Goal: Information Seeking & Learning: Find specific fact

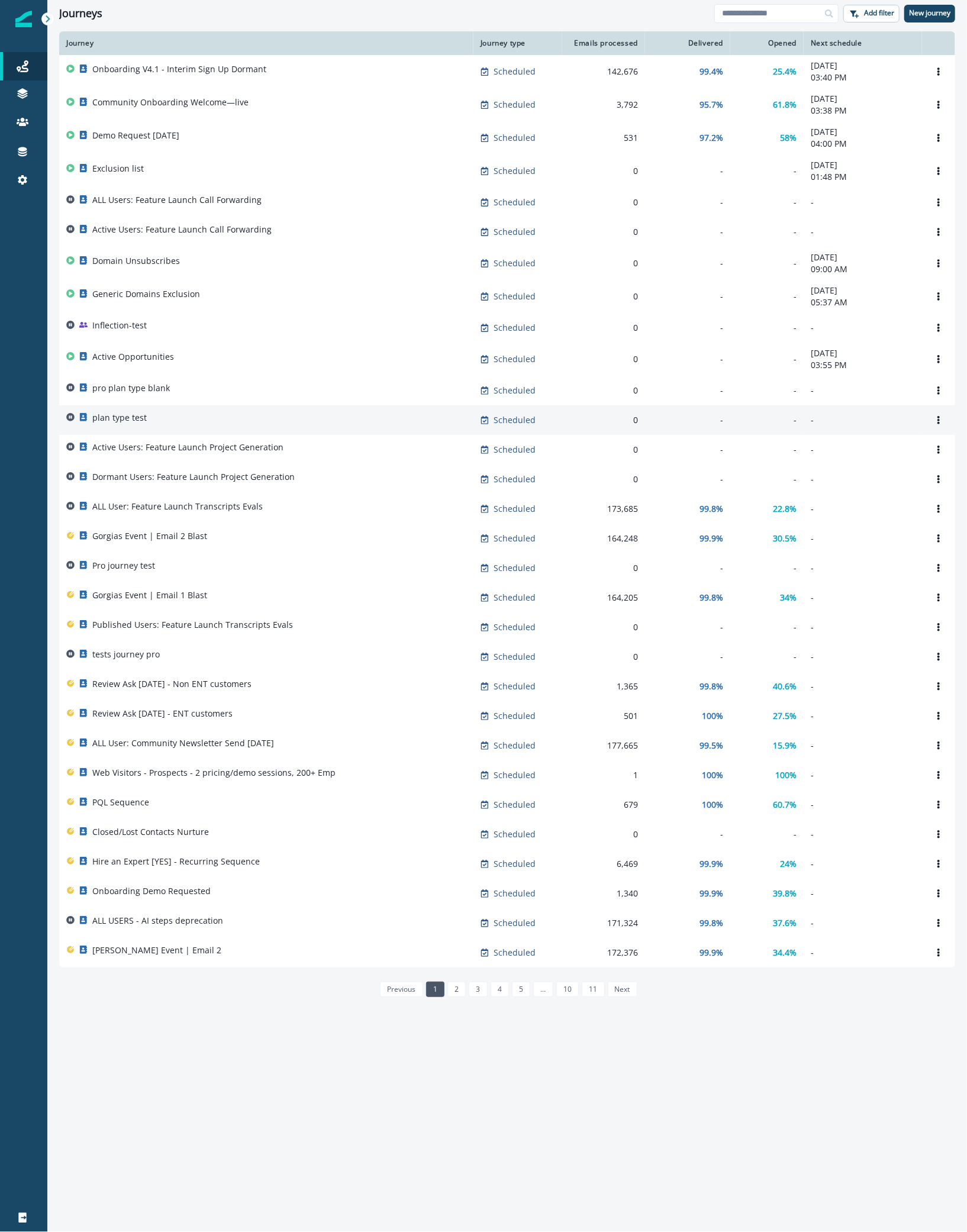
click at [238, 414] on div "plan type test" at bounding box center [266, 420] width 401 height 17
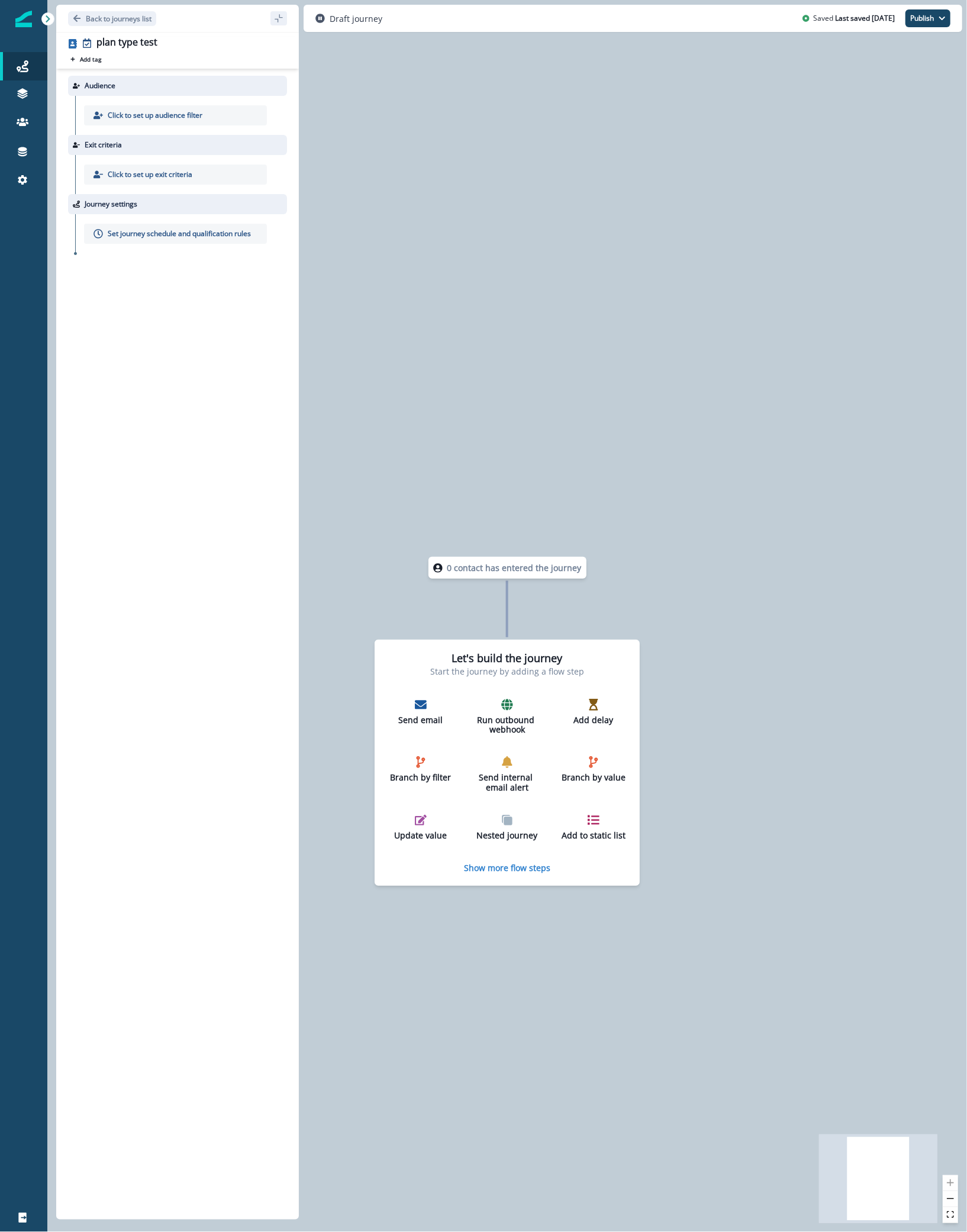
click at [78, 9] on div "Back to journeys list" at bounding box center [178, 18] width 243 height 28
click at [94, 18] on p "Back to journeys list" at bounding box center [119, 18] width 66 height 10
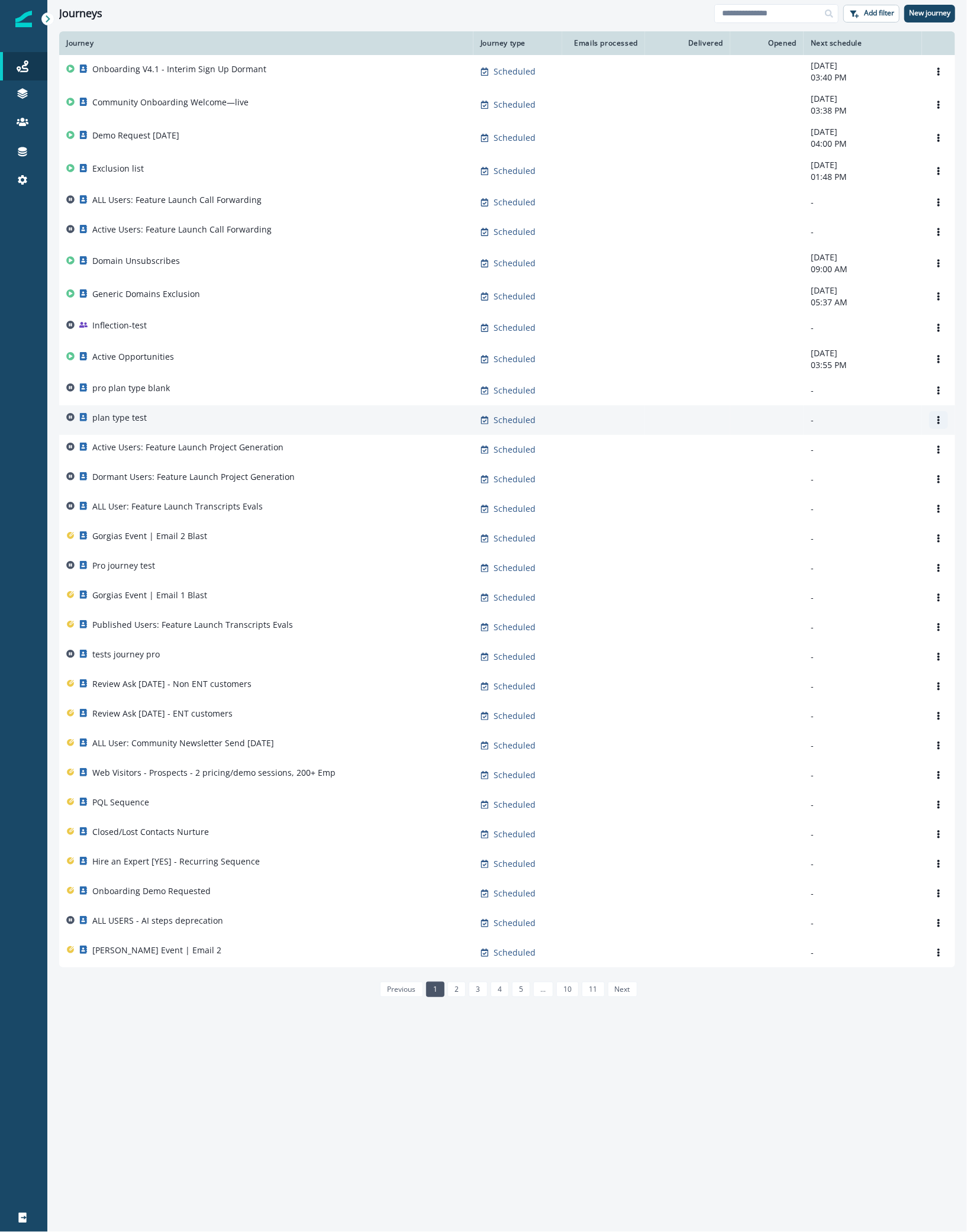
click at [937, 425] on icon "Options" at bounding box center [938, 419] width 8 height 8
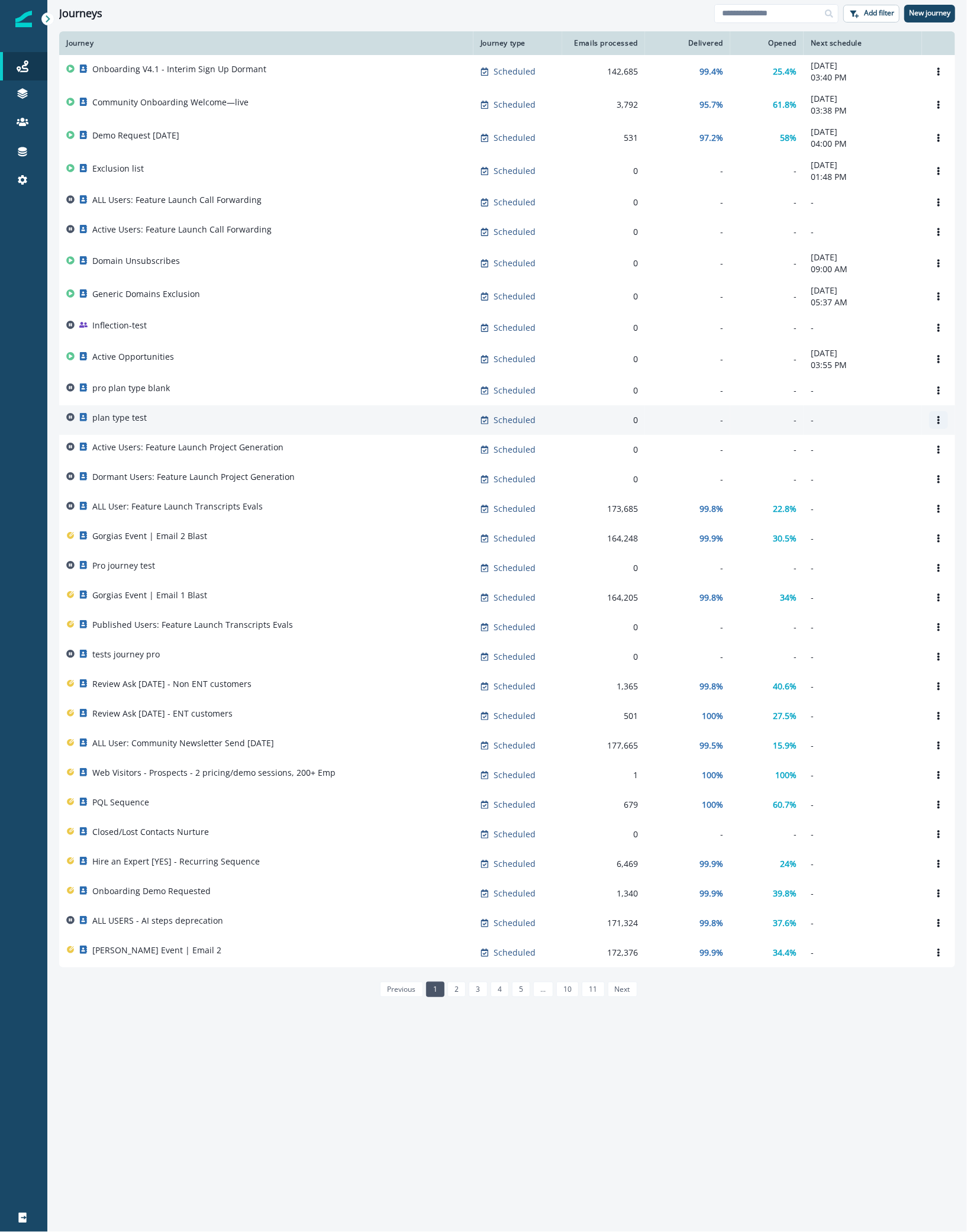
click at [937, 422] on icon "Options" at bounding box center [938, 419] width 8 height 8
click at [846, 488] on button "Remove" at bounding box center [882, 489] width 131 height 19
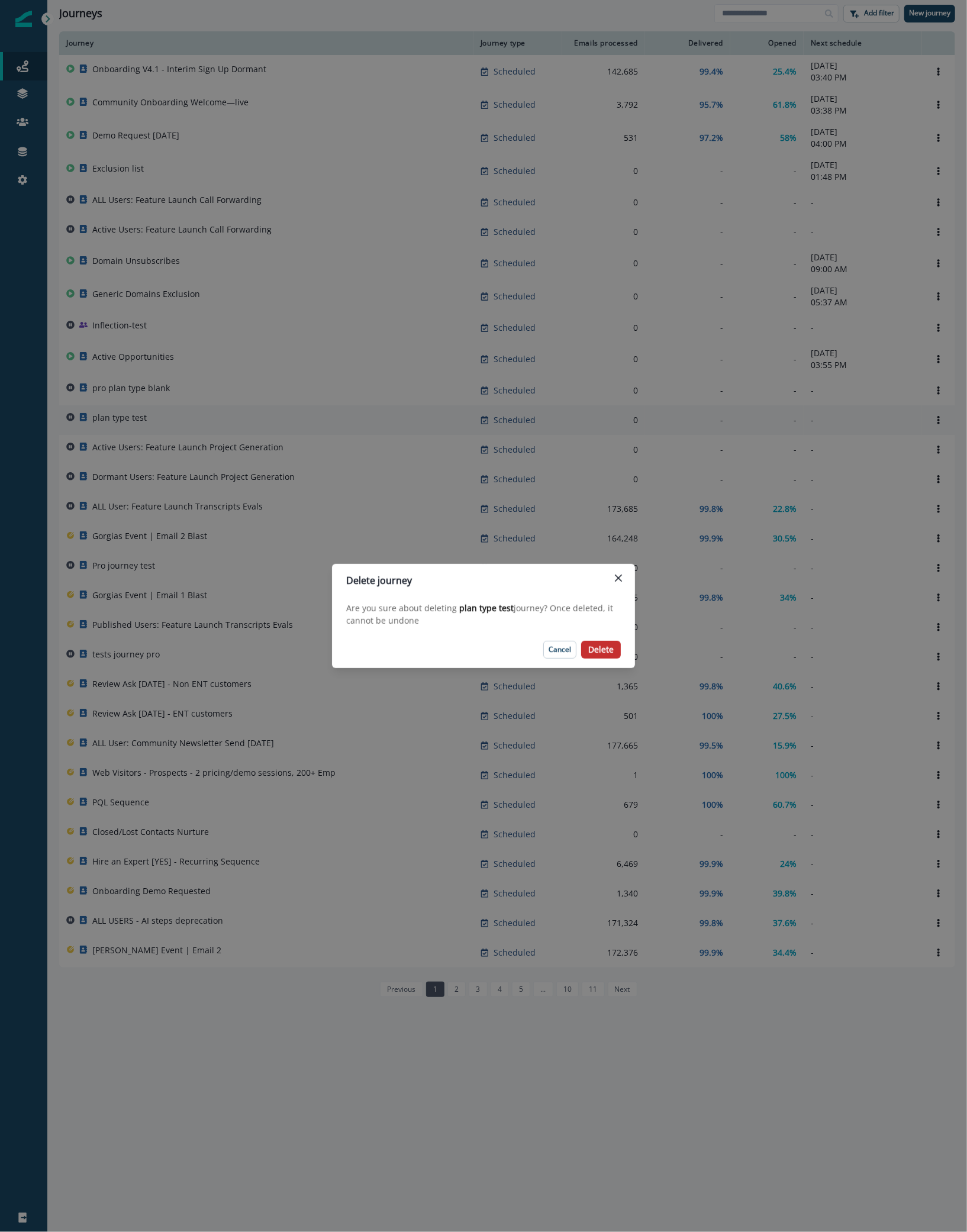
click at [608, 645] on p "Delete" at bounding box center [601, 649] width 26 height 10
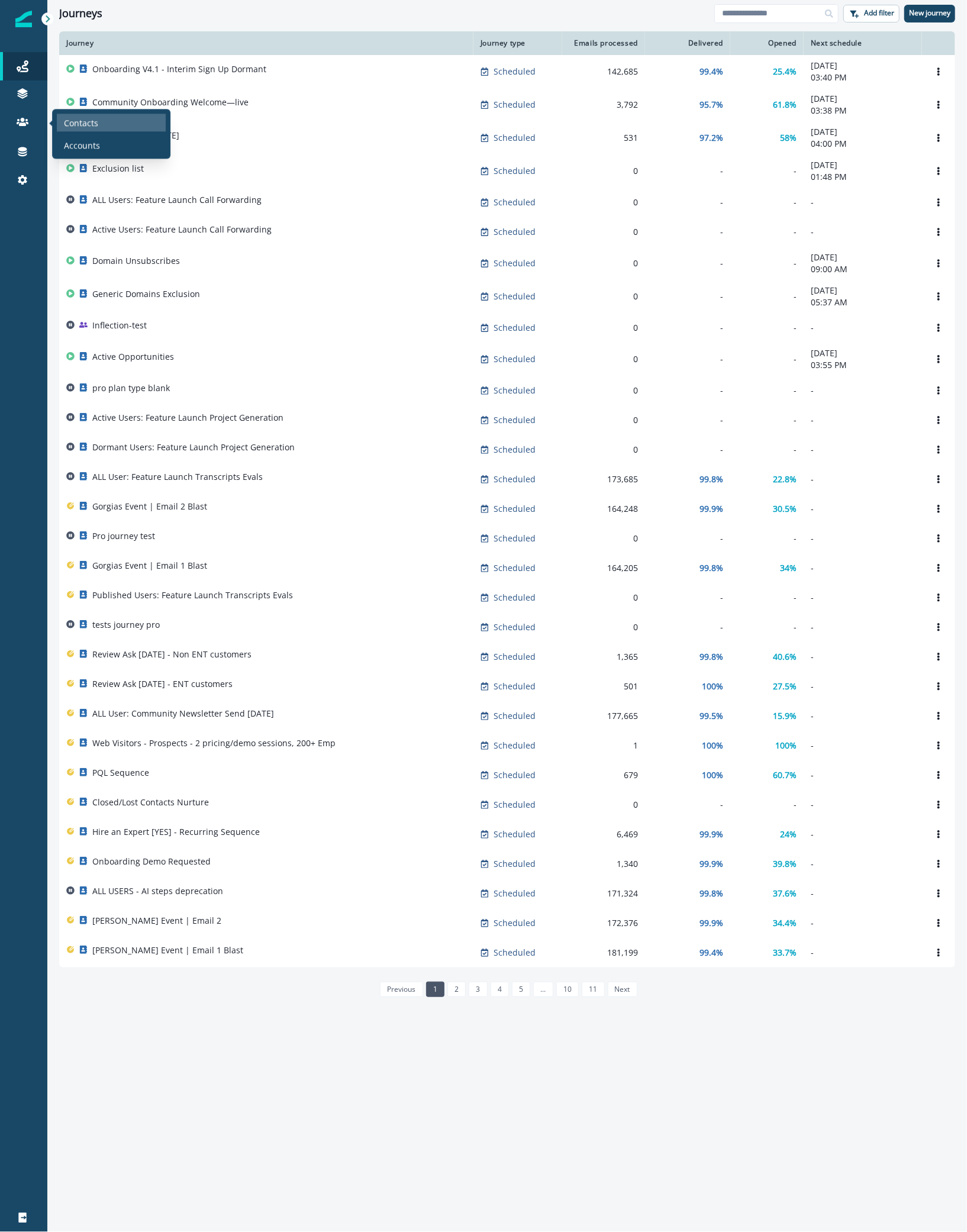
click at [68, 120] on p "Contacts" at bounding box center [81, 123] width 34 height 12
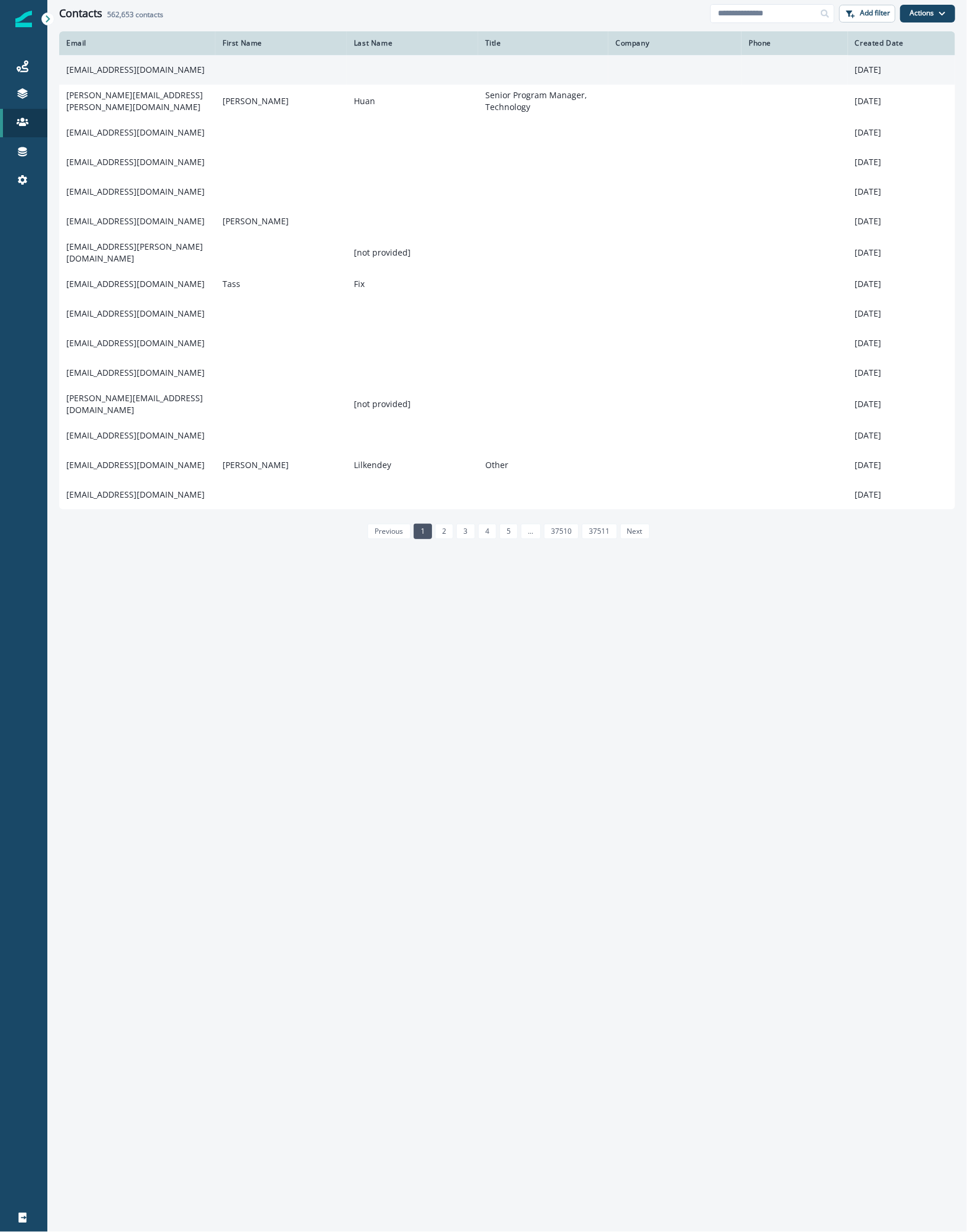
click at [136, 70] on td "[EMAIL_ADDRESS][DOMAIN_NAME]" at bounding box center [136, 70] width 156 height 29
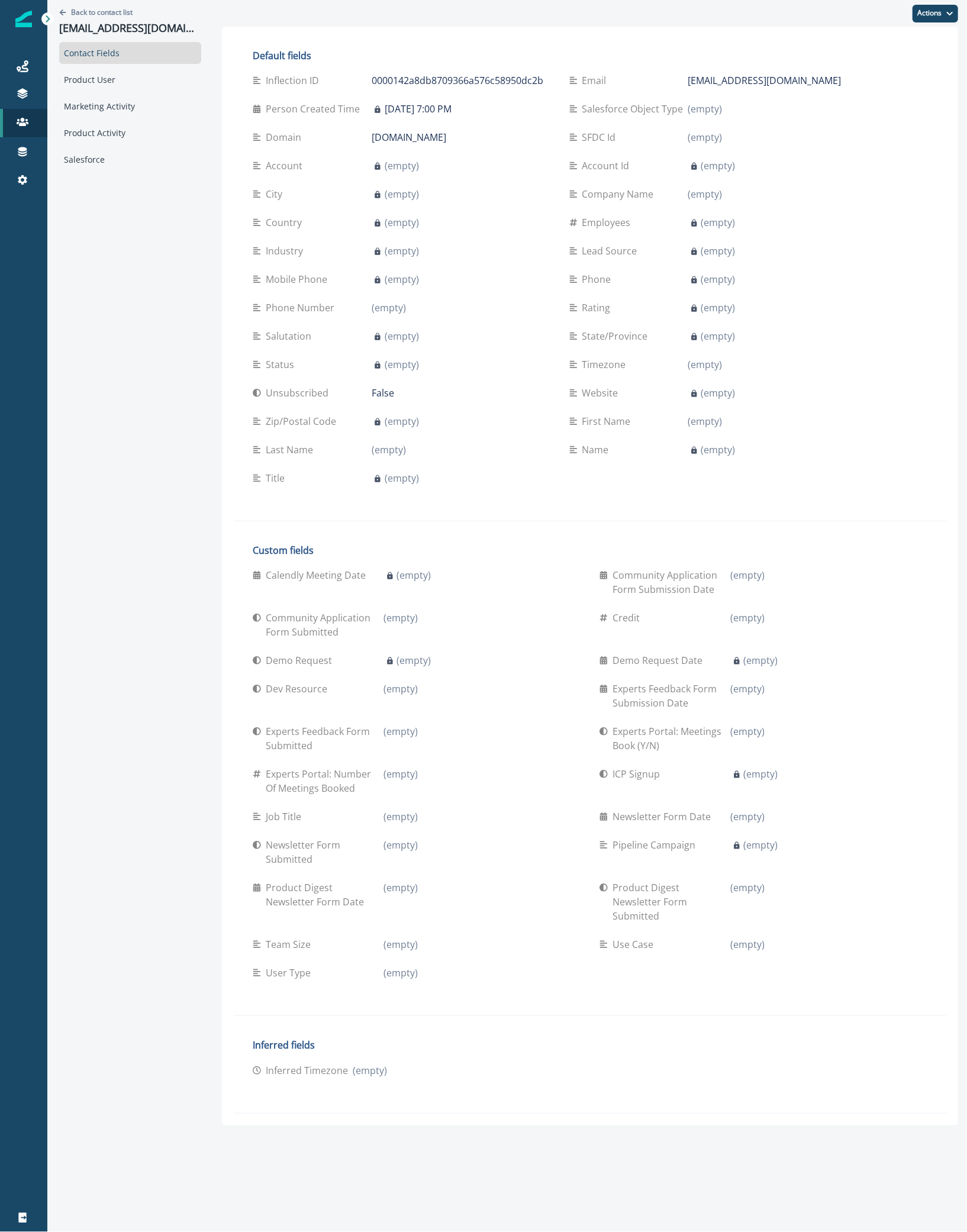
click at [127, 320] on div "Back to contact list [EMAIL_ADDRESS][DOMAIN_NAME] Contact Fields Product User M…" at bounding box center [130, 563] width 166 height 1126
click at [45, 128] on link at bounding box center [23, 123] width 47 height 29
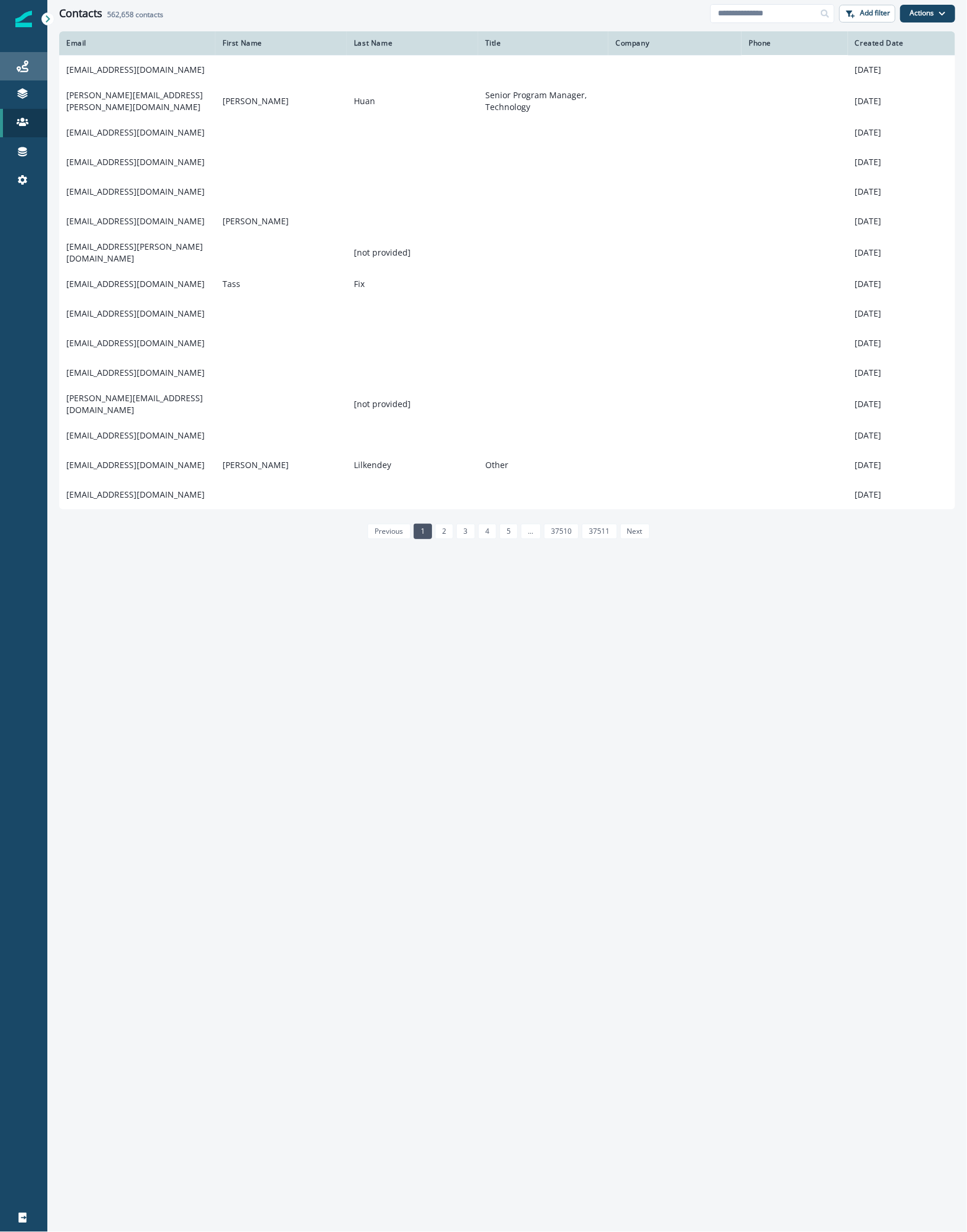
click at [34, 63] on div "Journeys" at bounding box center [23, 66] width 37 height 14
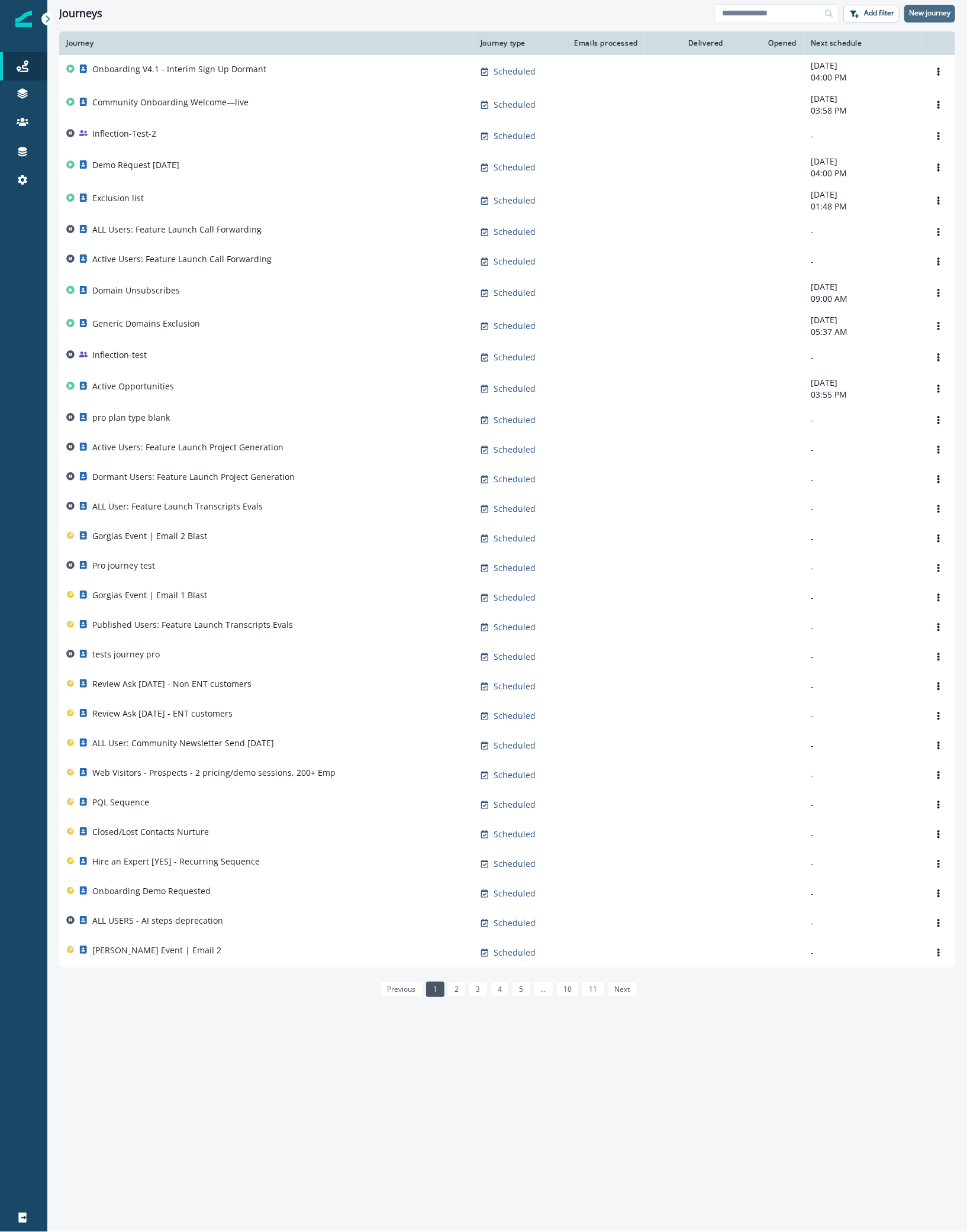
click at [933, 9] on p "New journey" at bounding box center [930, 12] width 41 height 8
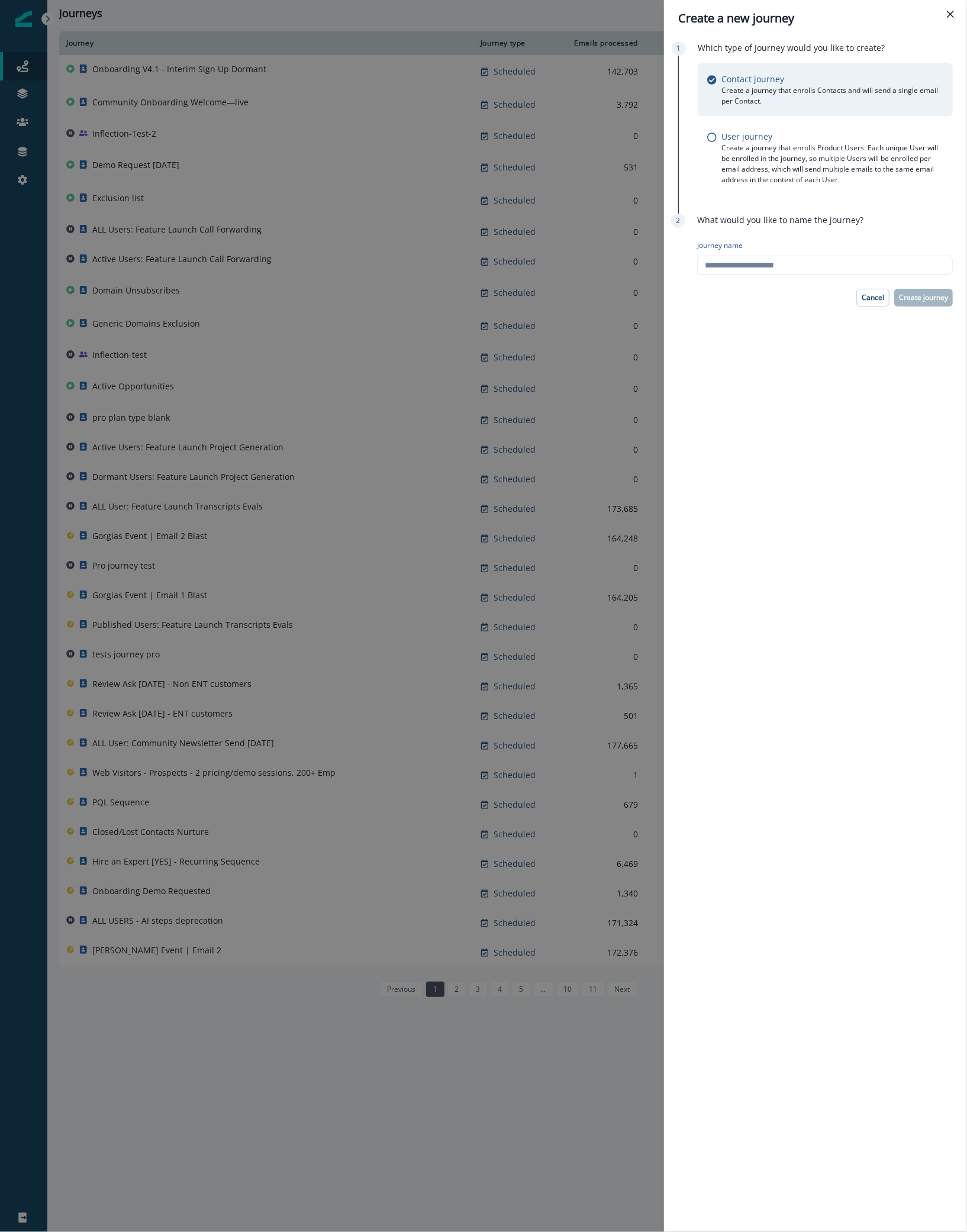
click at [324, 352] on div "Create a new journey Which type of Journey would you like to create? Contact jo…" at bounding box center [484, 616] width 967 height 1232
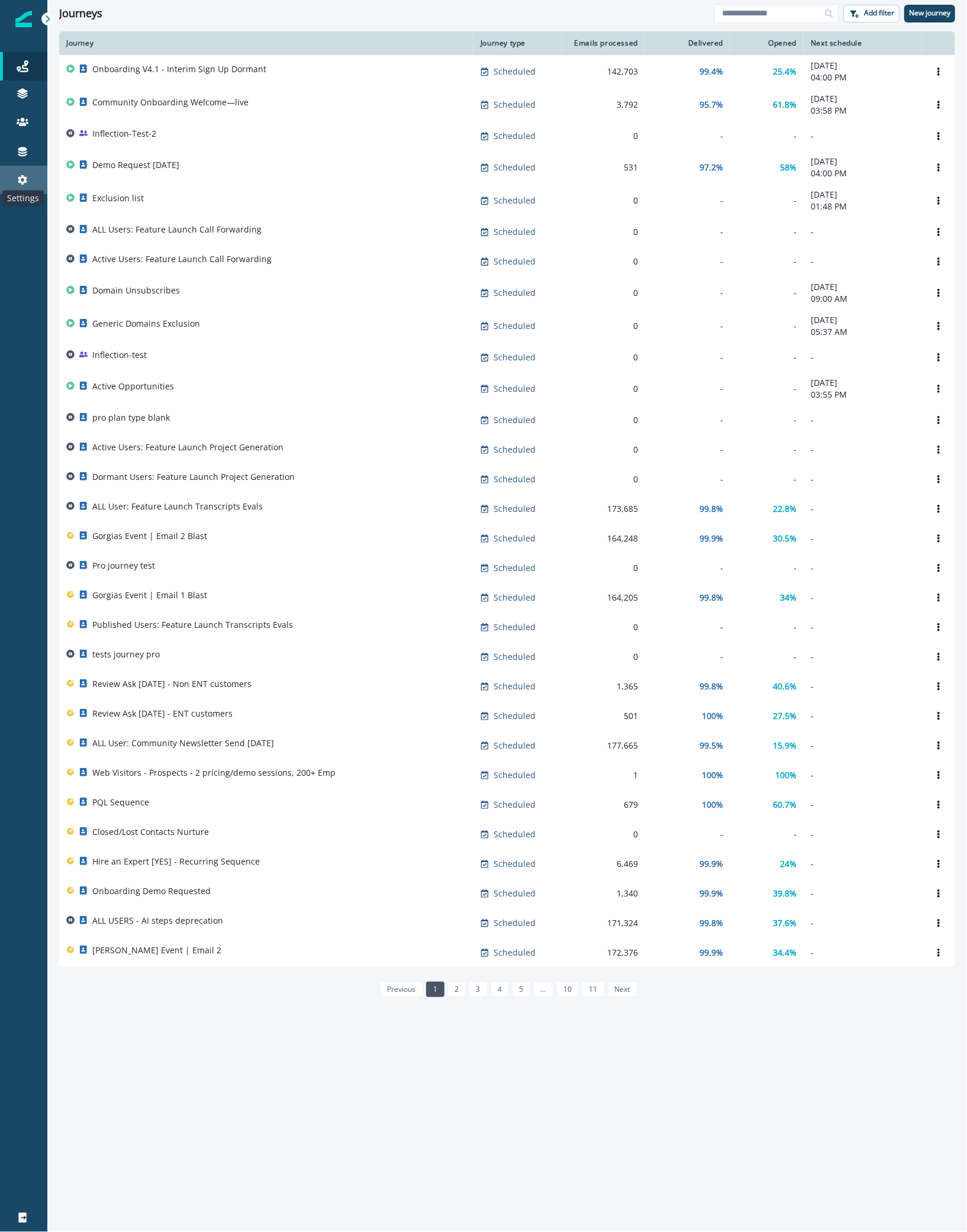
click at [19, 176] on icon at bounding box center [22, 179] width 12 height 12
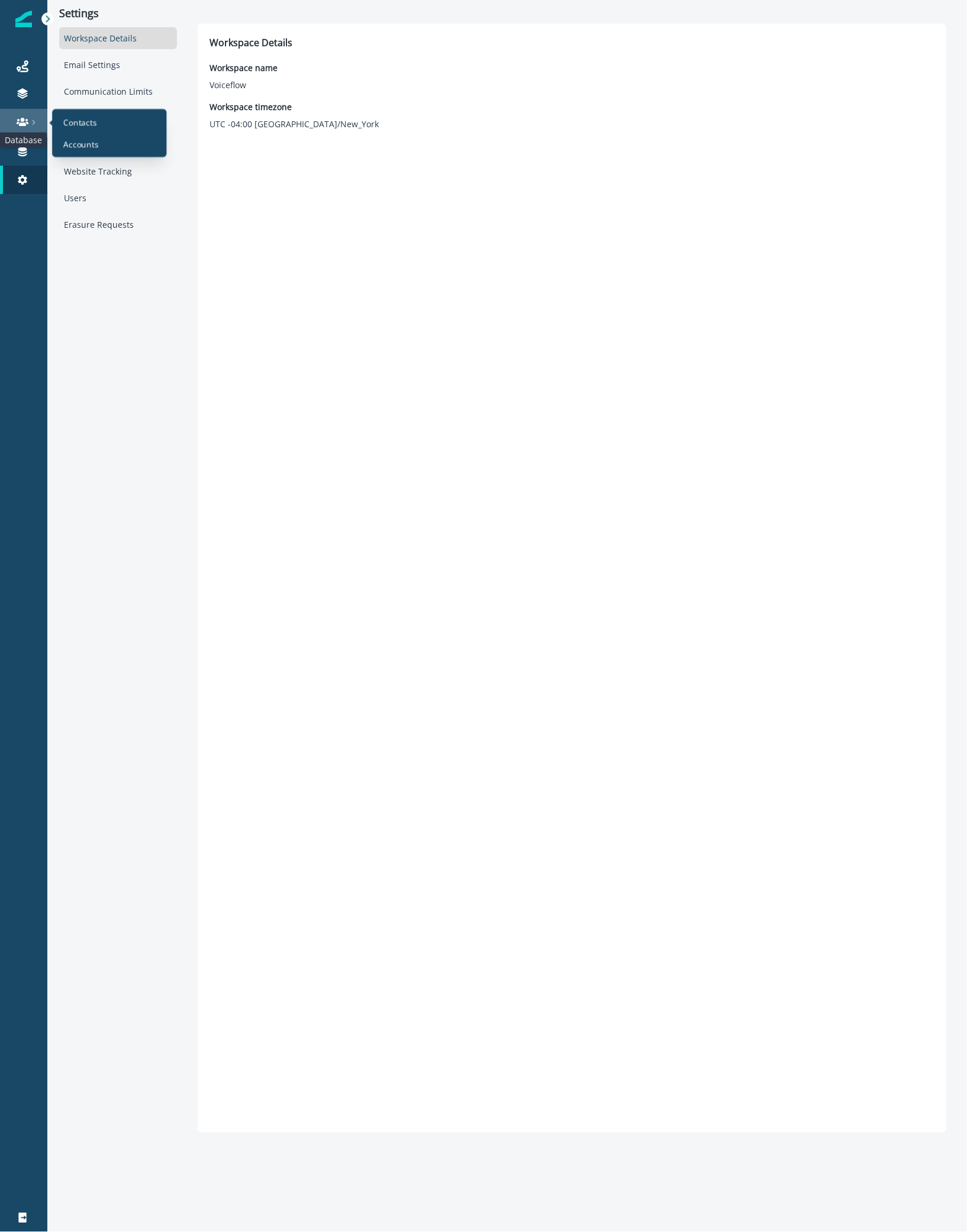
click at [24, 119] on icon at bounding box center [22, 121] width 12 height 12
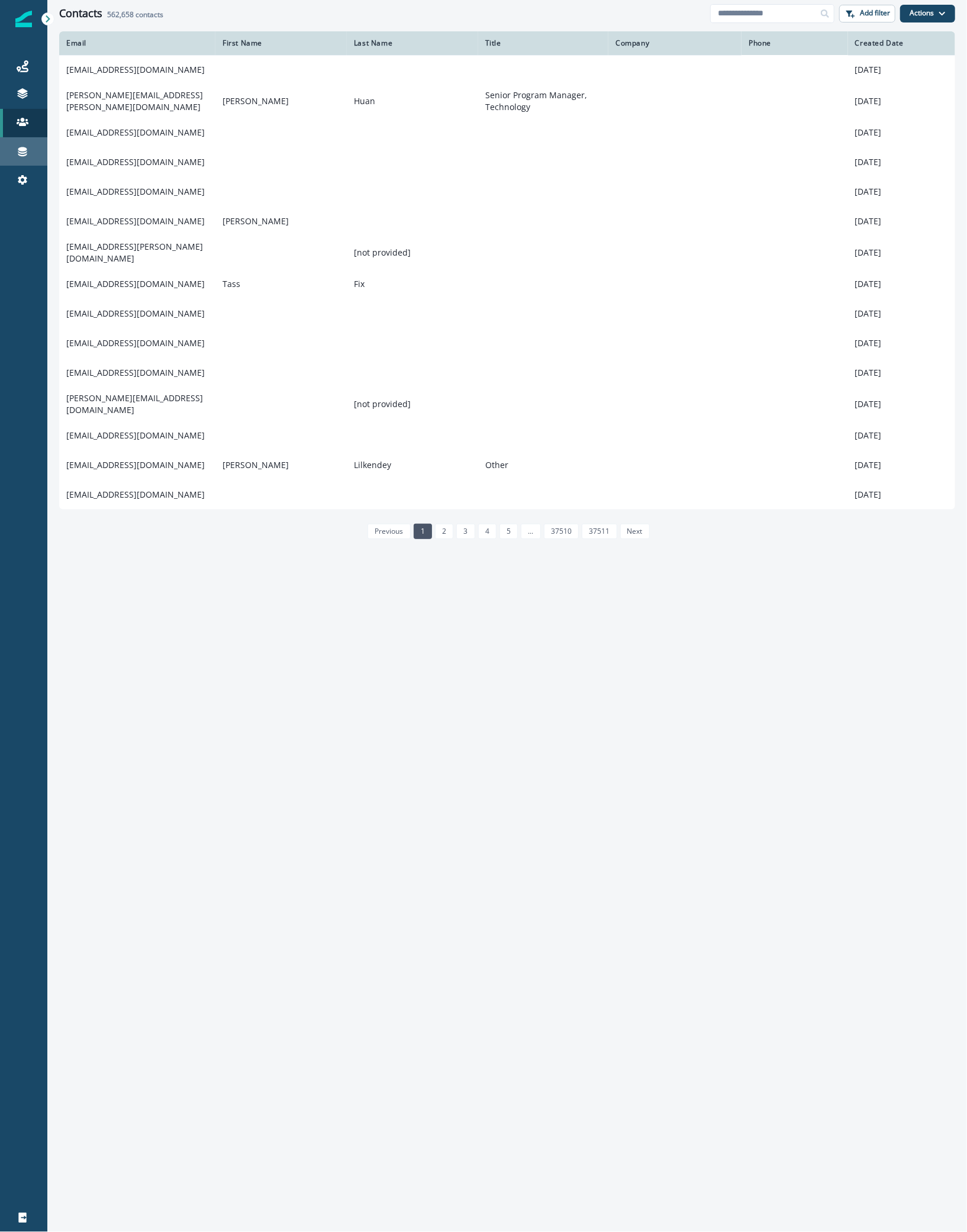
click at [28, 144] on link "Connections" at bounding box center [23, 152] width 47 height 29
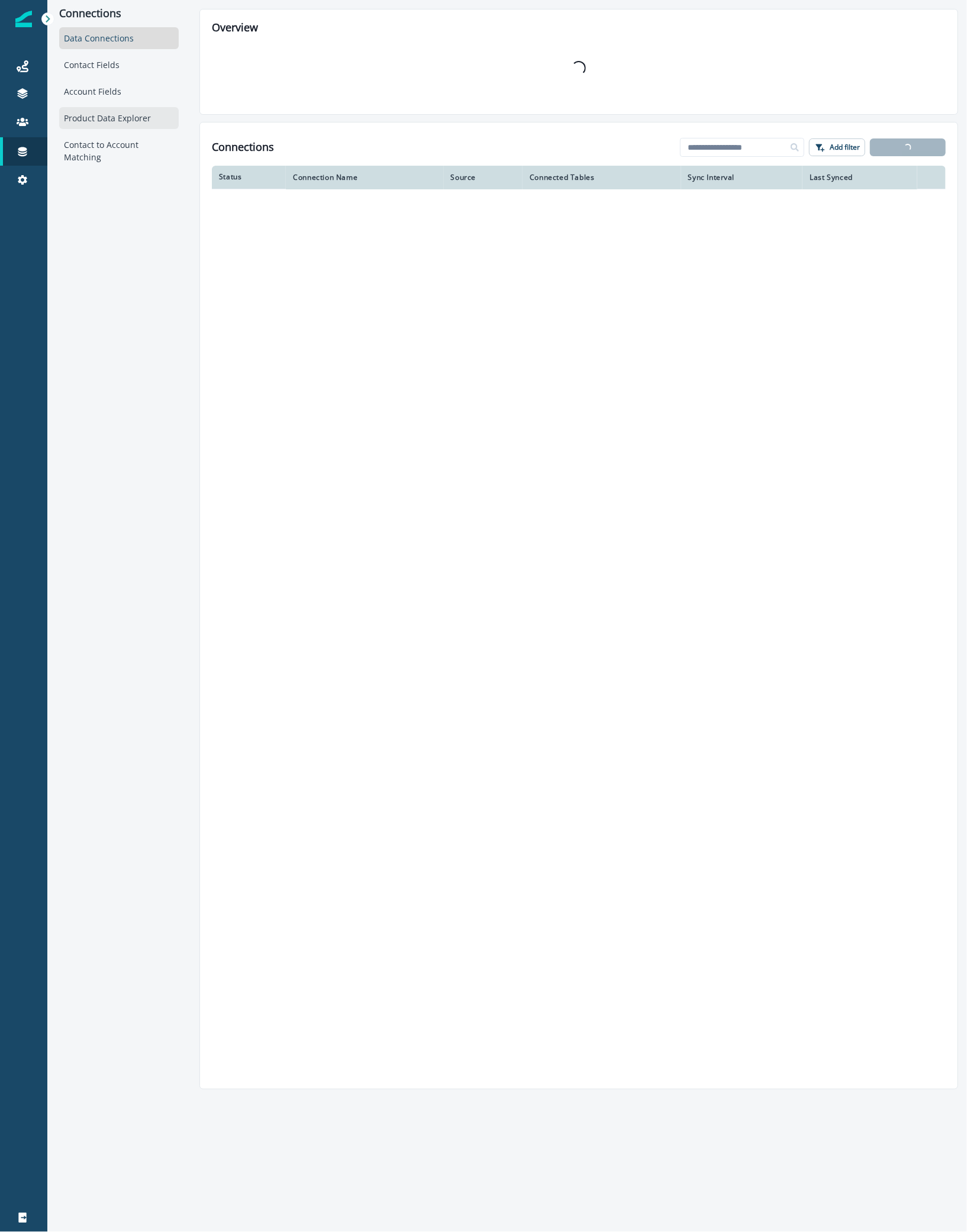
click at [105, 113] on div "Product Data Explorer" at bounding box center [119, 118] width 120 height 22
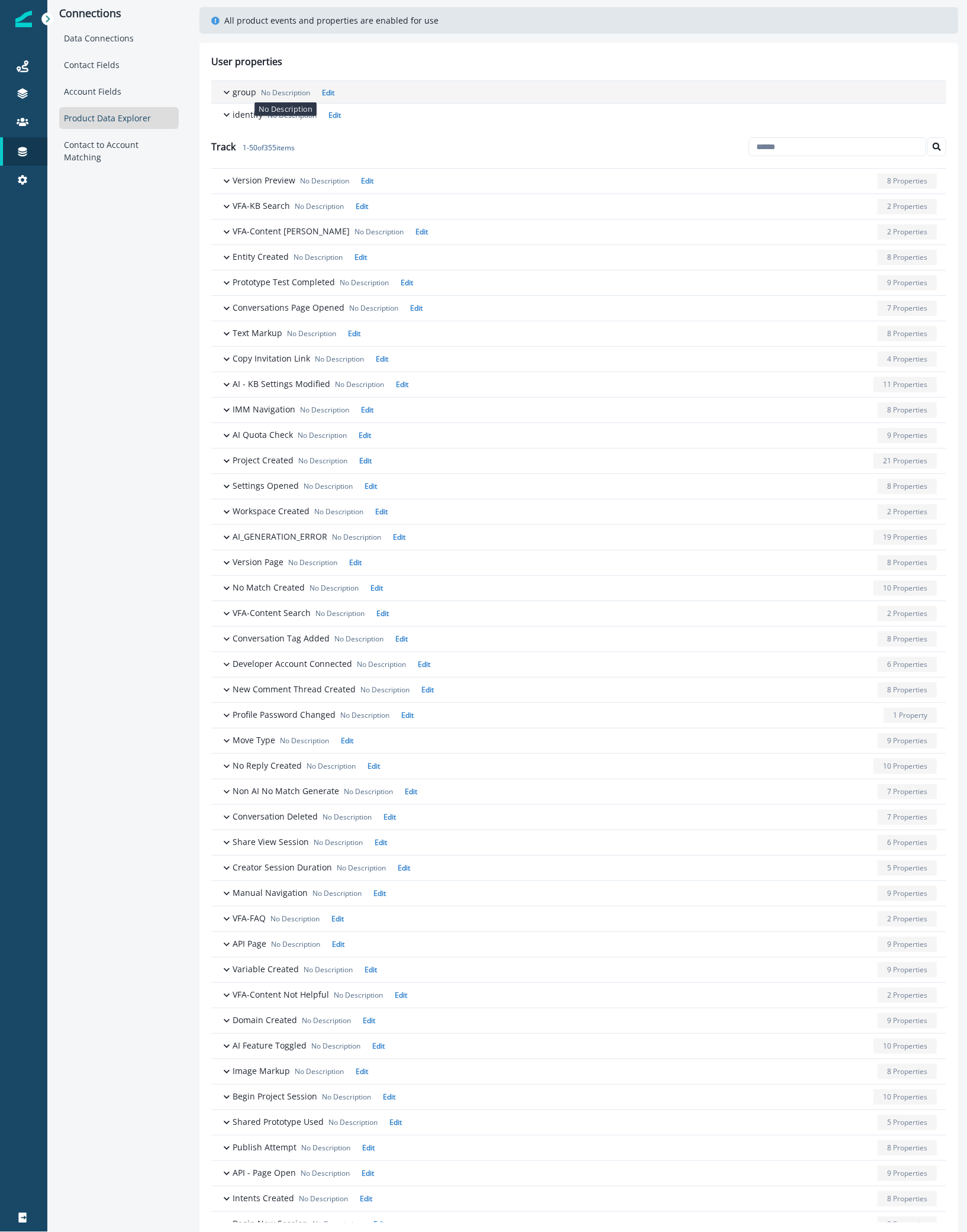
click at [265, 92] on p "No Description" at bounding box center [285, 93] width 49 height 11
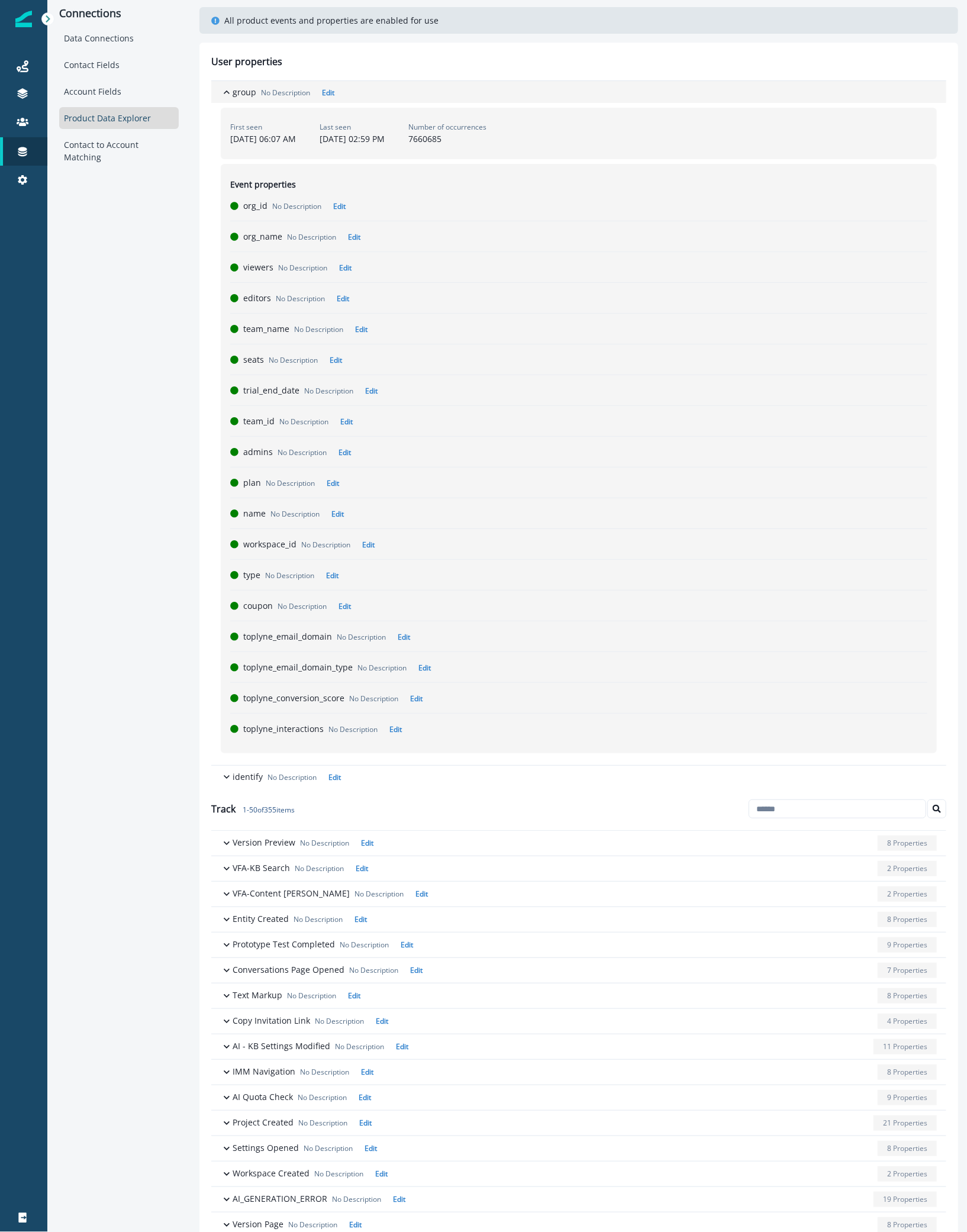
click at [265, 92] on p "No Description" at bounding box center [285, 93] width 49 height 11
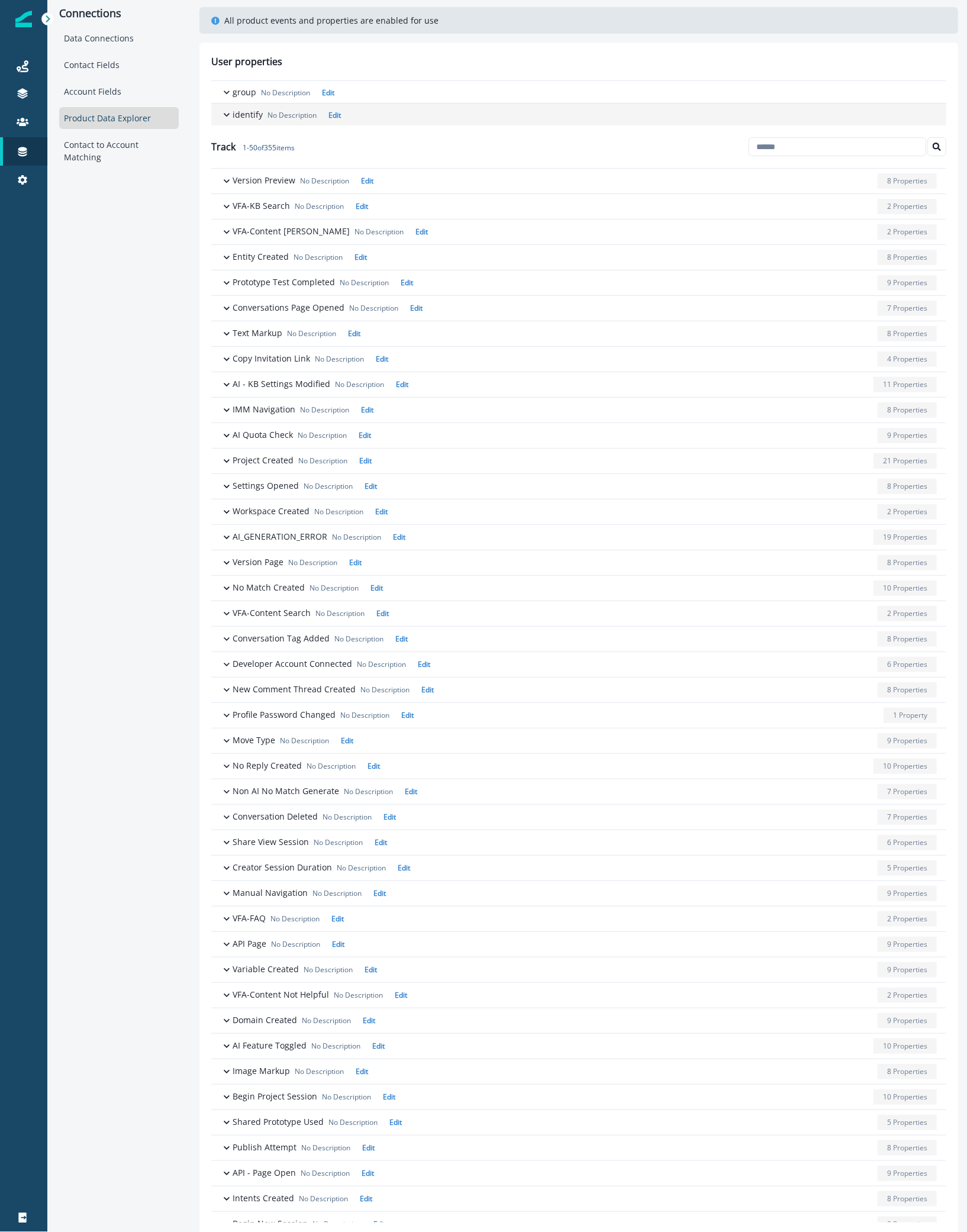
click at [220, 109] on icon "button" at bounding box center [226, 114] width 12 height 12
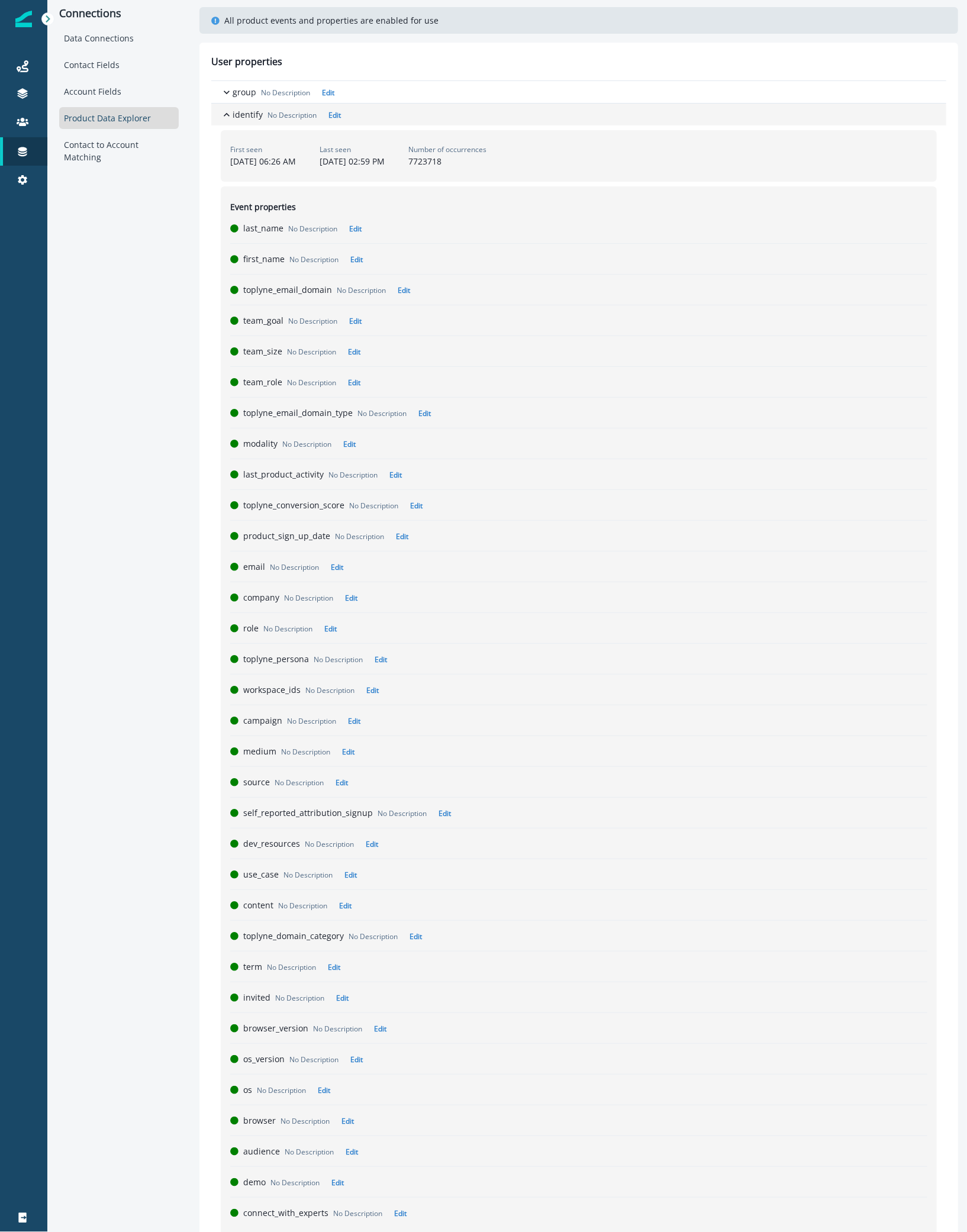
click at [227, 110] on icon "button" at bounding box center [226, 114] width 12 height 12
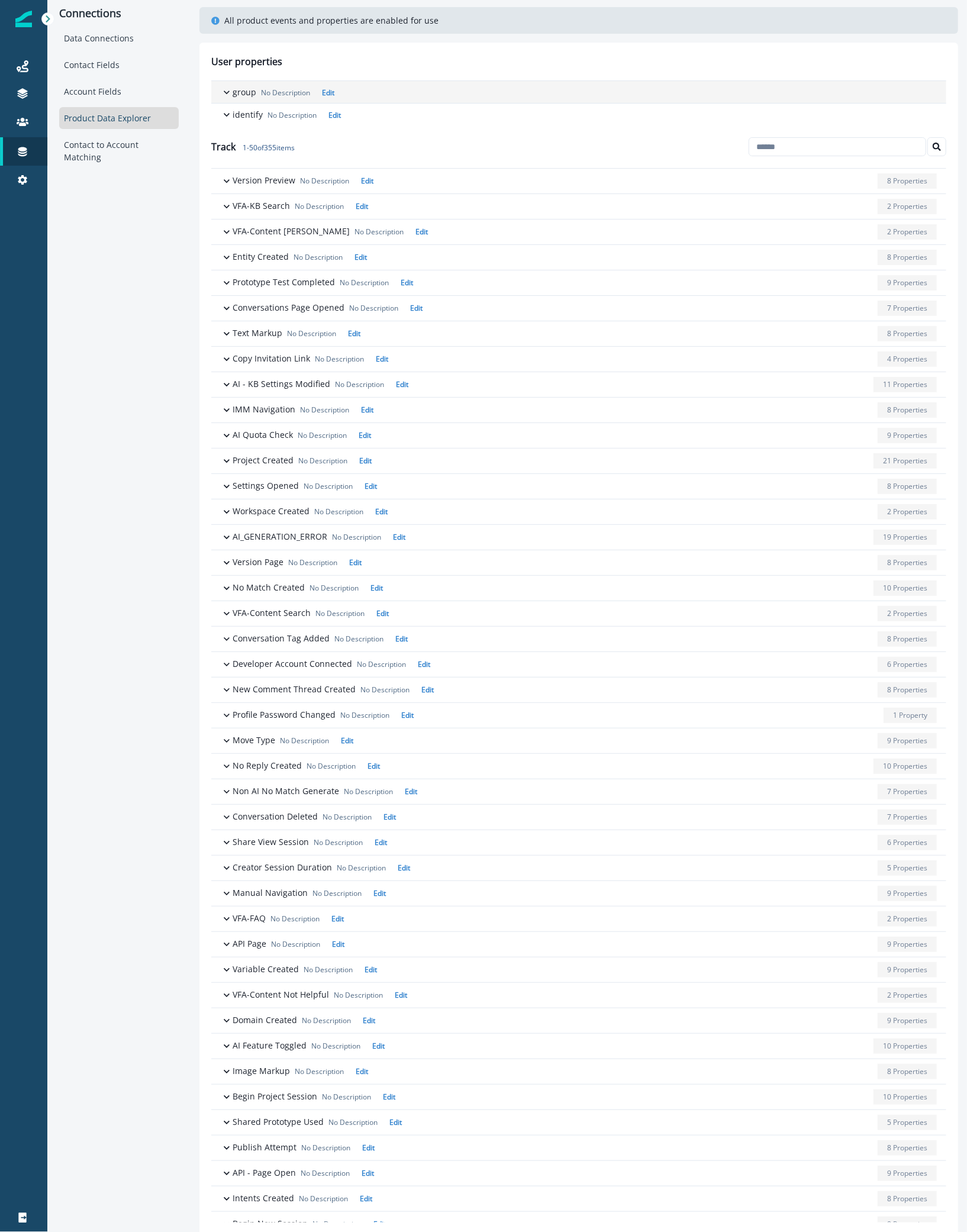
click at [244, 91] on p "group" at bounding box center [244, 92] width 24 height 12
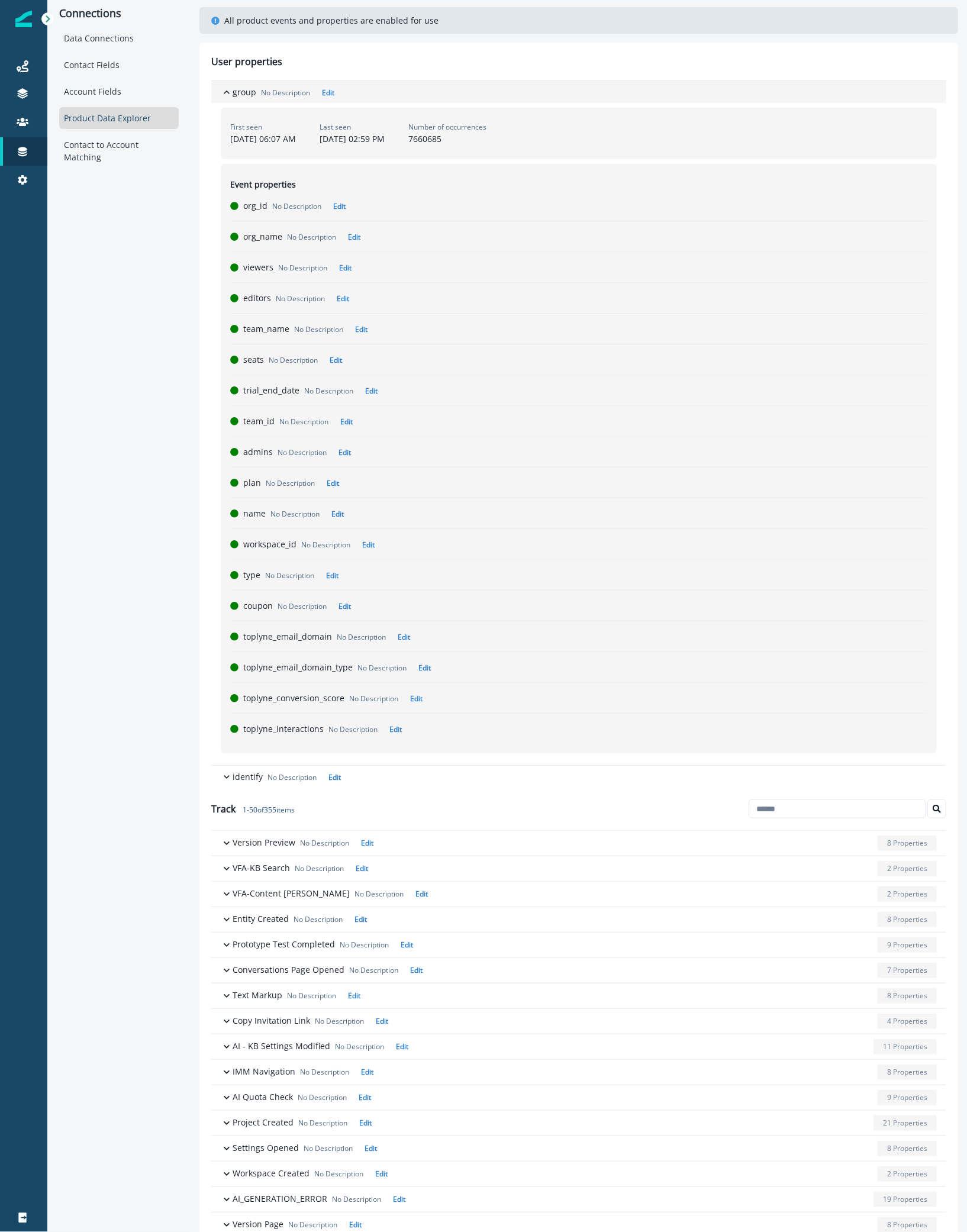
click at [244, 91] on p "group" at bounding box center [244, 92] width 24 height 12
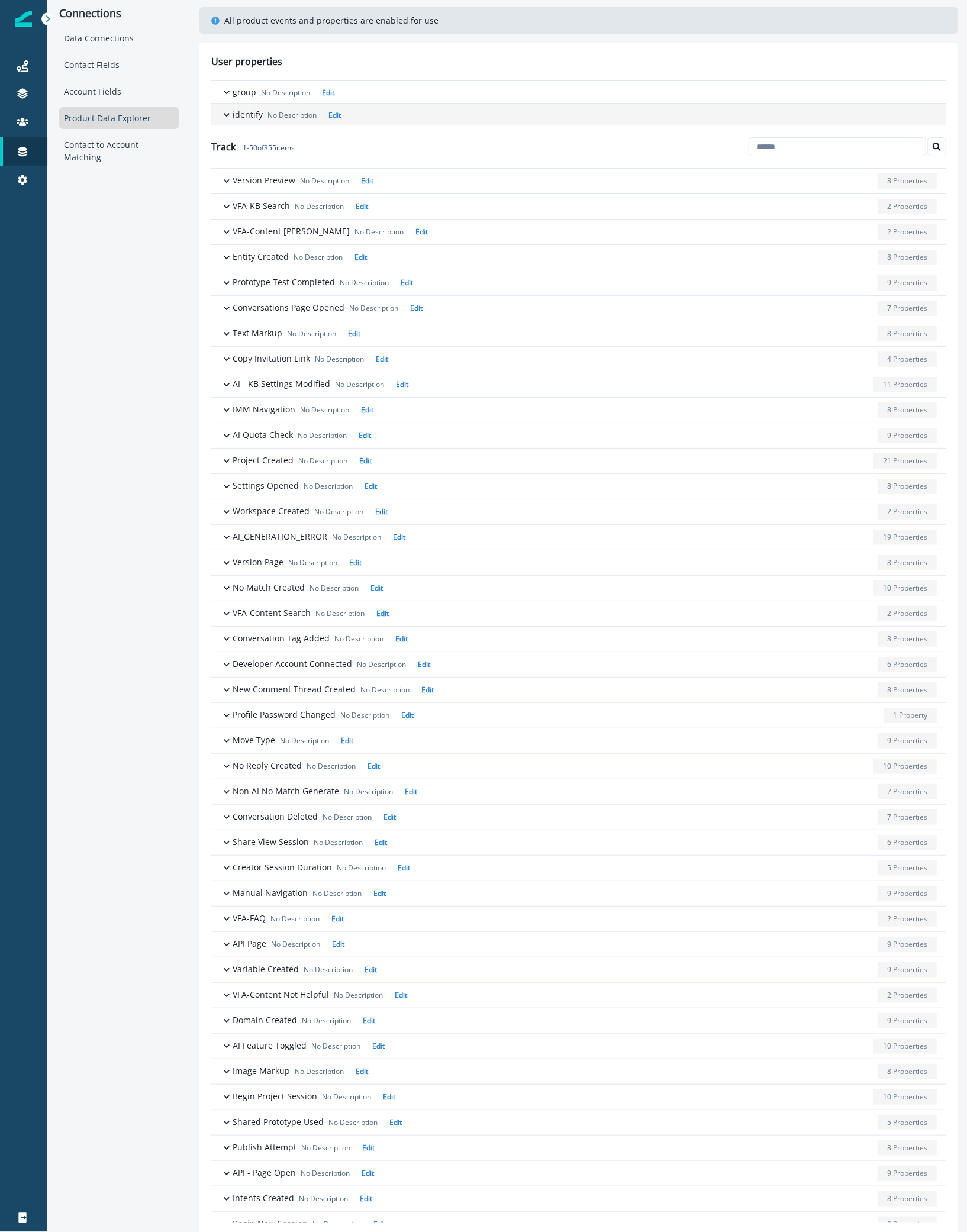
click at [238, 110] on p "identify" at bounding box center [248, 114] width 30 height 12
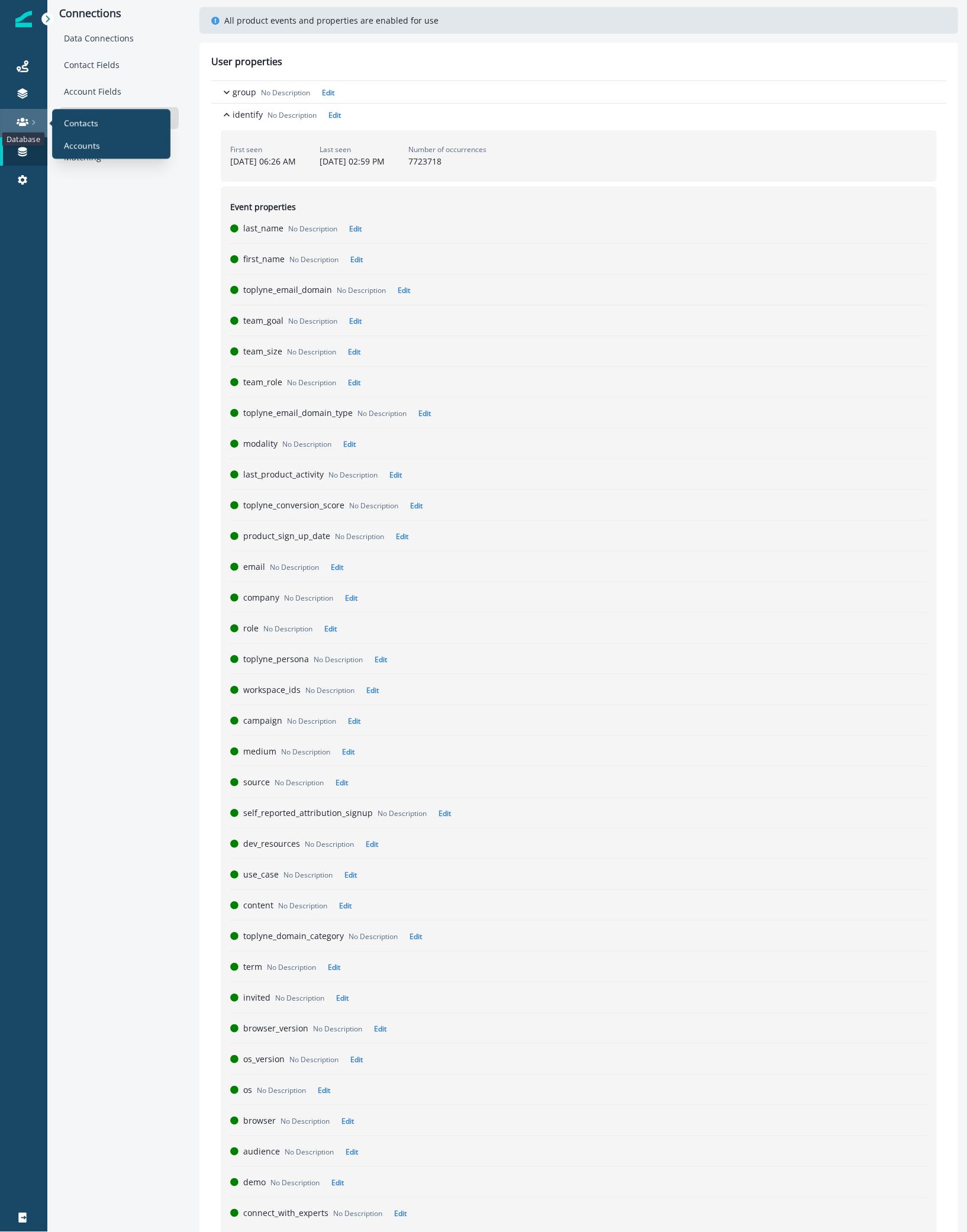
click at [27, 119] on icon at bounding box center [22, 121] width 12 height 12
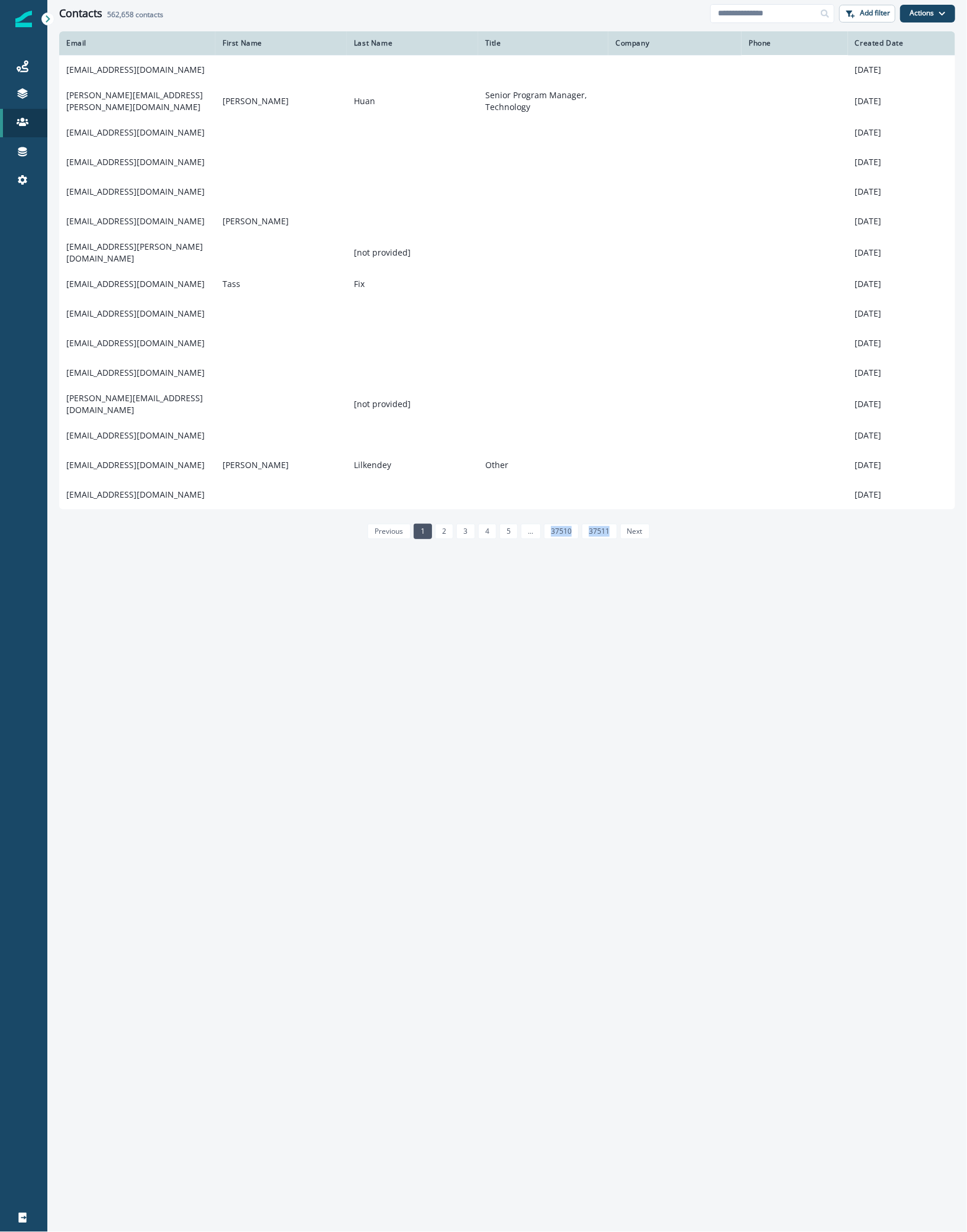
click at [408, 975] on div "Email First Name Last Name Title Company Phone Created Date [EMAIL_ADDRESS][DOM…" at bounding box center [507, 631] width 920 height 1200
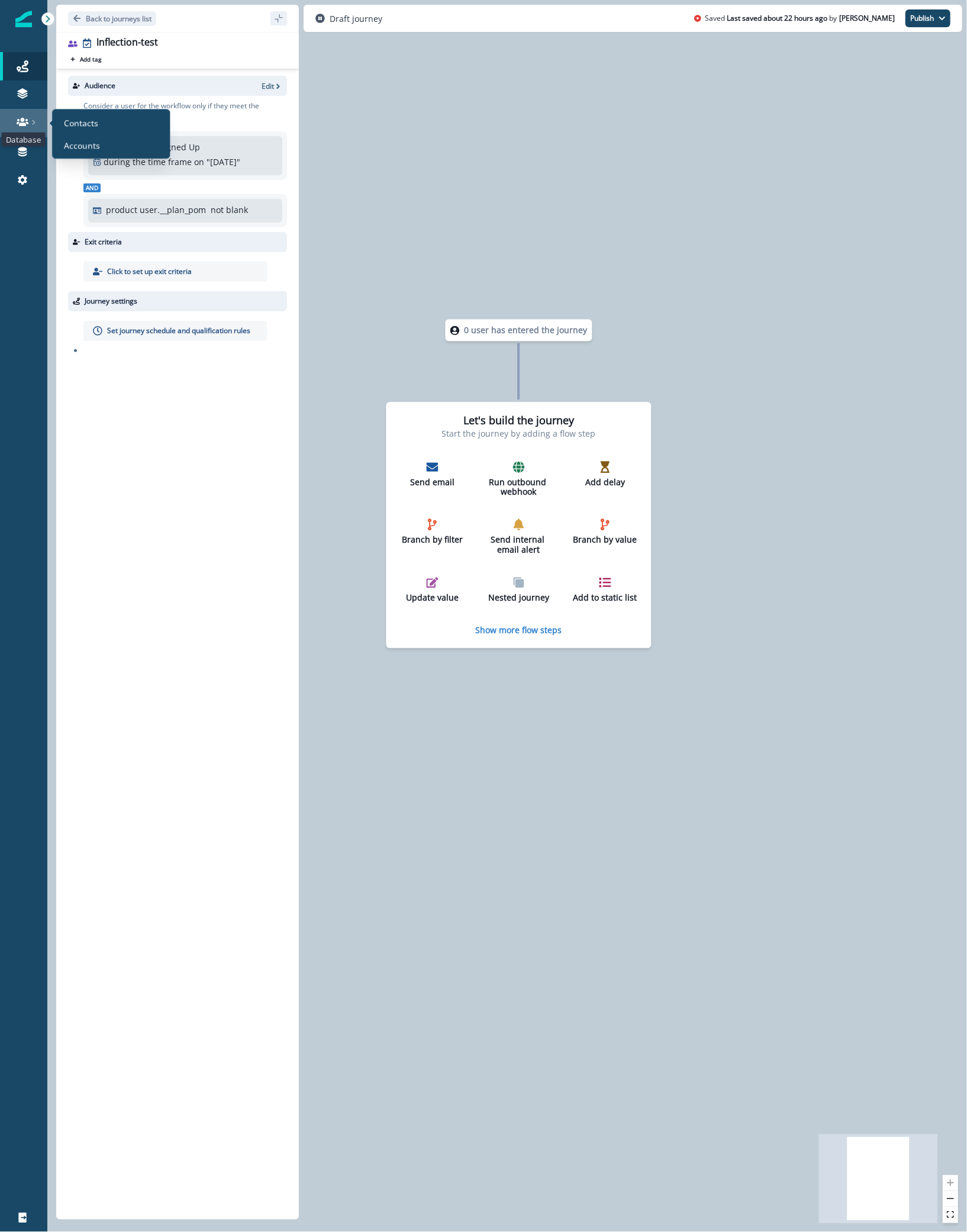
click at [20, 120] on icon at bounding box center [22, 121] width 12 height 12
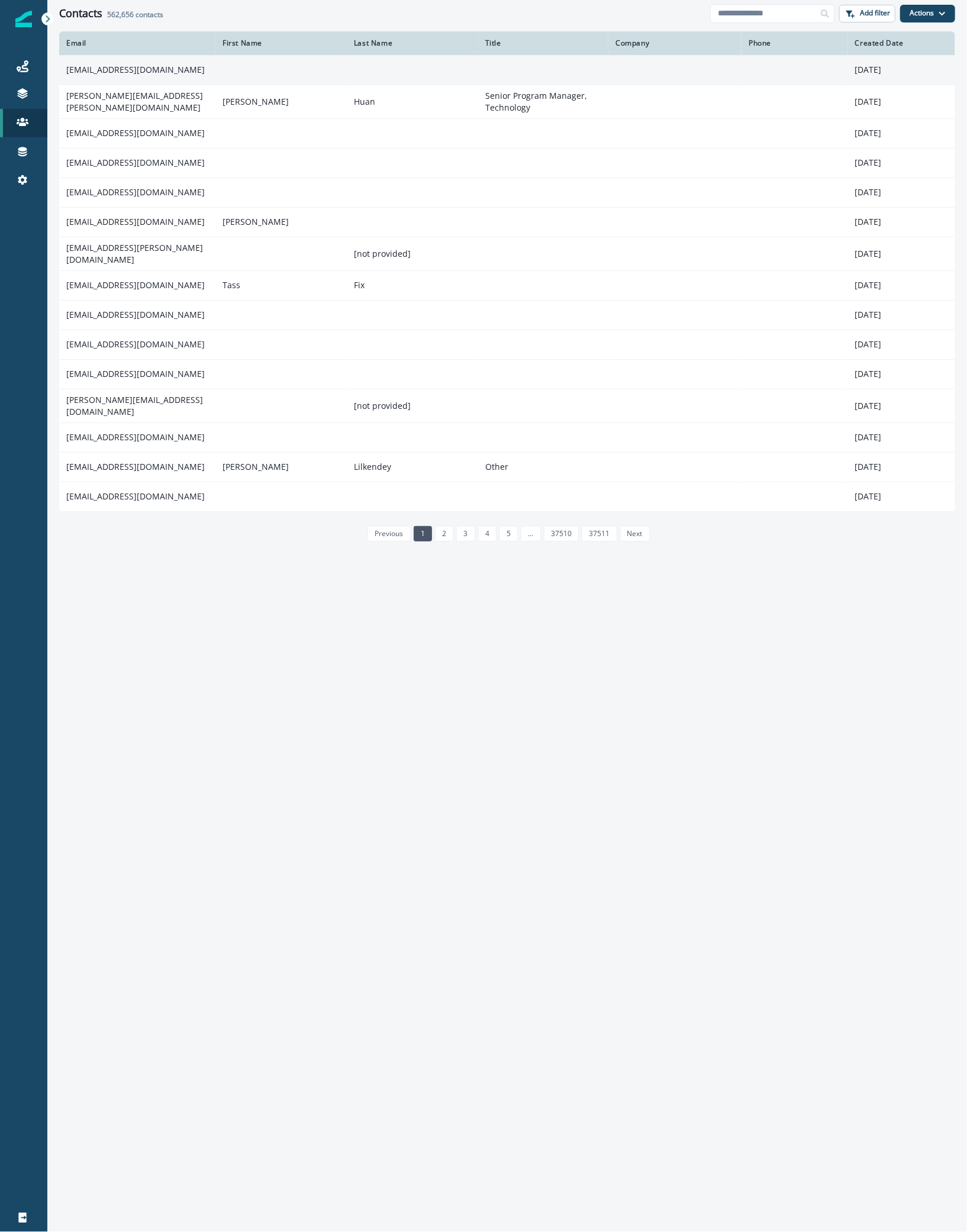
click at [184, 66] on td "[EMAIL_ADDRESS][DOMAIN_NAME]" at bounding box center [136, 70] width 156 height 29
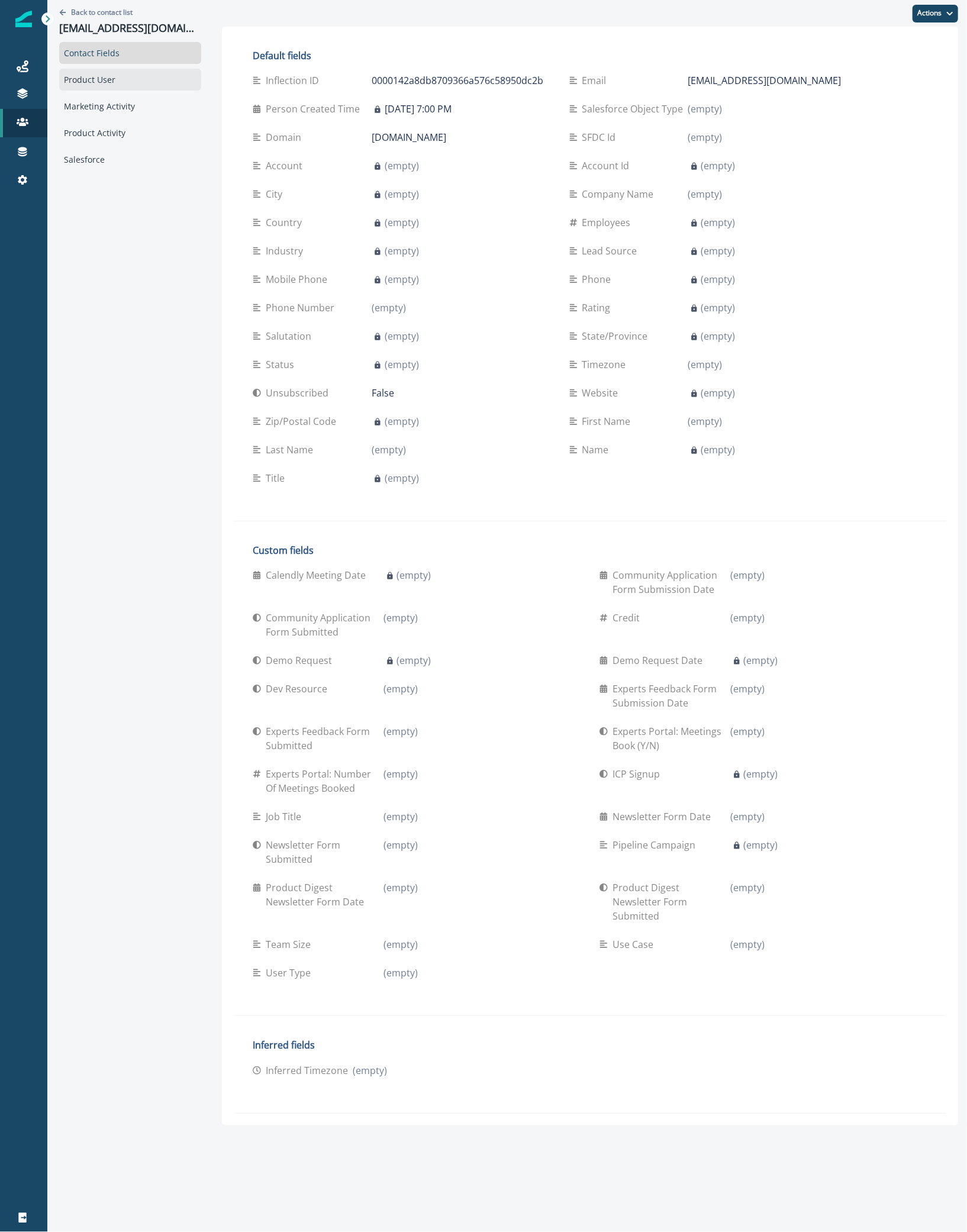
click at [136, 83] on div "Product User" at bounding box center [129, 79] width 142 height 22
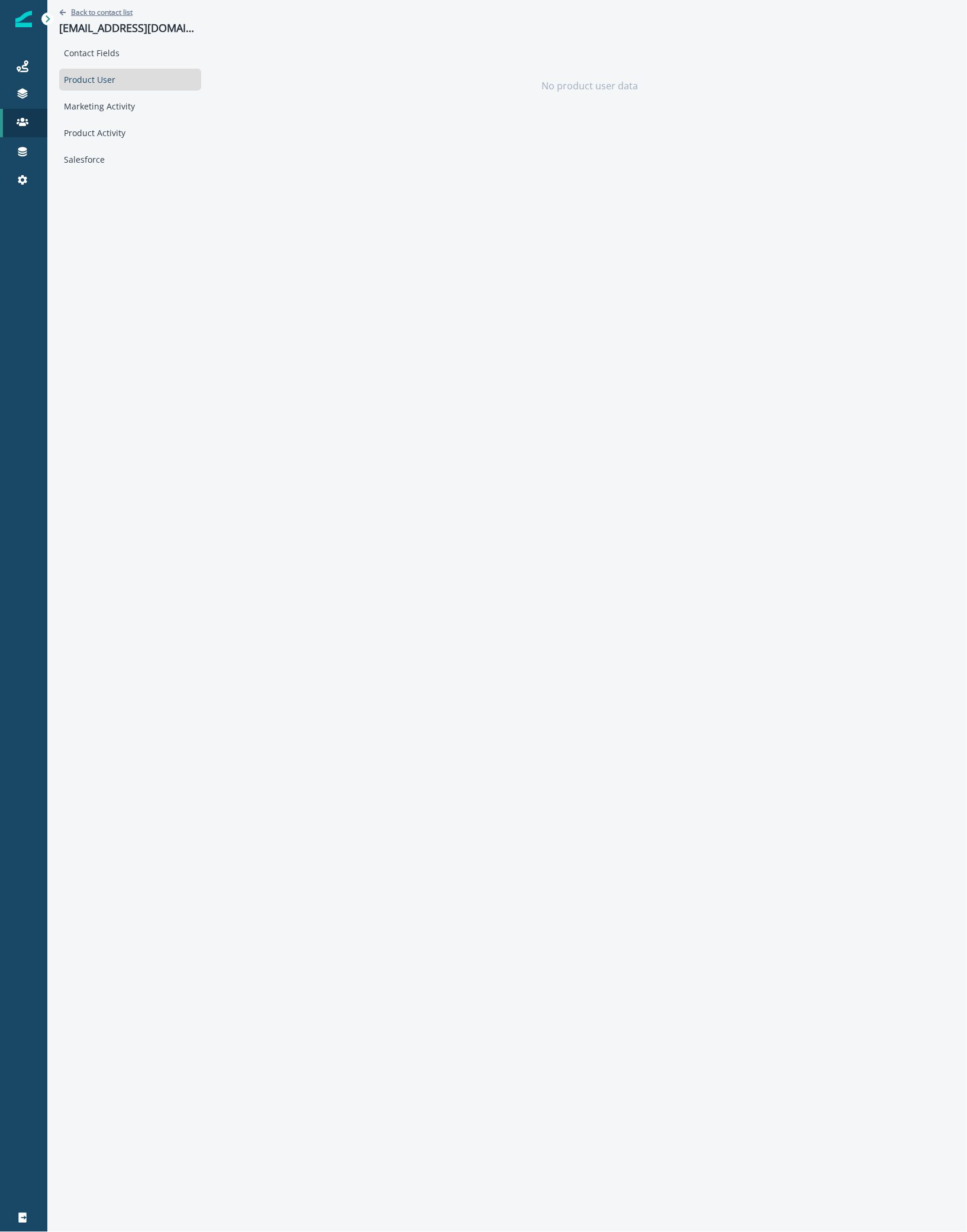
click at [92, 12] on p "Back to contact list" at bounding box center [102, 12] width 62 height 10
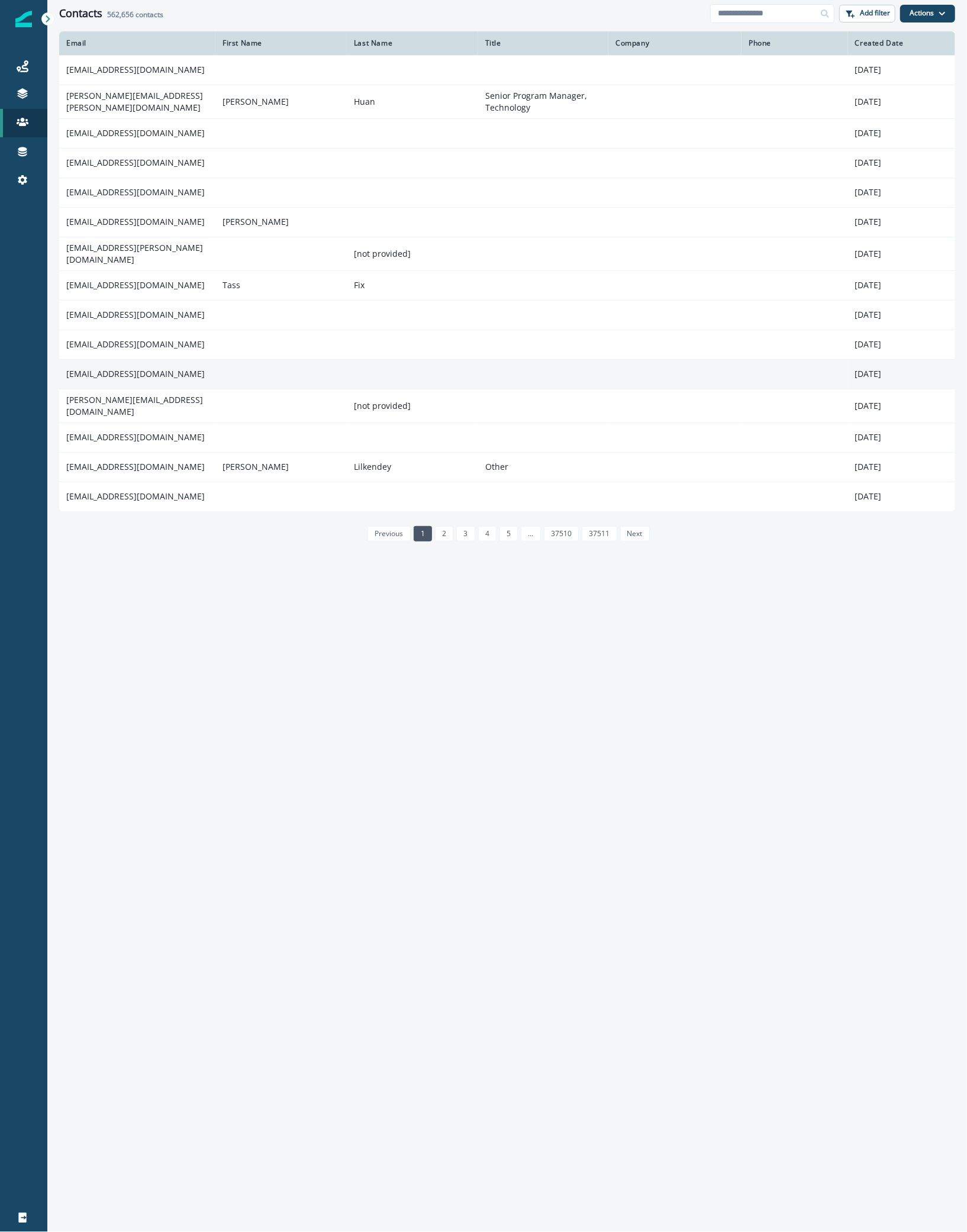
click at [135, 367] on td "[EMAIL_ADDRESS][DOMAIN_NAME]" at bounding box center [136, 374] width 156 height 29
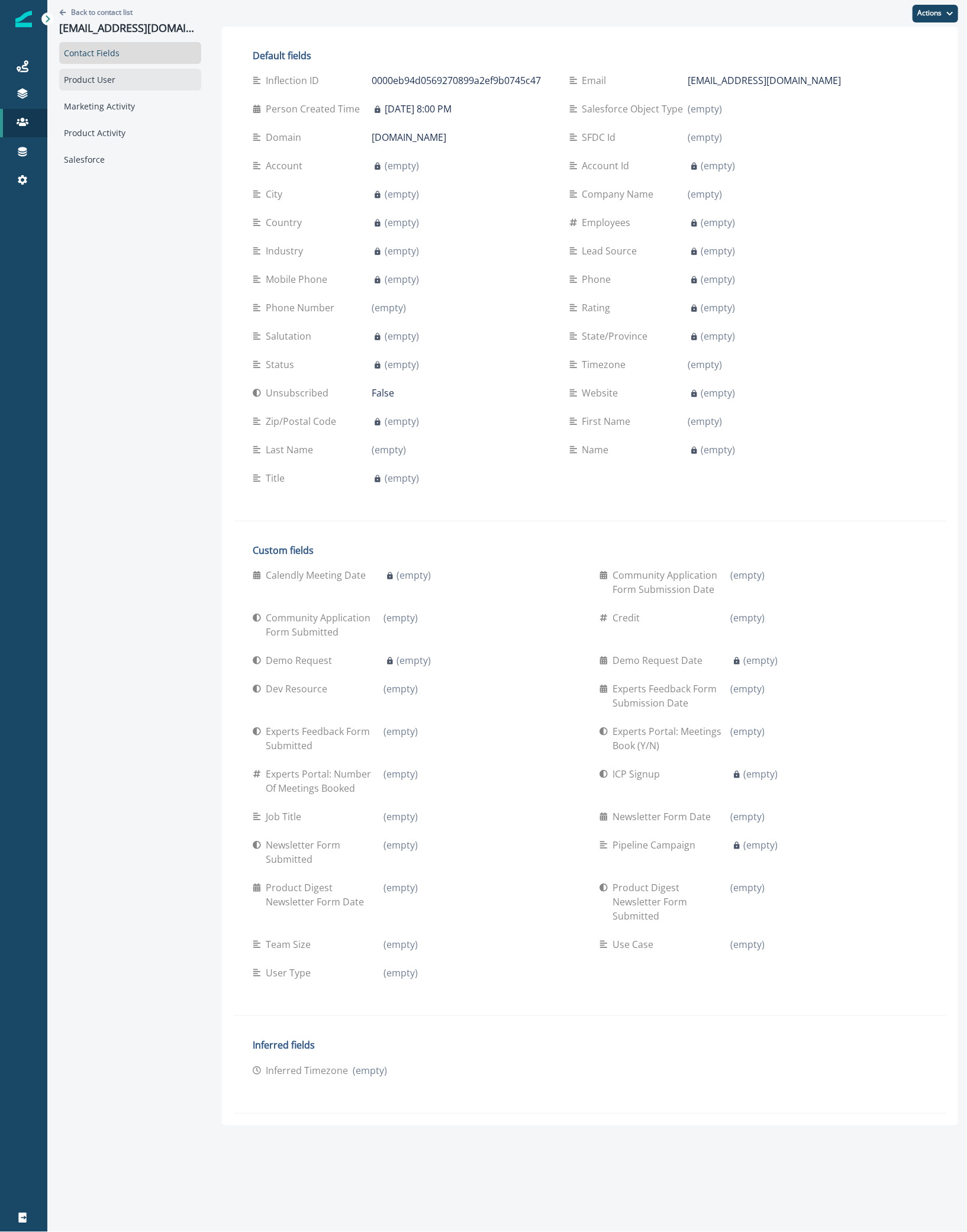
click at [122, 82] on div "Product User" at bounding box center [129, 79] width 142 height 22
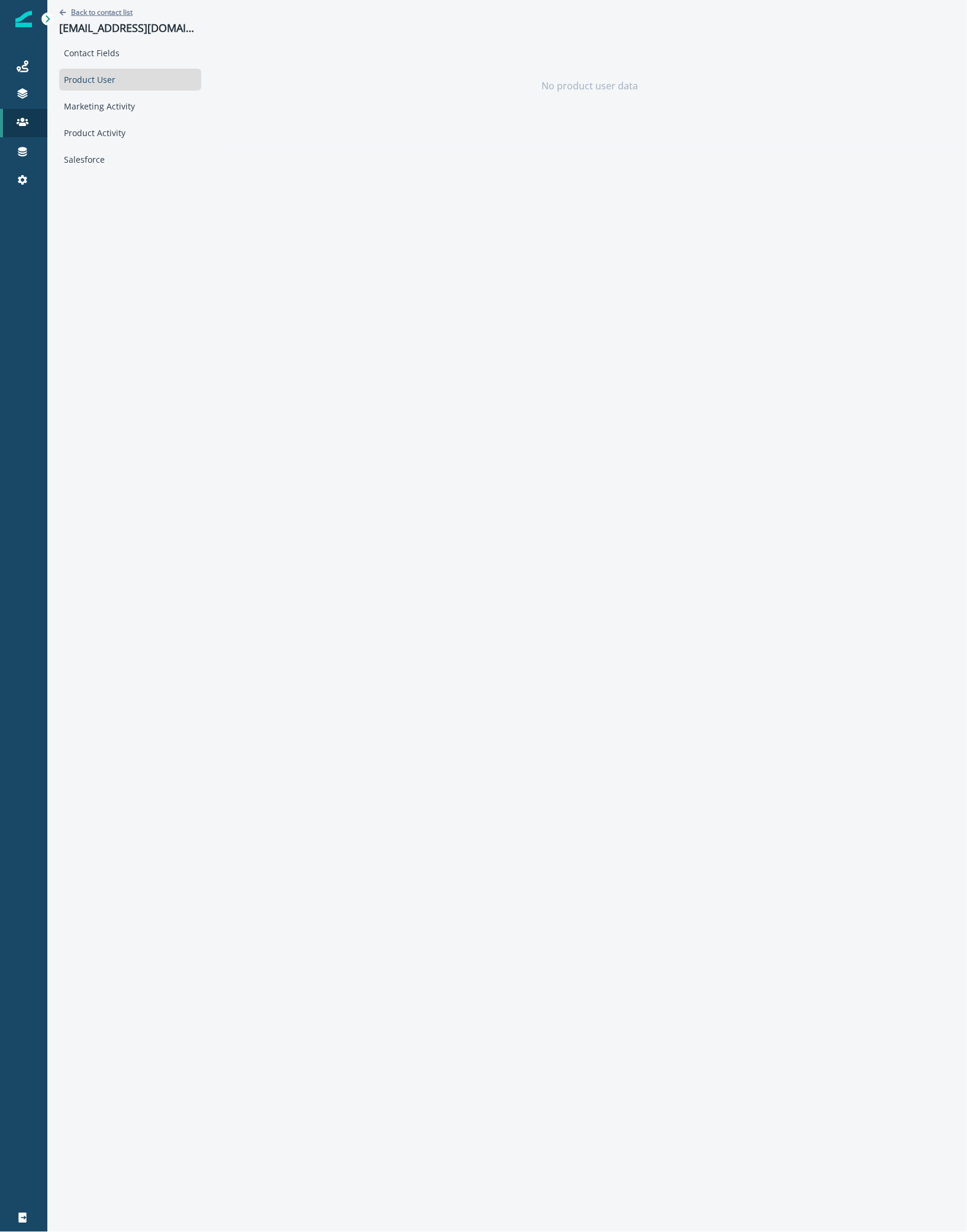
click at [82, 13] on p "Back to contact list" at bounding box center [102, 12] width 62 height 10
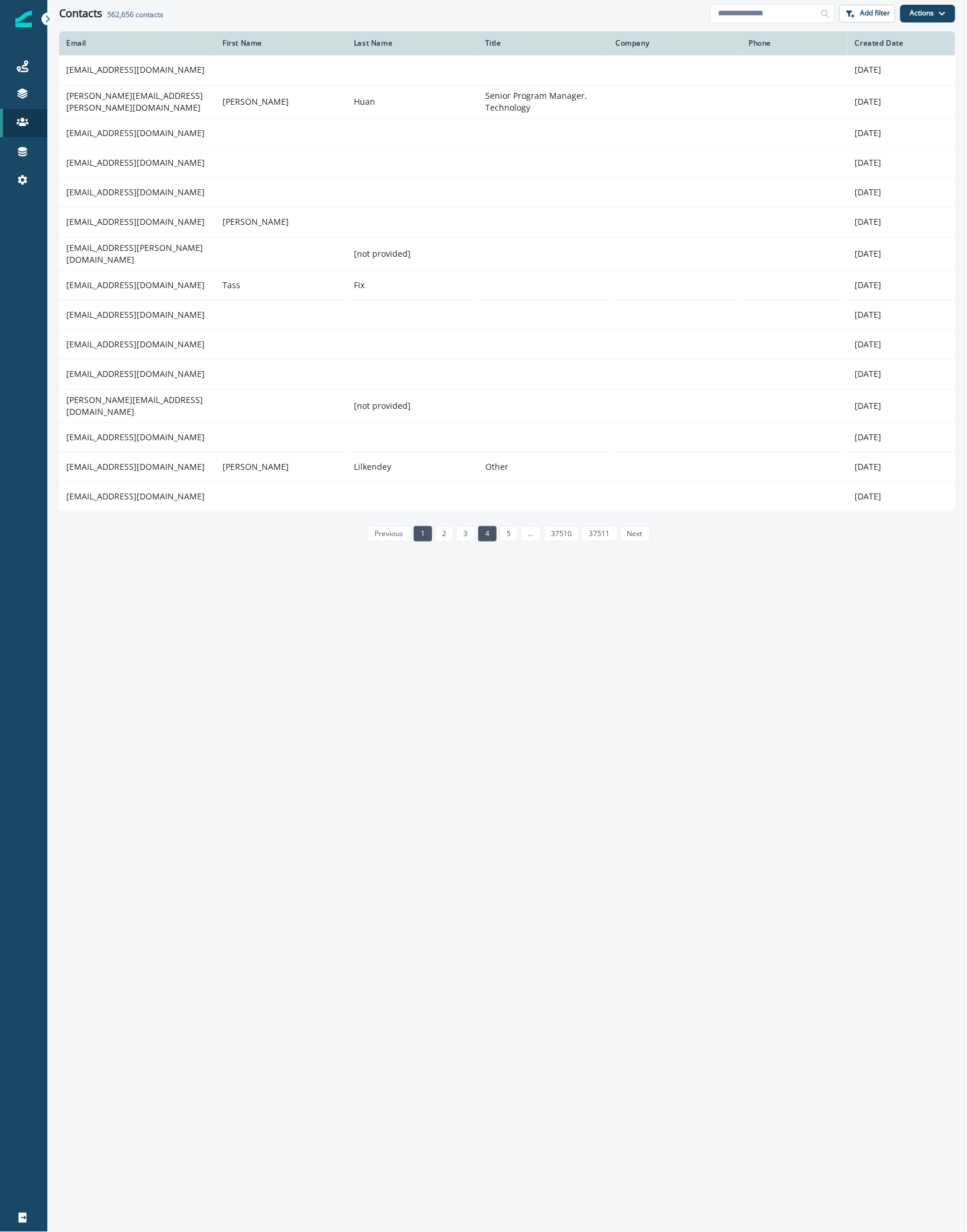
click at [485, 529] on link "4" at bounding box center [487, 533] width 19 height 15
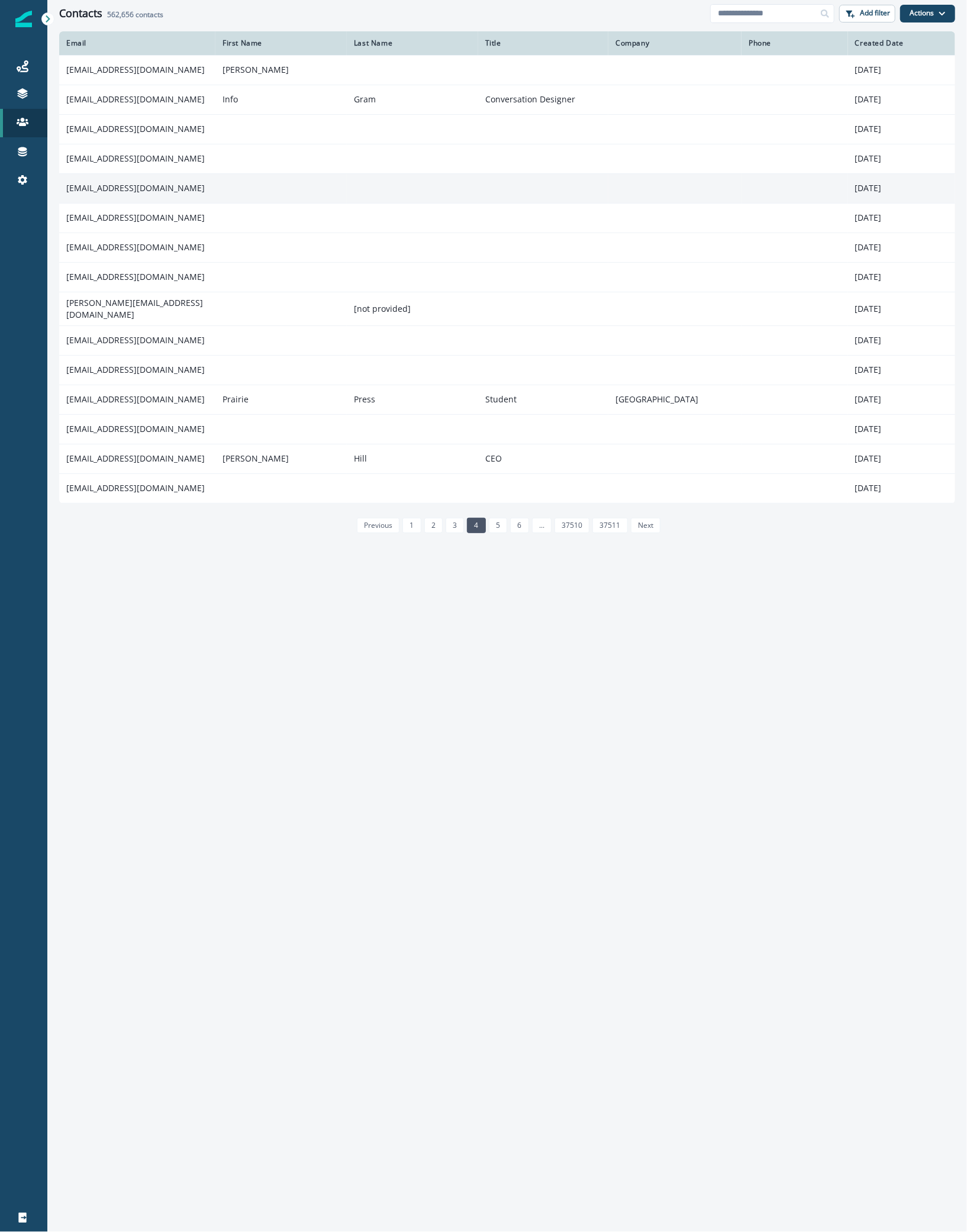
click at [152, 175] on td "shanmuganathan_sumana@ctss.edu.sg" at bounding box center [136, 187] width 156 height 29
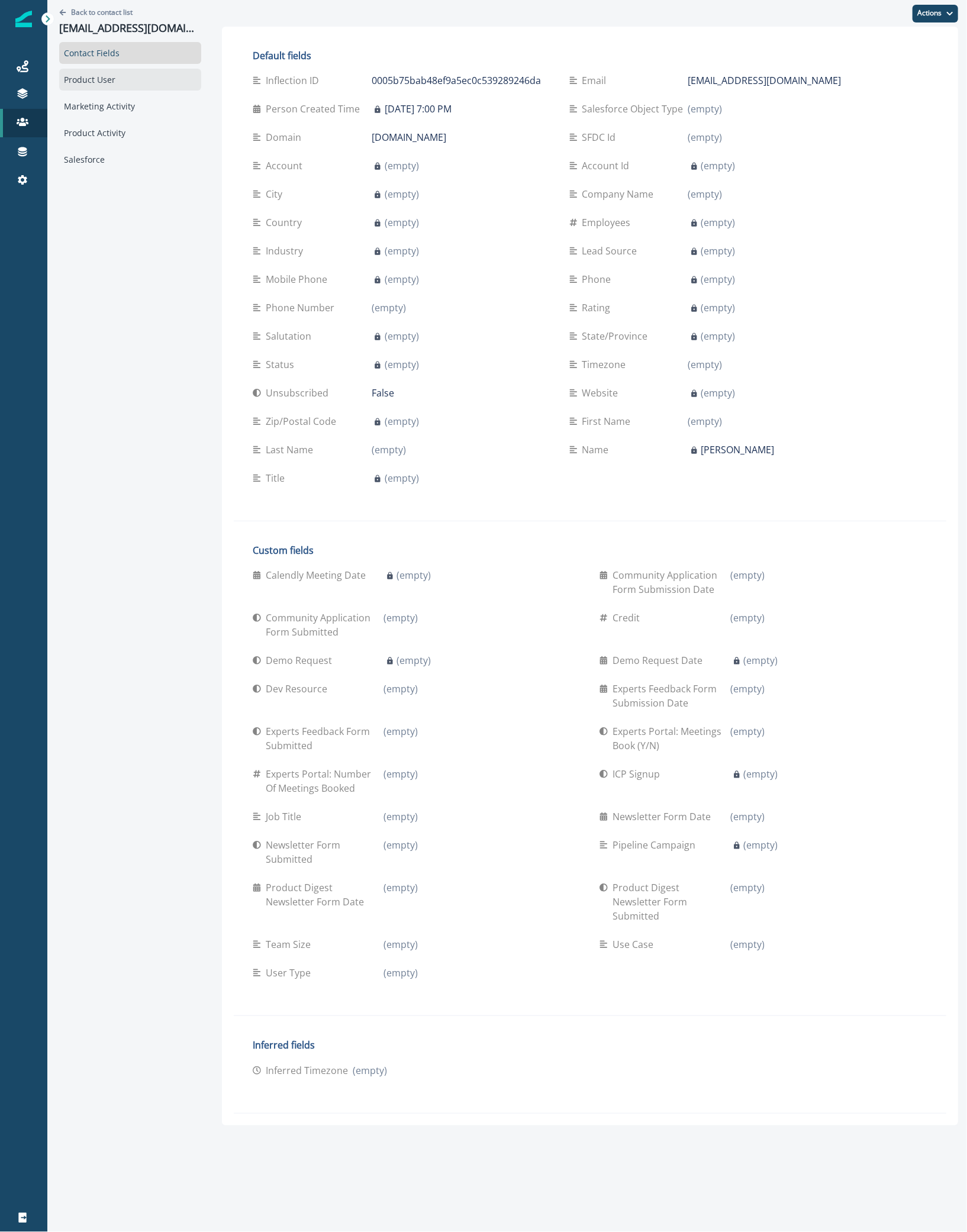
click at [112, 83] on div "Product User" at bounding box center [129, 79] width 142 height 22
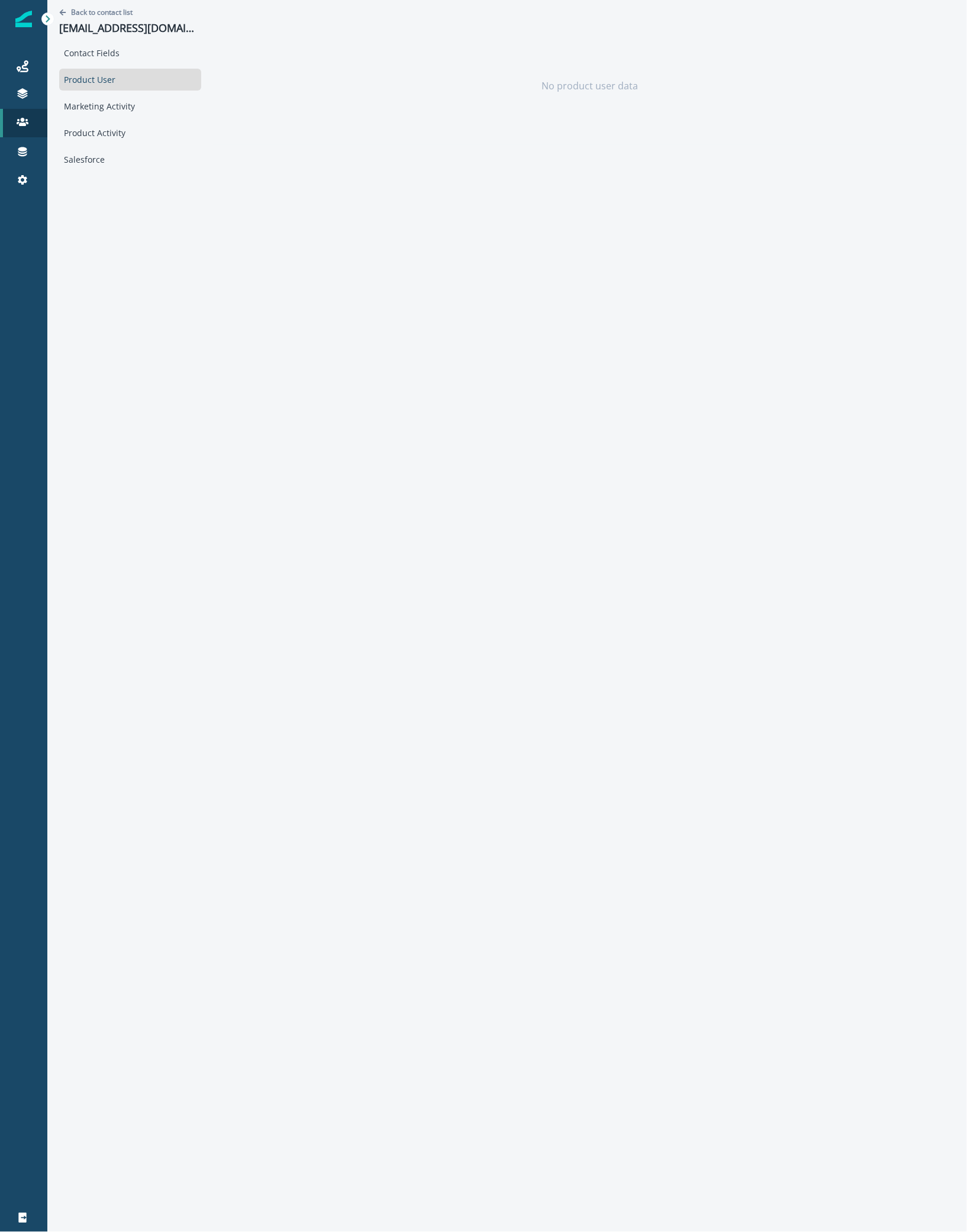
click at [478, 144] on div "No product user data" at bounding box center [590, 86] width 736 height 119
click at [93, 13] on p "Back to contact list" at bounding box center [102, 12] width 62 height 10
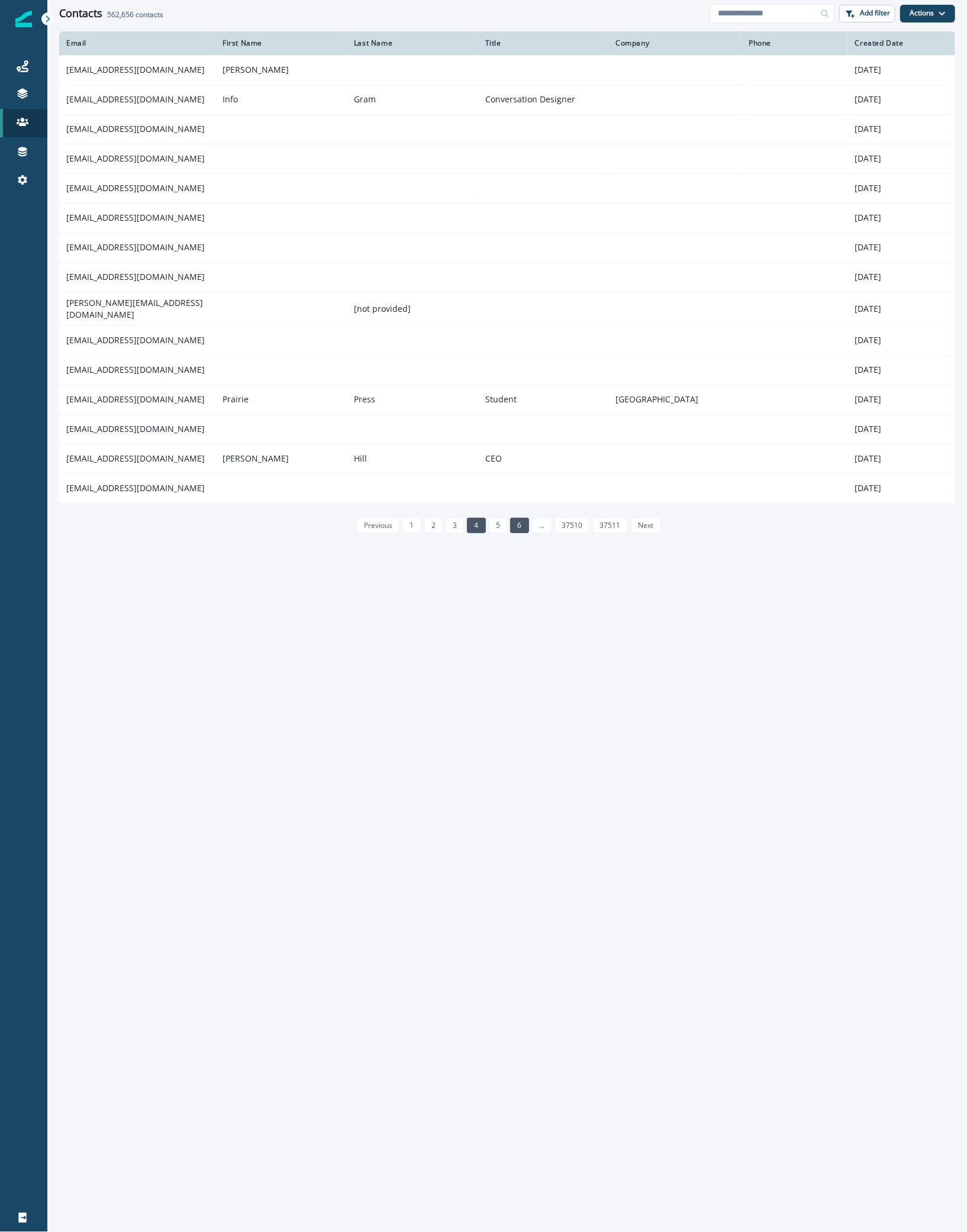
click at [516, 523] on link "6" at bounding box center [519, 525] width 19 height 15
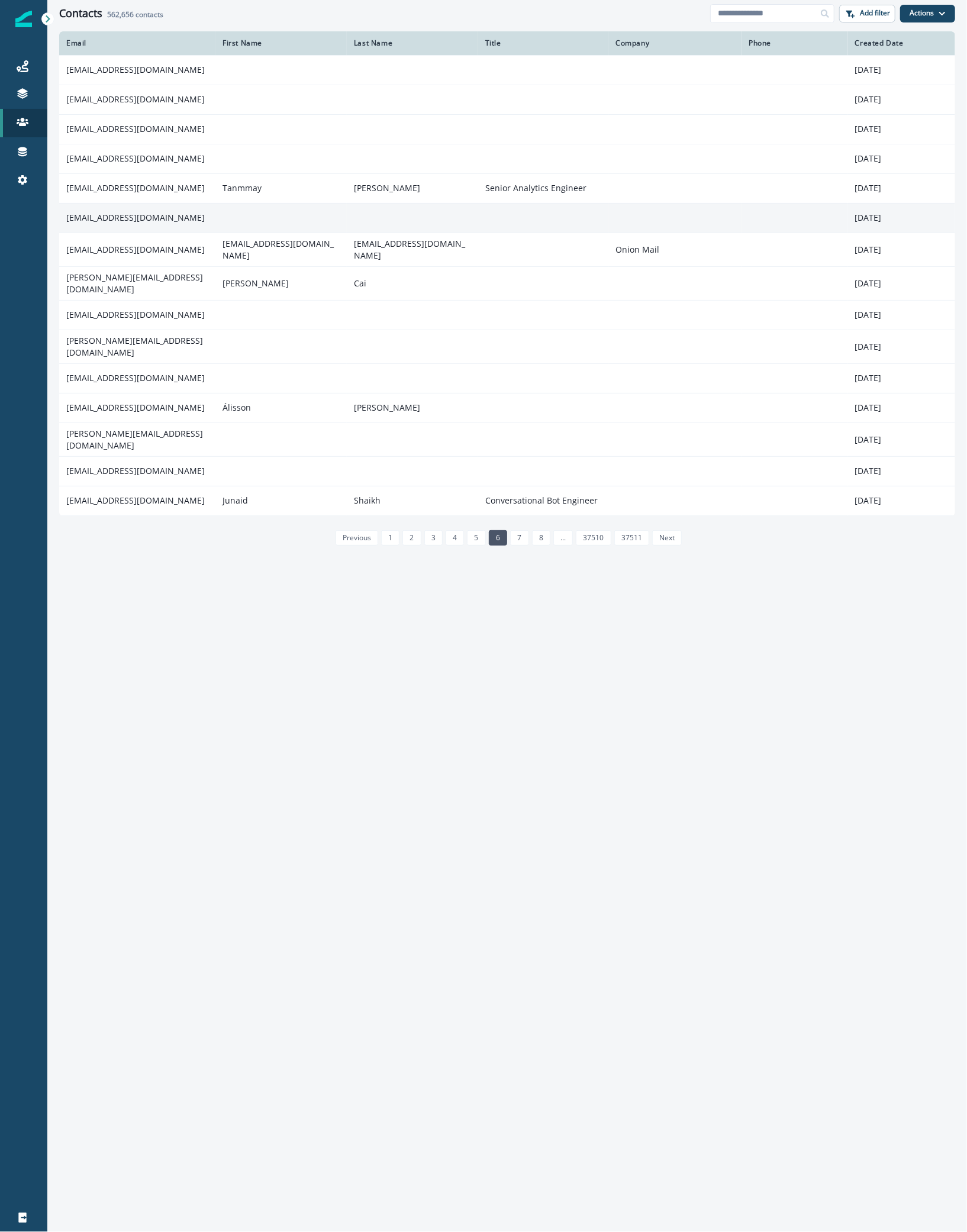
click at [123, 229] on td "johnwick922@proton.me" at bounding box center [136, 218] width 156 height 29
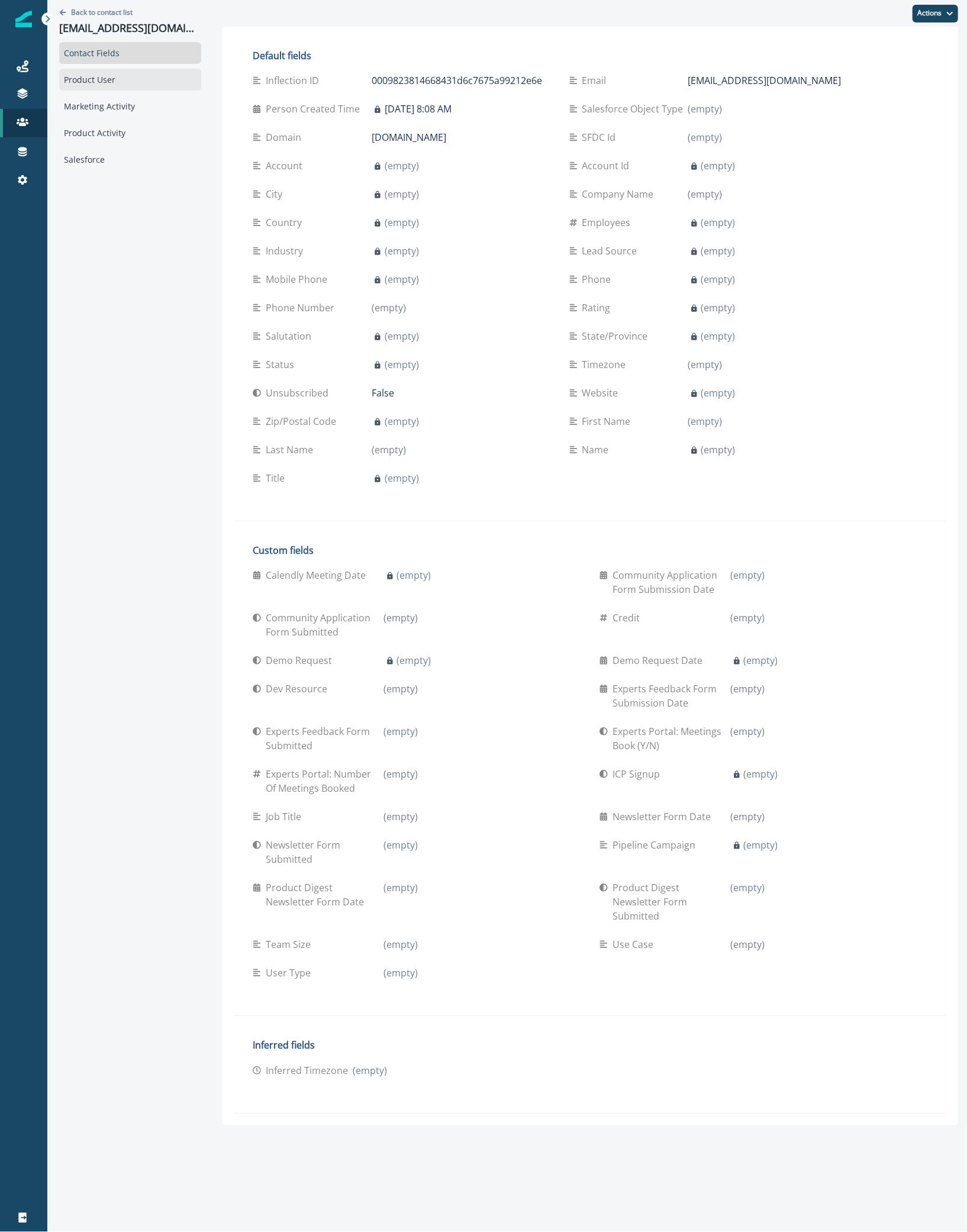
click at [128, 83] on div "Product User" at bounding box center [129, 79] width 142 height 22
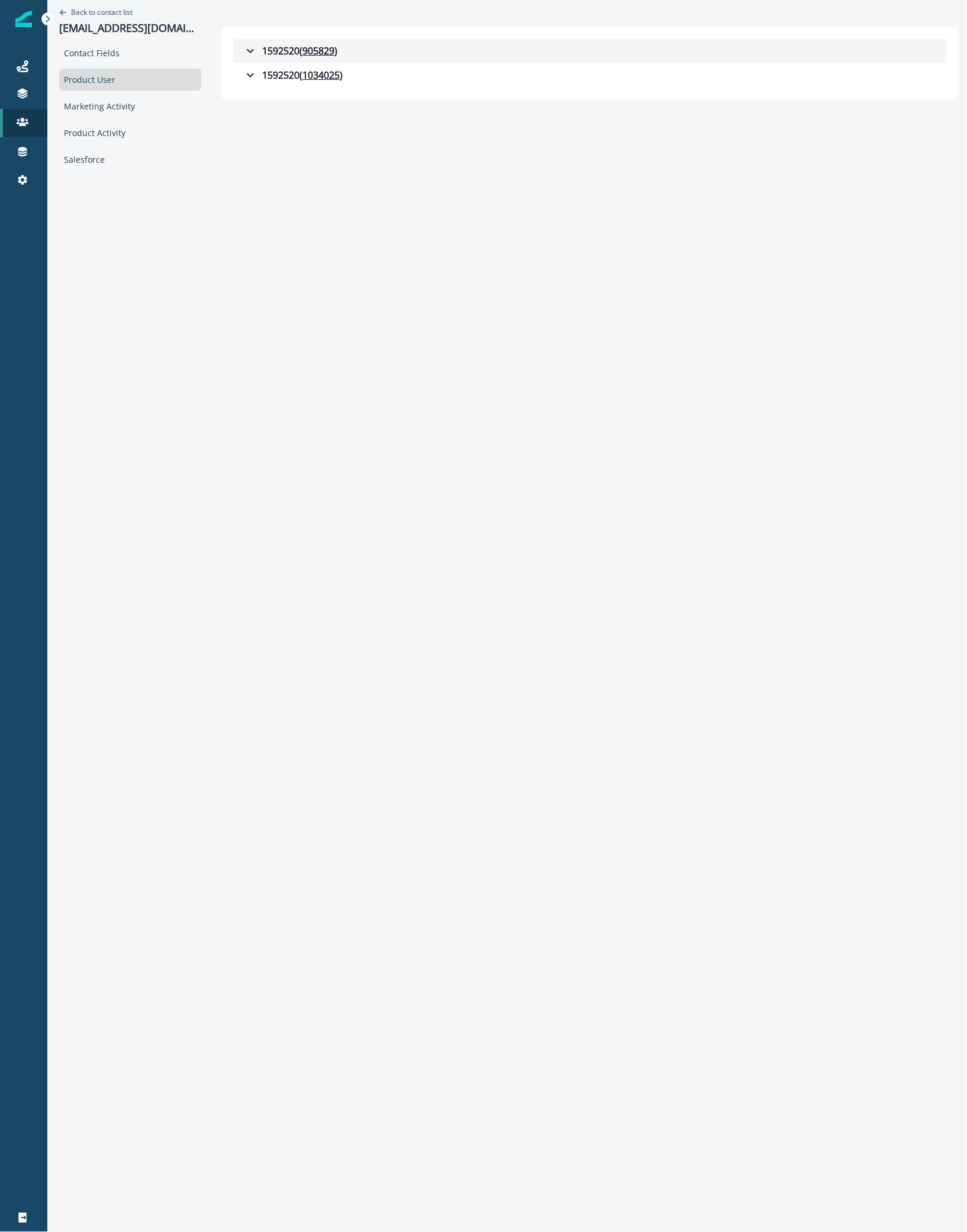
click at [244, 54] on icon "button" at bounding box center [251, 51] width 14 height 14
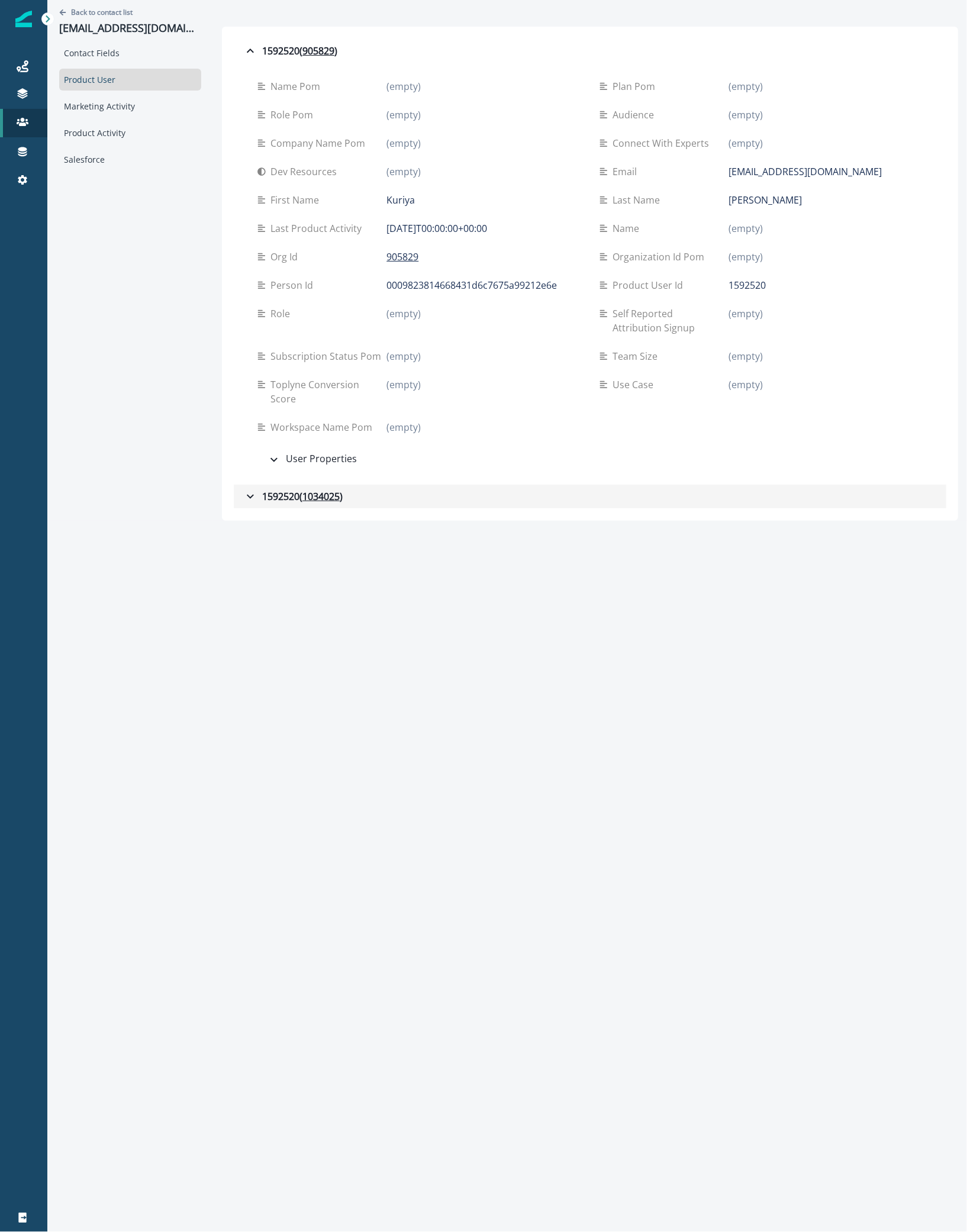
click at [267, 490] on div "1592520 ( 1034025 )" at bounding box center [293, 497] width 99 height 14
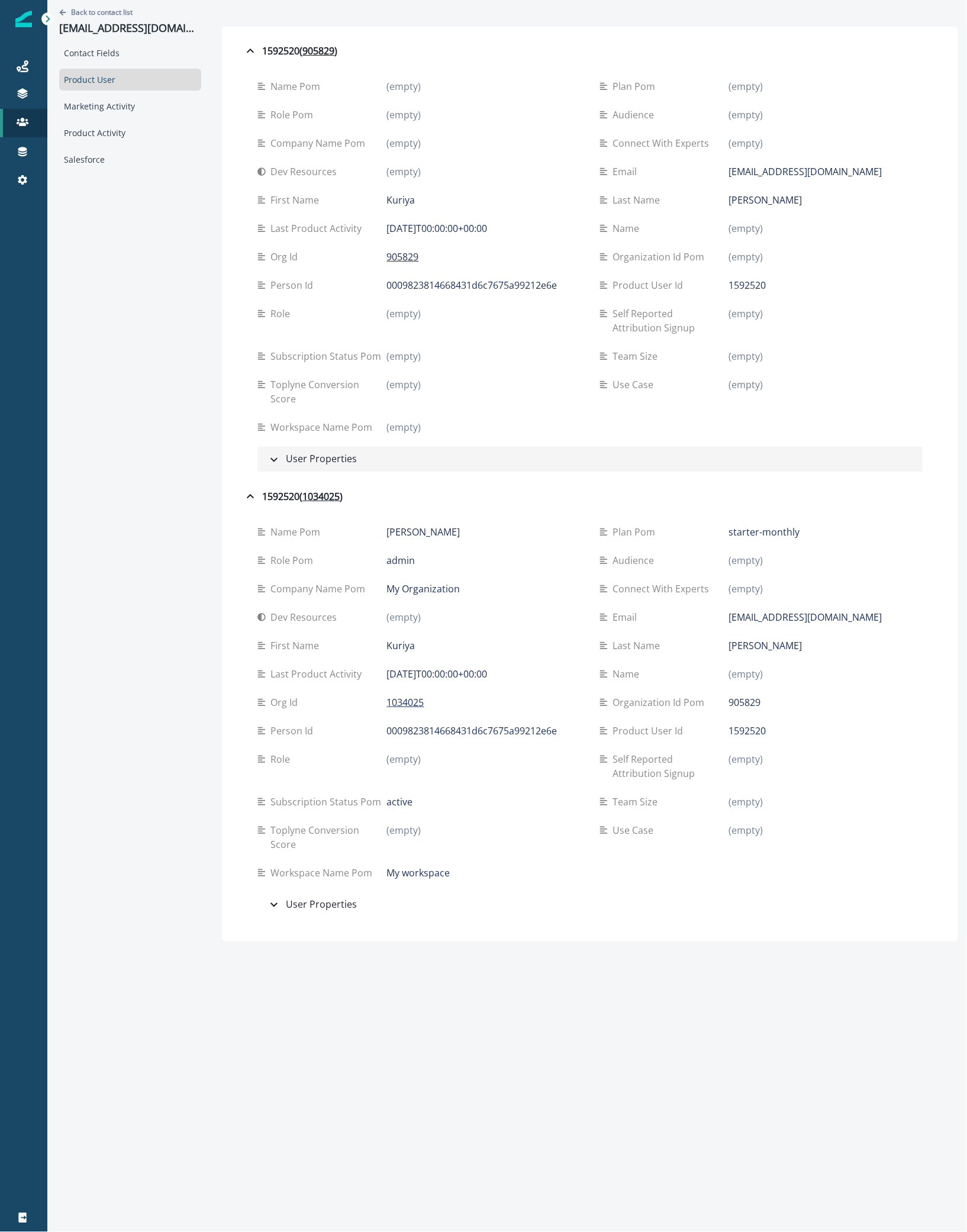
click at [291, 451] on div "User Properties" at bounding box center [311, 459] width 90 height 15
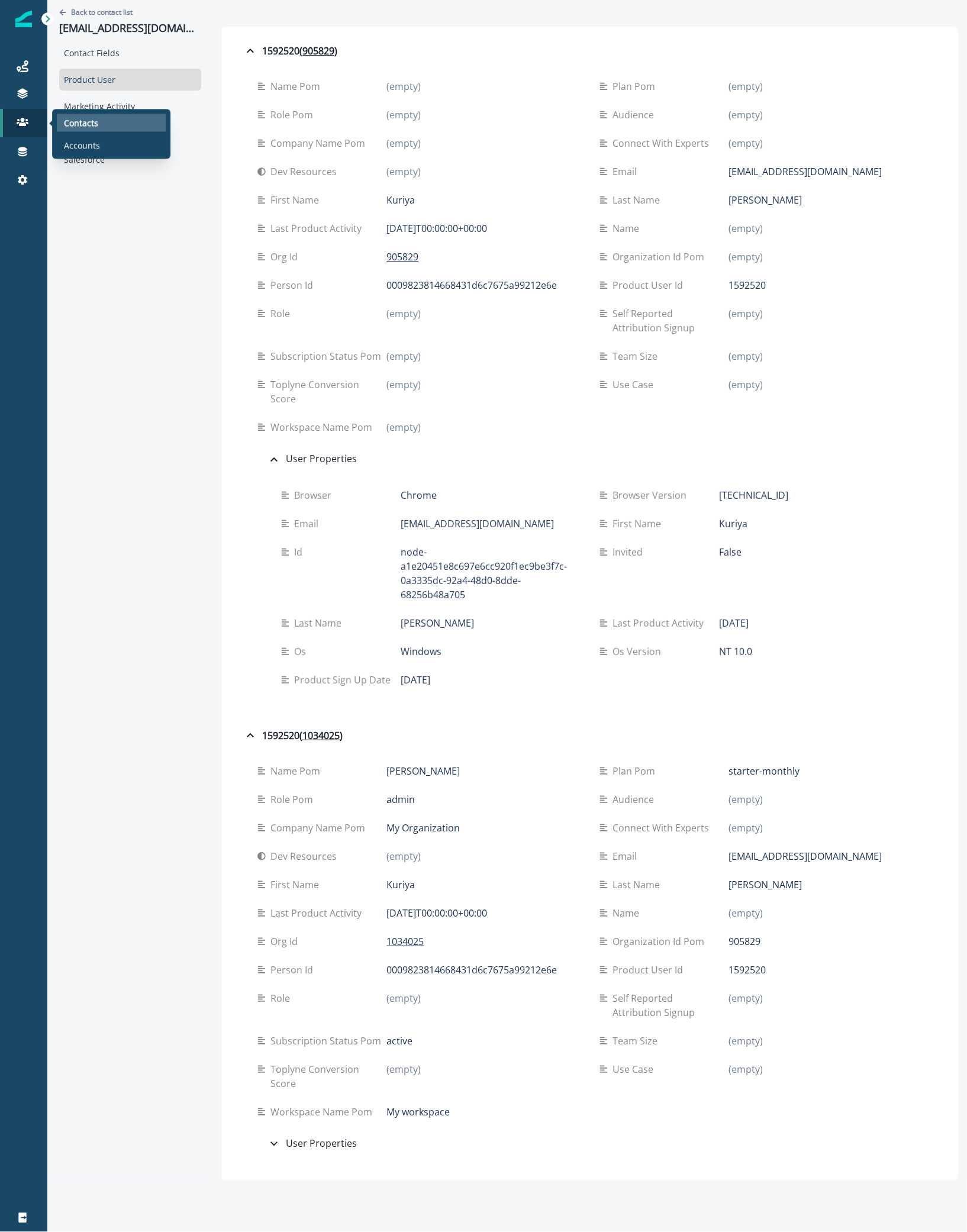
click at [73, 124] on p "Contacts" at bounding box center [81, 123] width 34 height 12
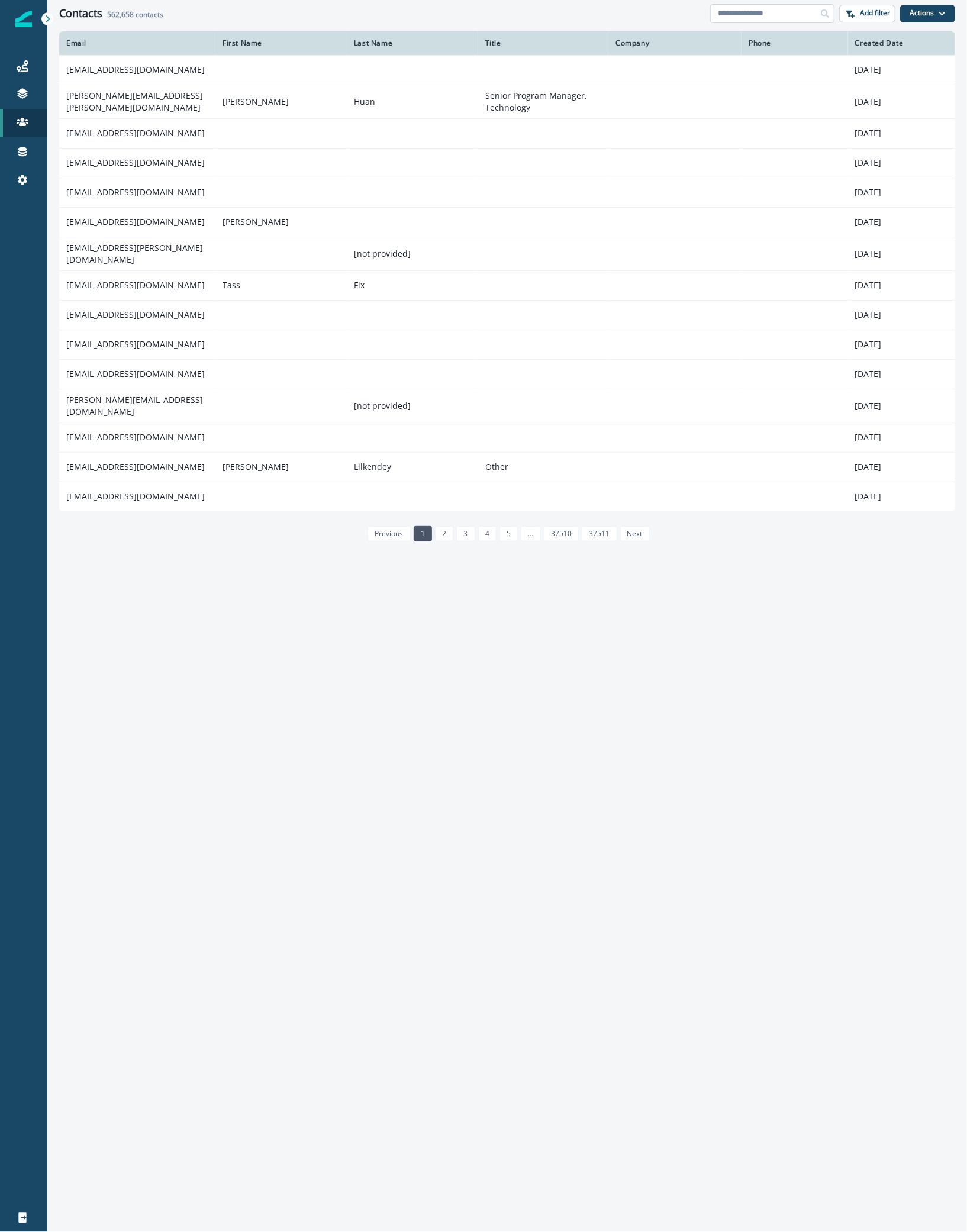
click at [773, 15] on input at bounding box center [772, 13] width 124 height 19
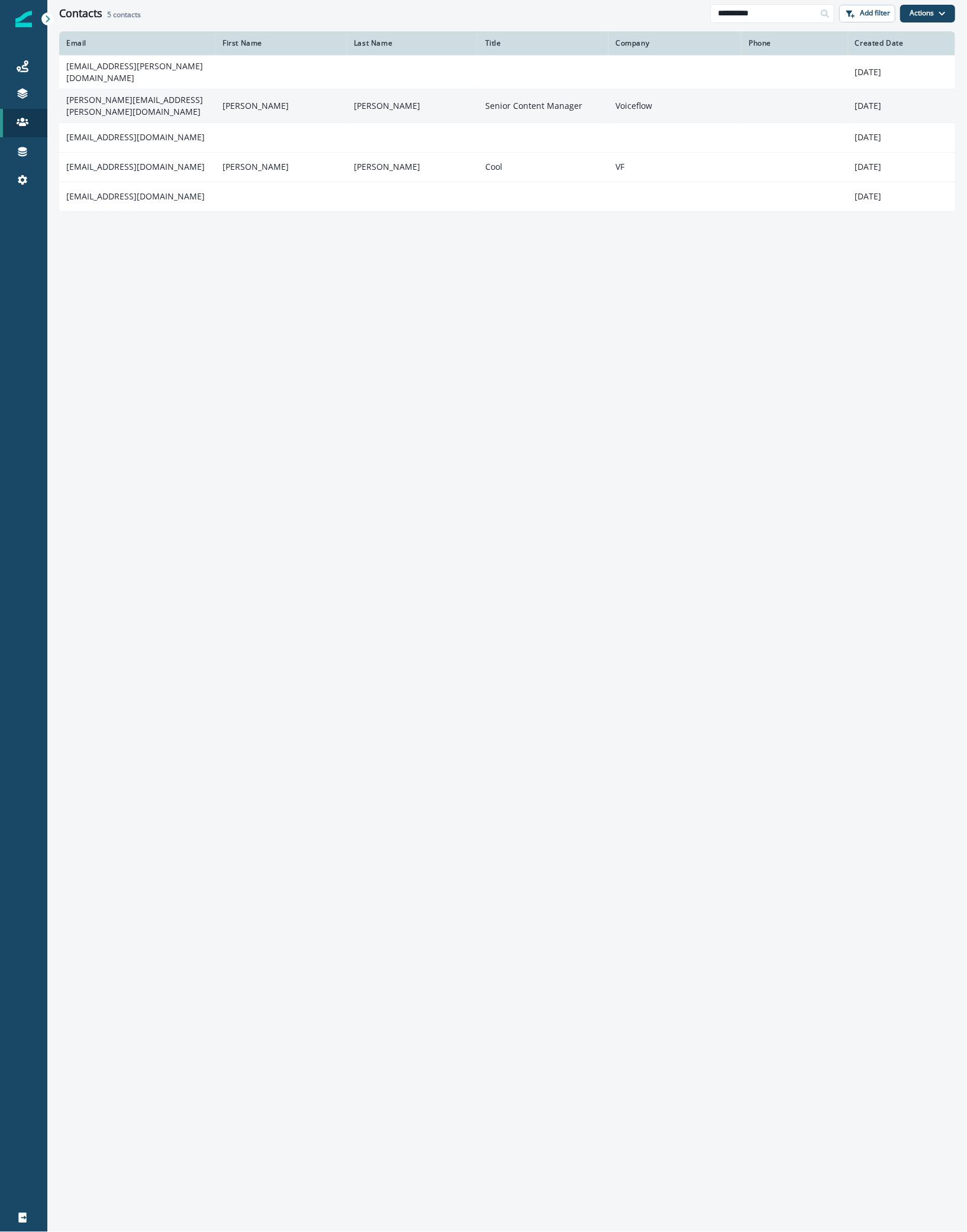
type input "**********"
click at [120, 93] on td "connor.maclean@voiceflow.com" at bounding box center [136, 106] width 156 height 34
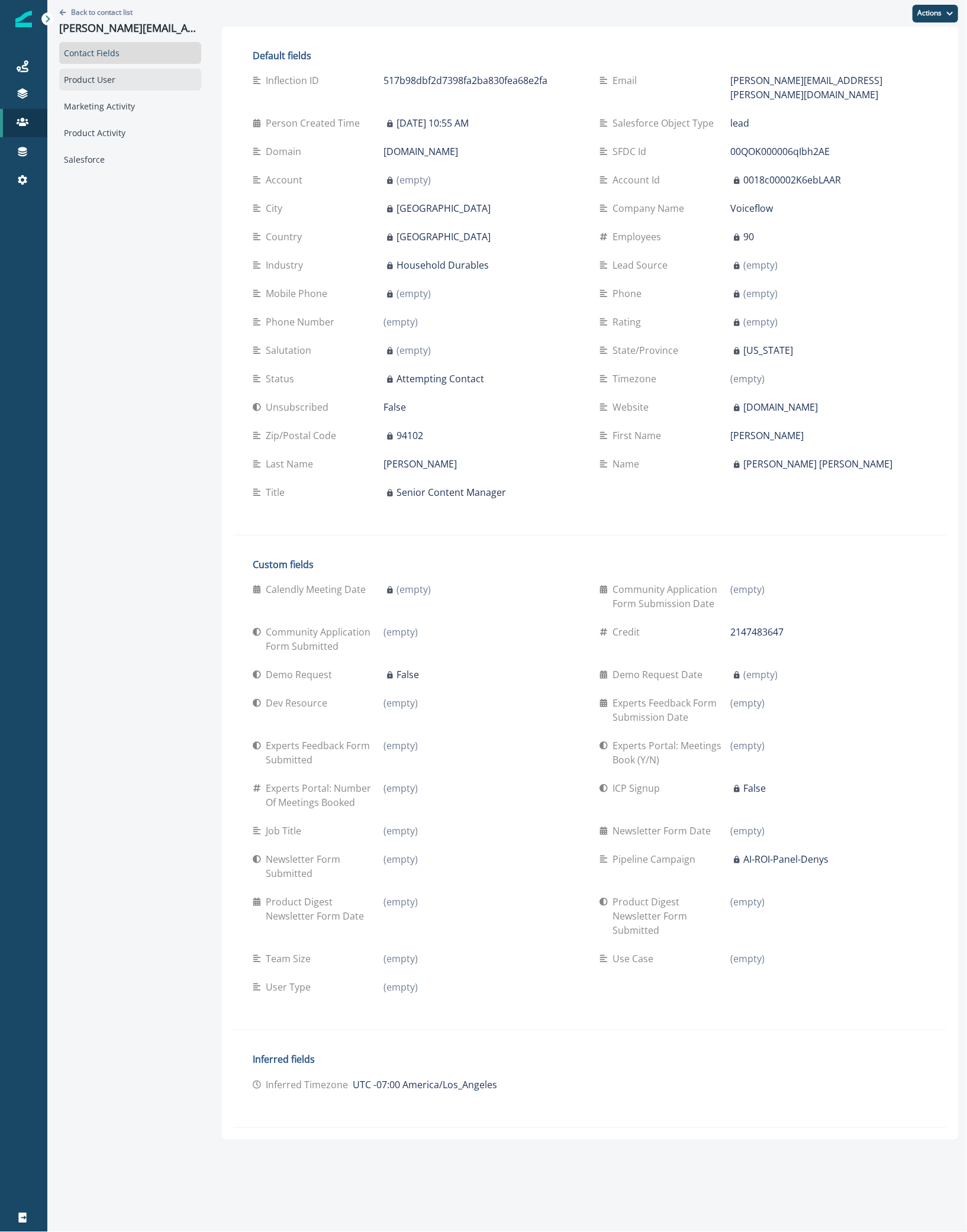
click at [103, 82] on div "Product User" at bounding box center [129, 79] width 142 height 22
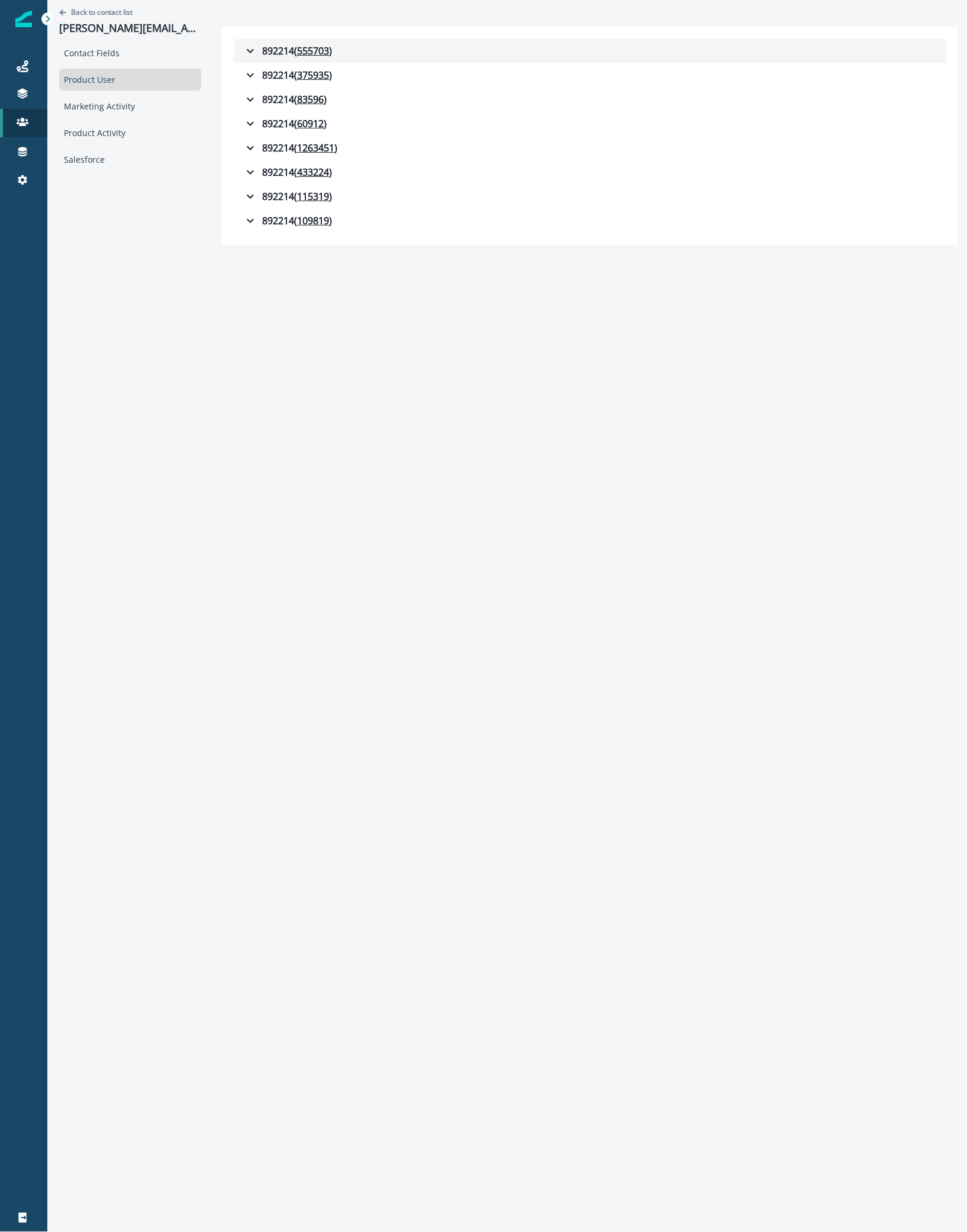
click at [269, 52] on div "892214 ( 555703 )" at bounding box center [288, 51] width 89 height 14
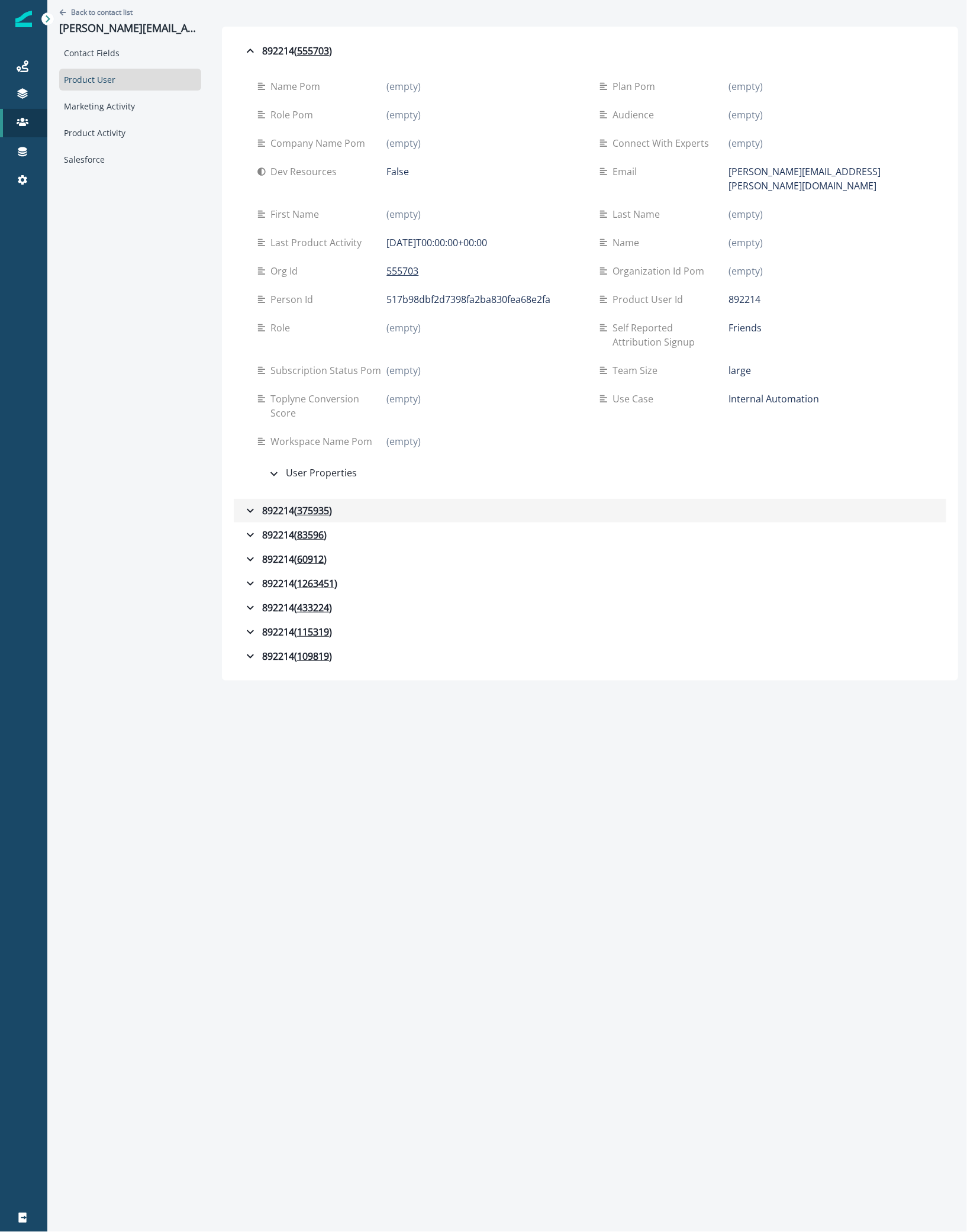
click at [261, 504] on div "892214 ( 375935 )" at bounding box center [288, 511] width 89 height 14
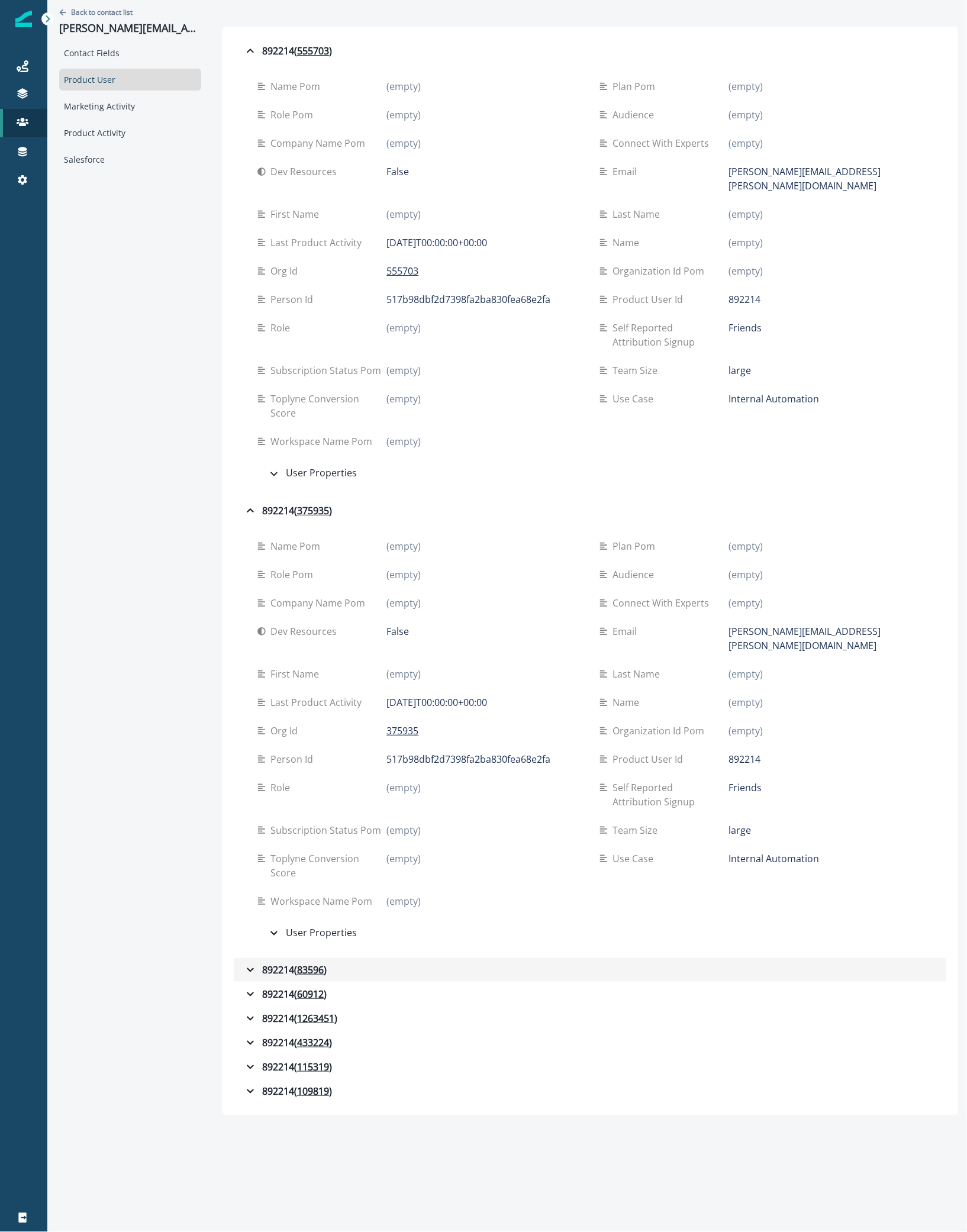
click at [291, 757] on div "892214 ( 83596 )" at bounding box center [285, 971] width 84 height 14
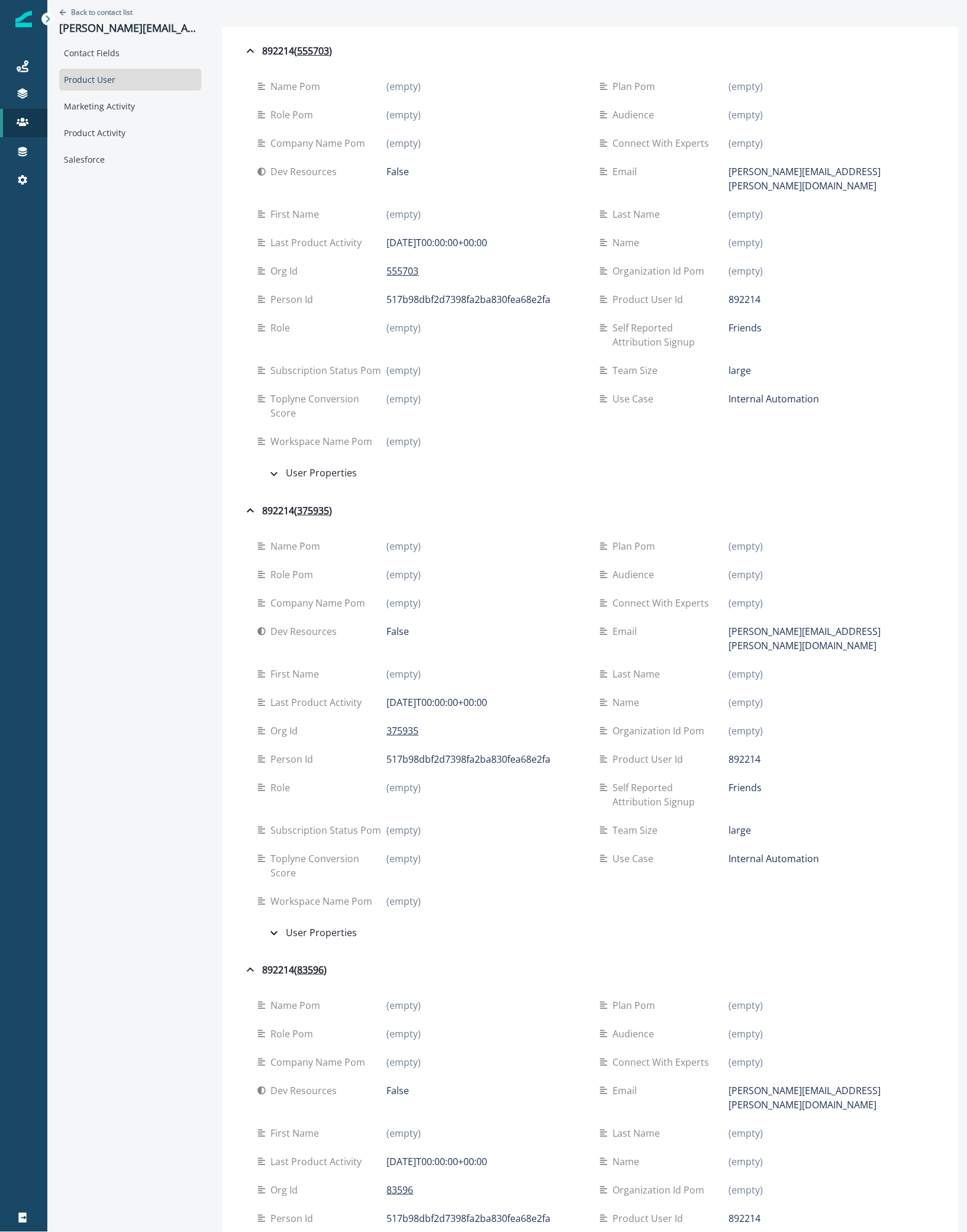
scroll to position [274, 0]
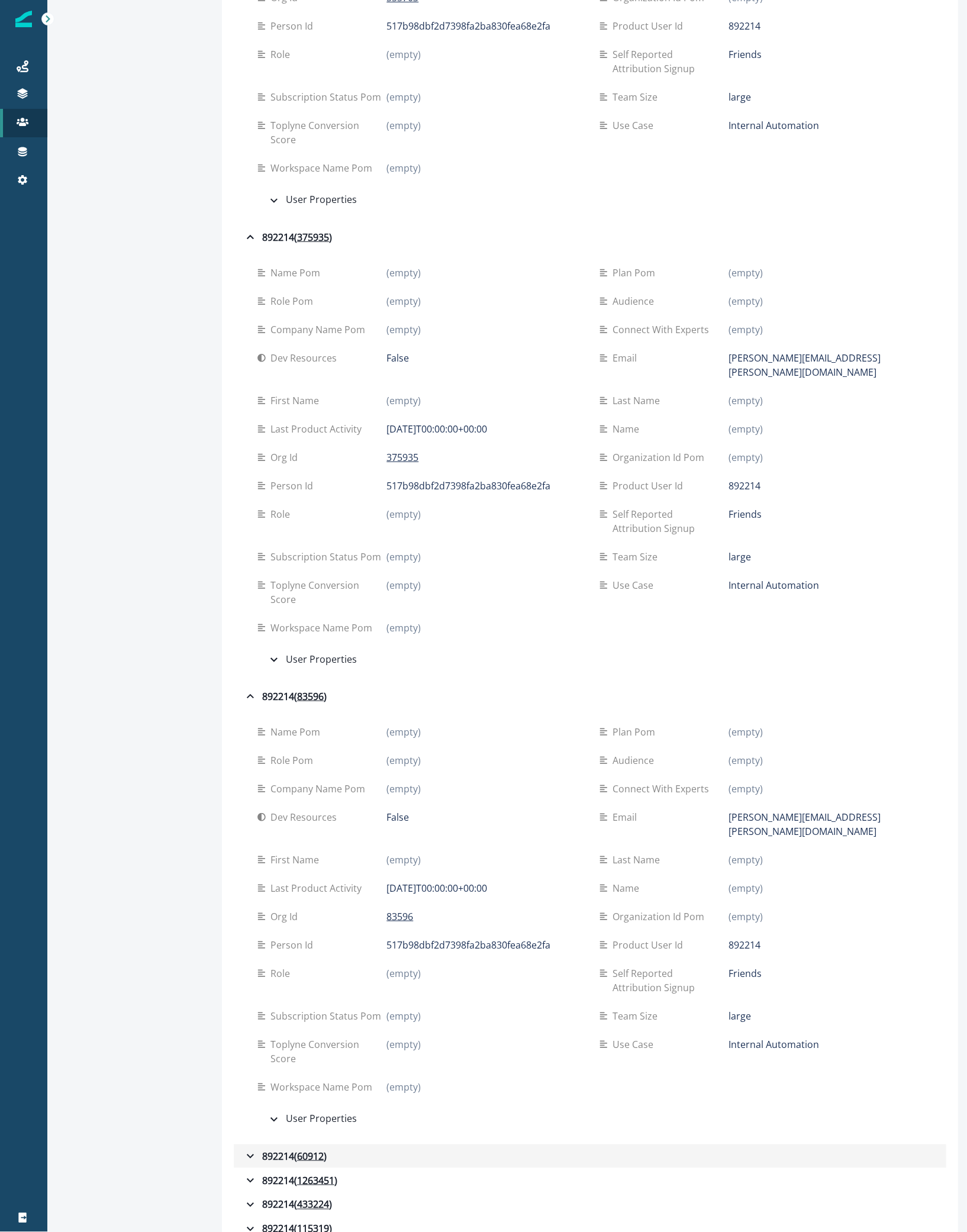
click at [275, 757] on div "892214 ( 60912 )" at bounding box center [285, 1157] width 84 height 14
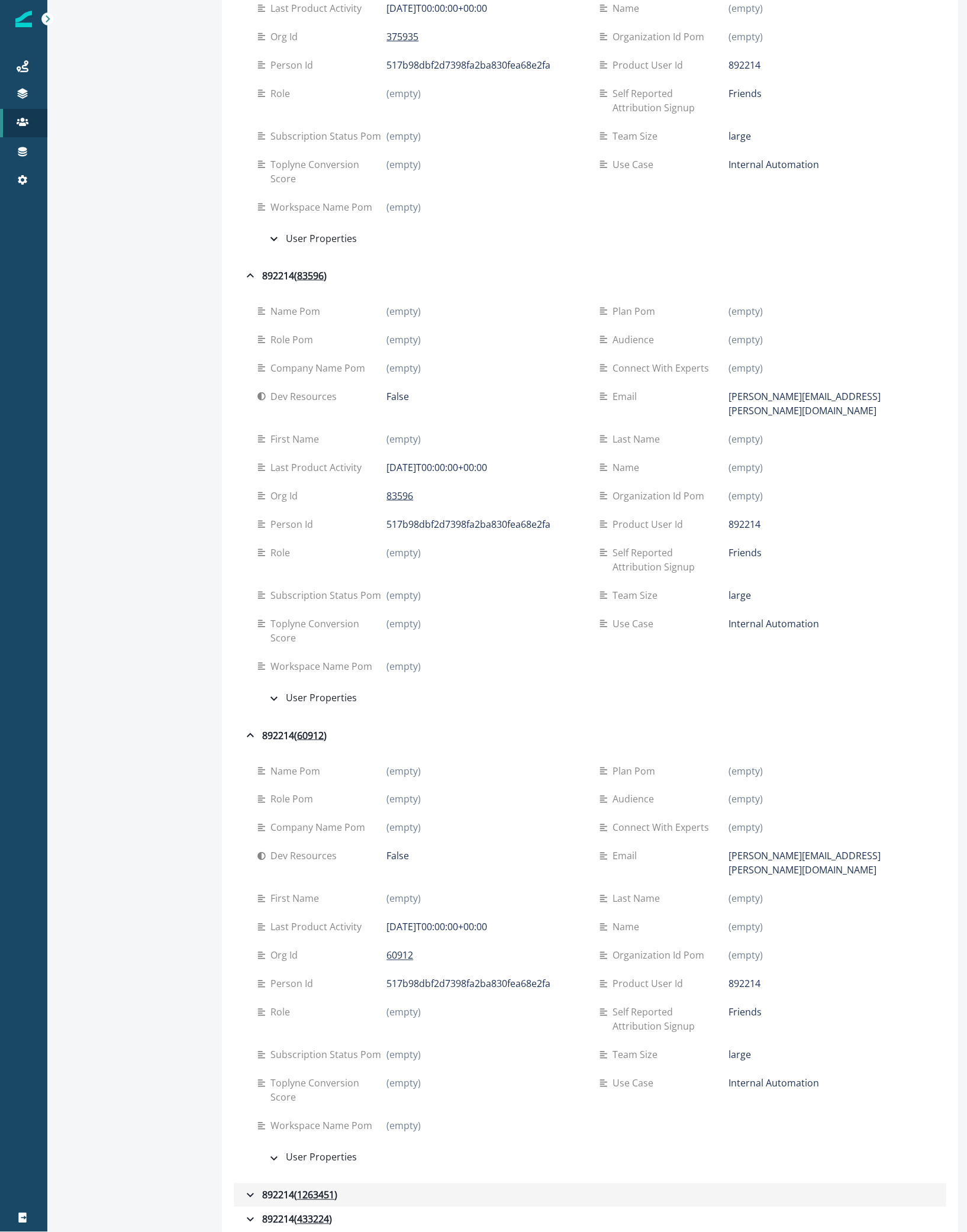
click at [276, 757] on div "892214 ( 1263451 )" at bounding box center [290, 1195] width 94 height 14
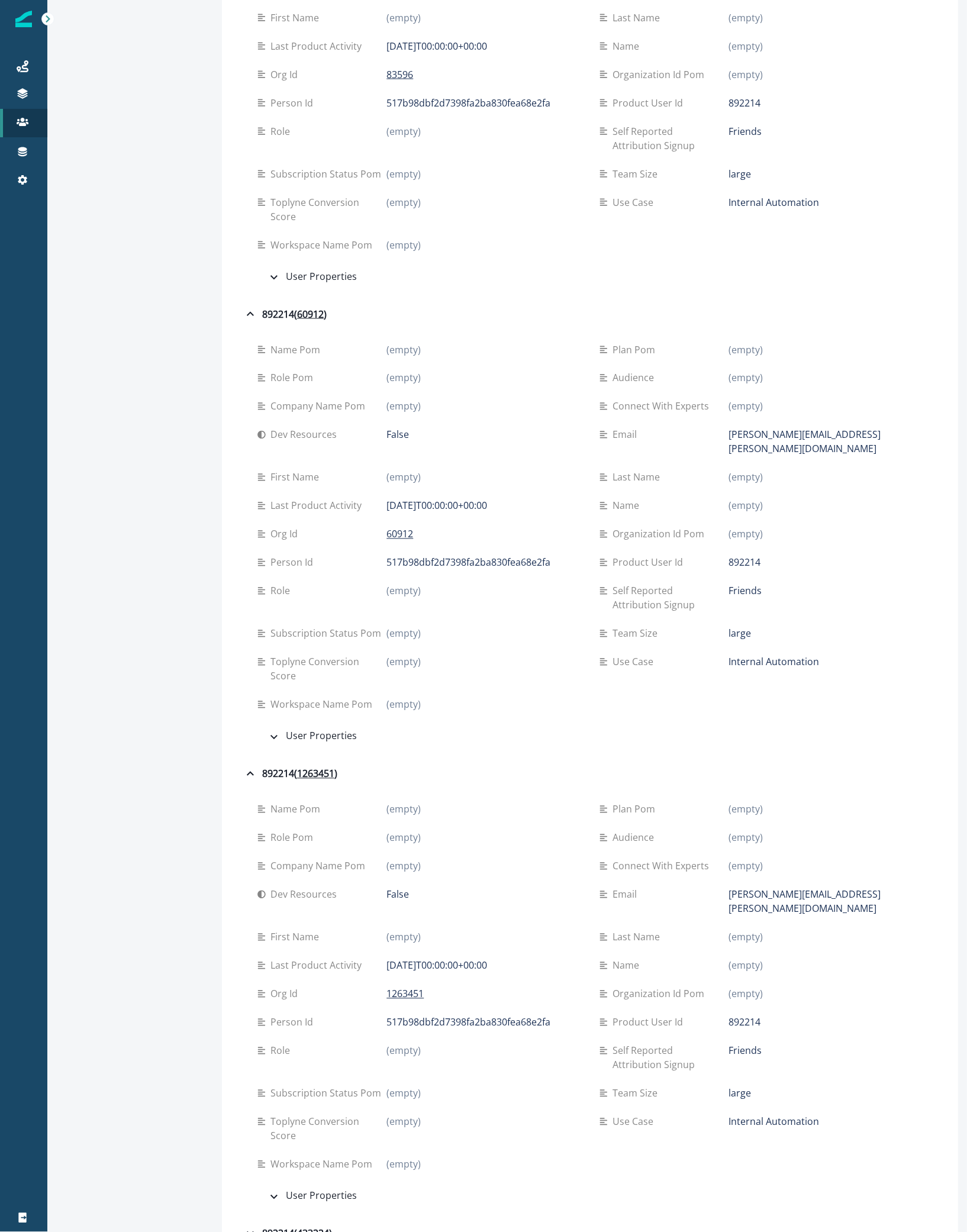
click at [273, 757] on div "name pom (empty) plan pom (empty) role pom (empty) Audience (empty) Company nam…" at bounding box center [590, 1004] width 713 height 435
click at [274, 757] on div "892214 ( 433224 )" at bounding box center [288, 1234] width 89 height 14
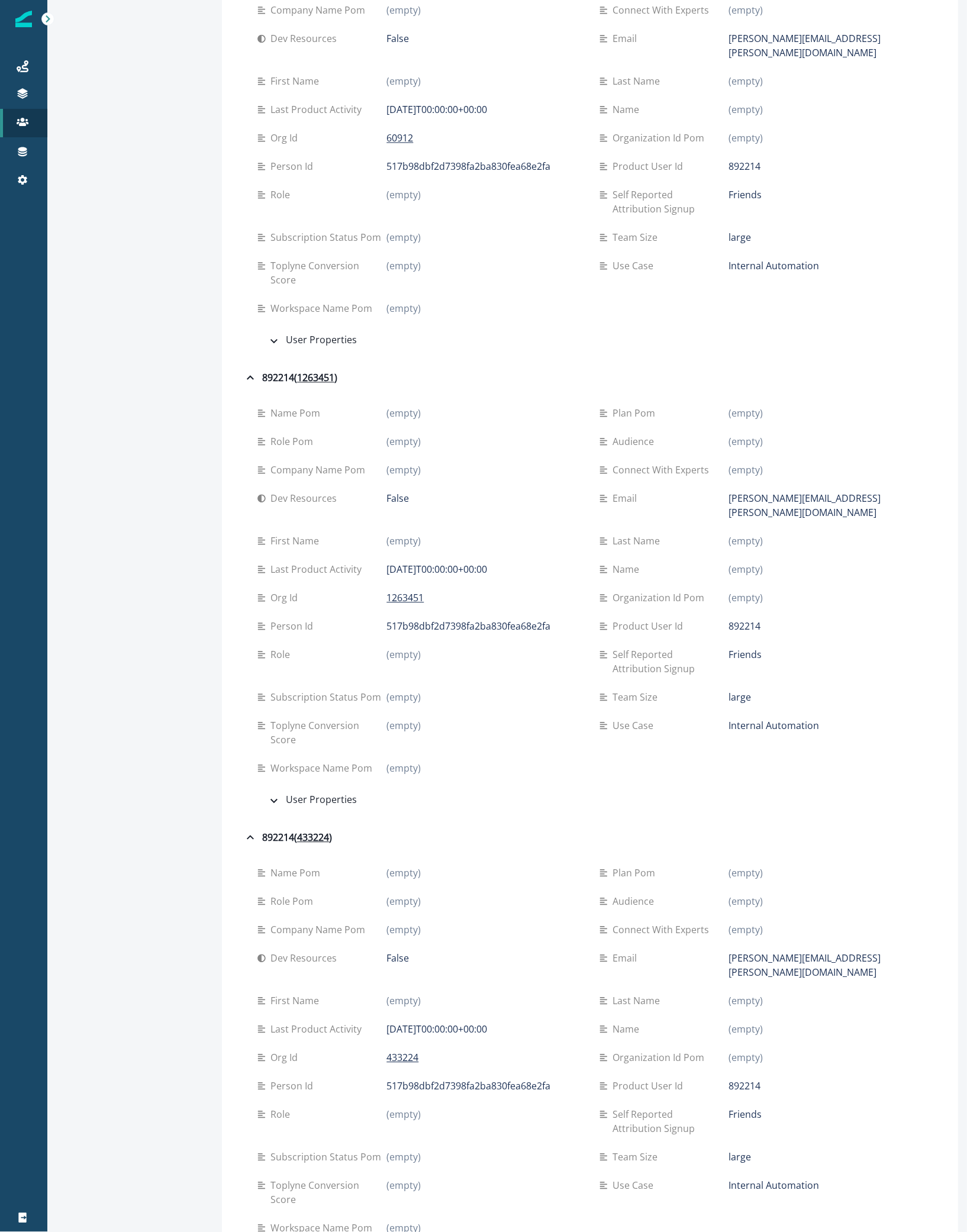
scroll to position [1536, 0]
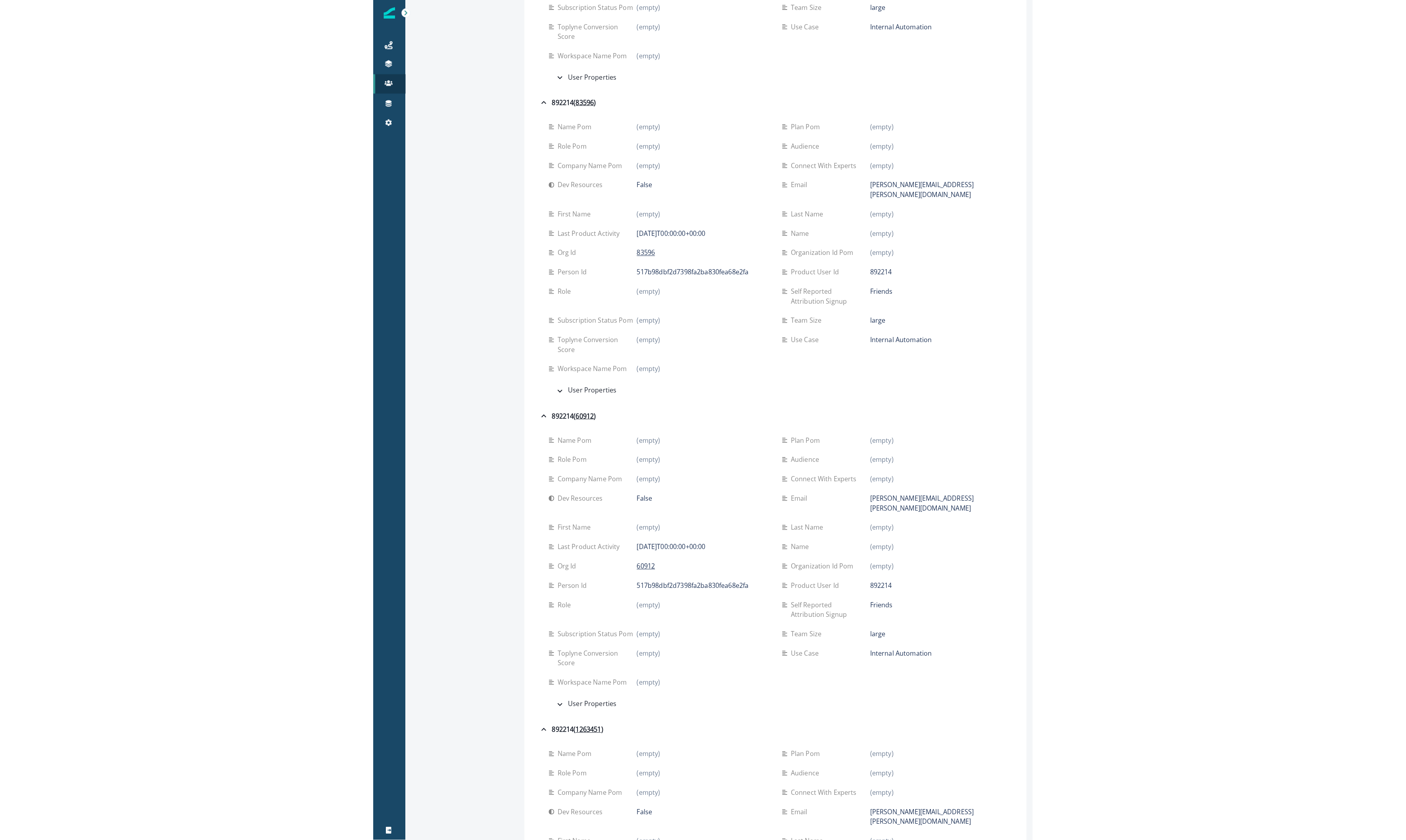
scroll to position [0, 0]
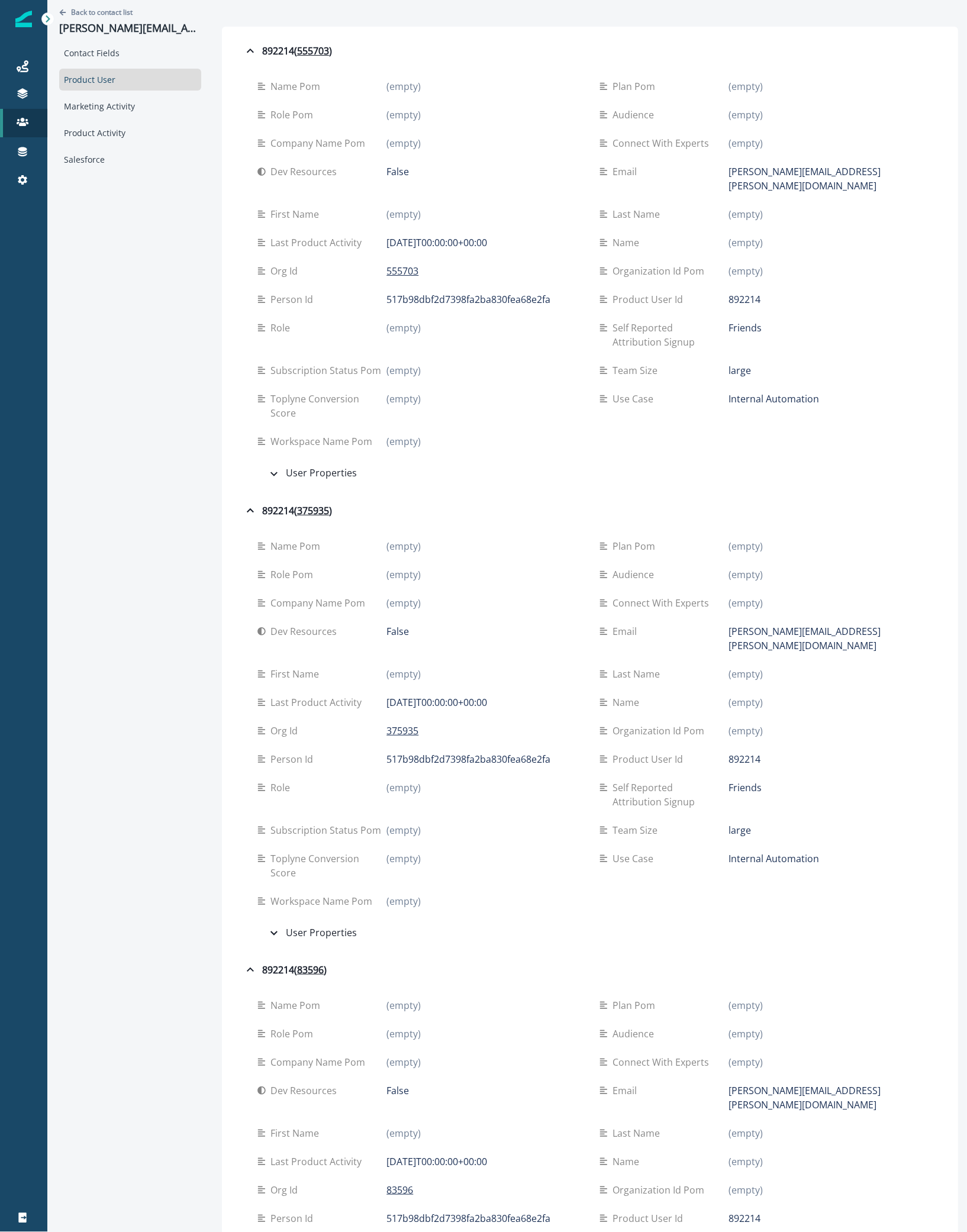
click at [126, 79] on div "Product User" at bounding box center [129, 79] width 142 height 22
click at [95, 121] on p "Contacts" at bounding box center [81, 123] width 34 height 12
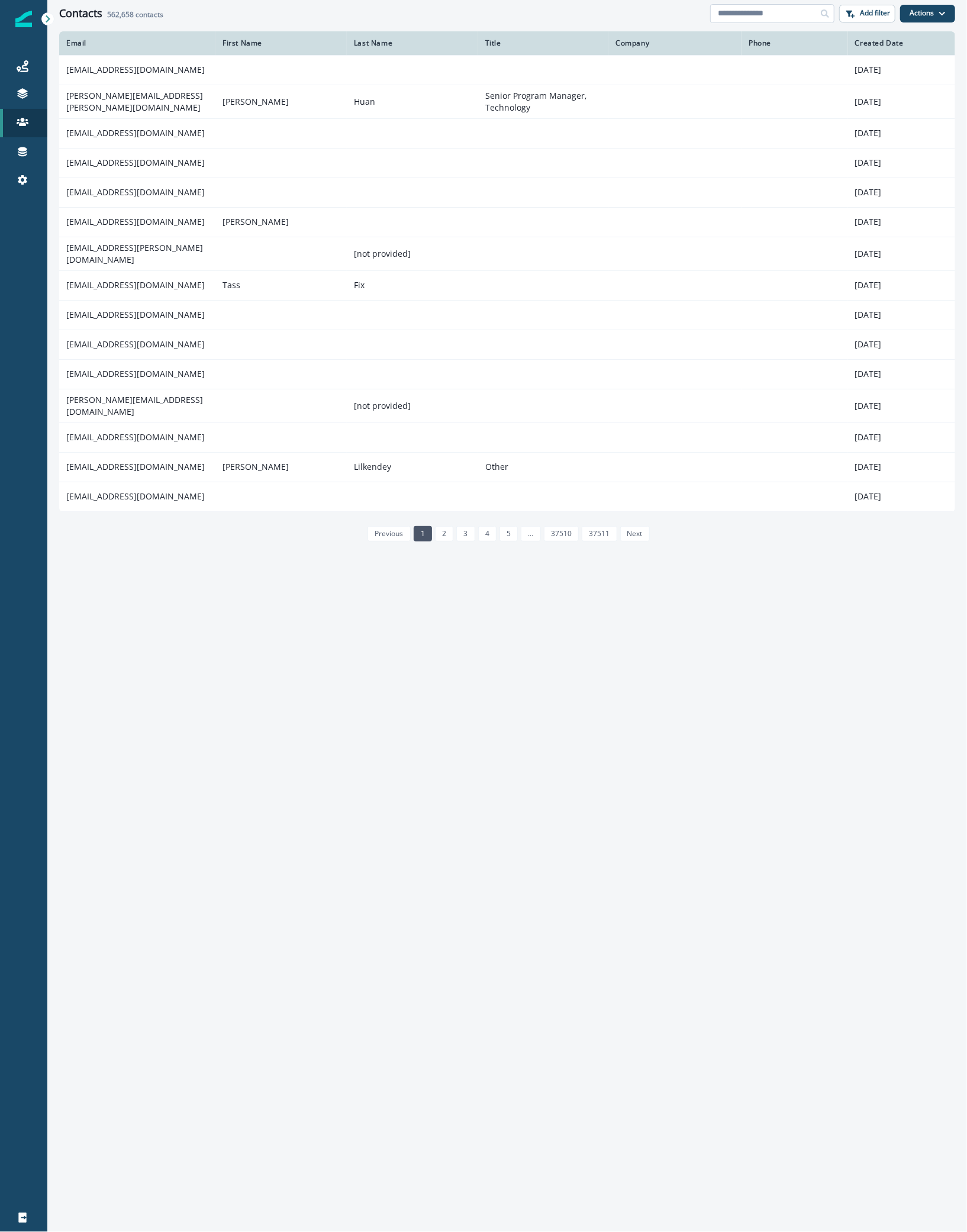
click at [782, 16] on input at bounding box center [772, 13] width 124 height 19
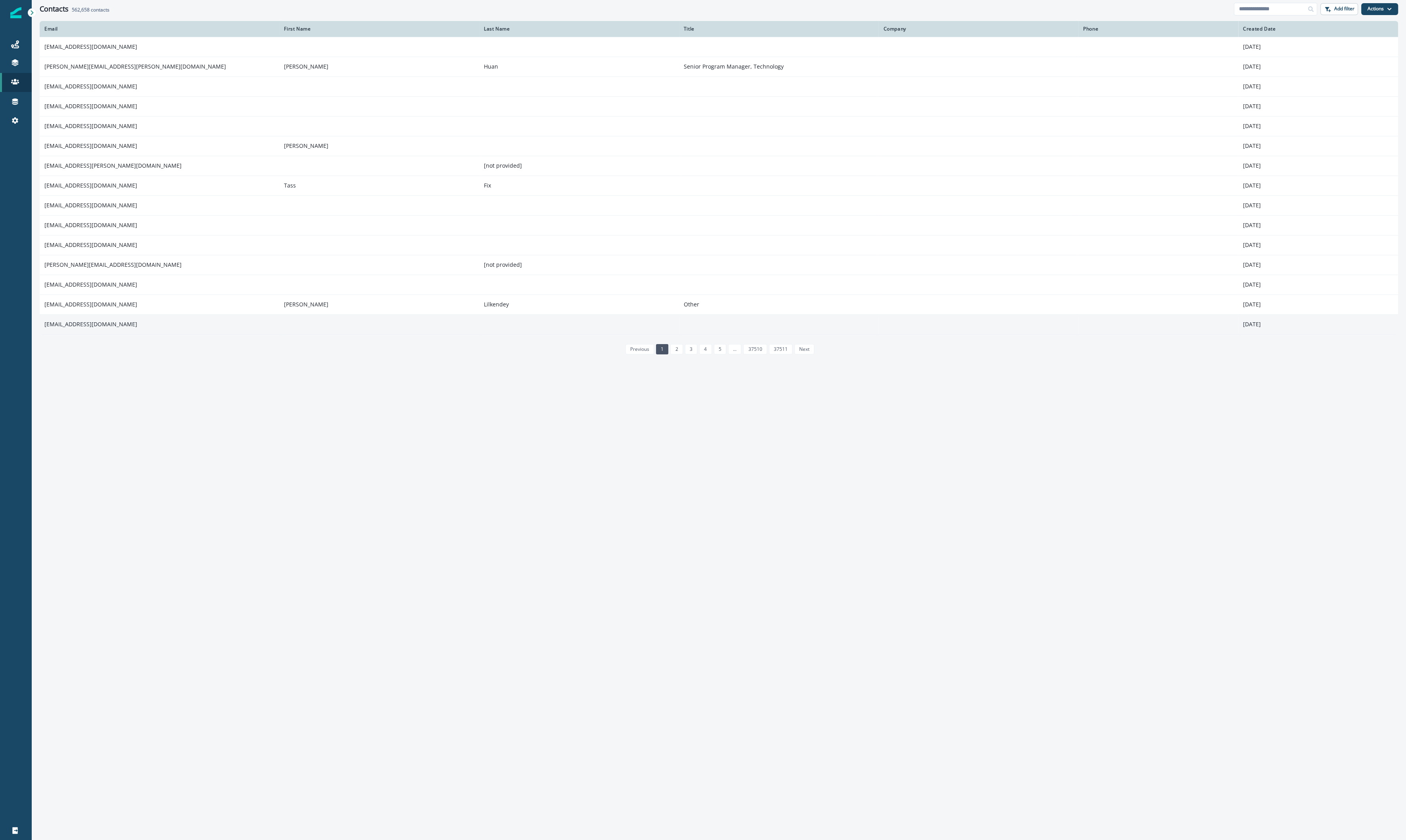
click at [102, 321] on td "[EMAIL_ADDRESS][DOMAIN_NAME]" at bounding box center [159, 324] width 240 height 20
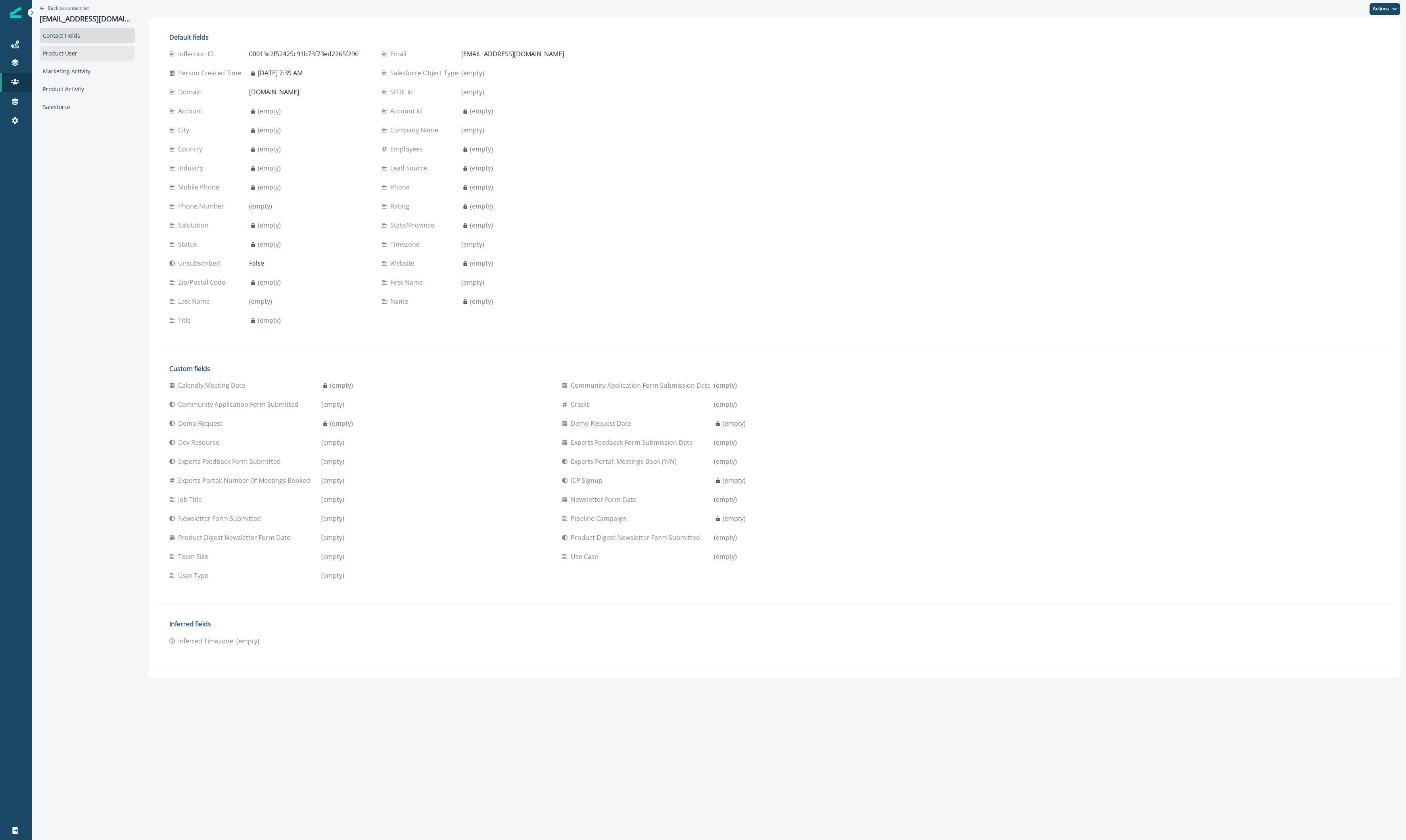
click at [81, 56] on div "Product User" at bounding box center [87, 53] width 95 height 15
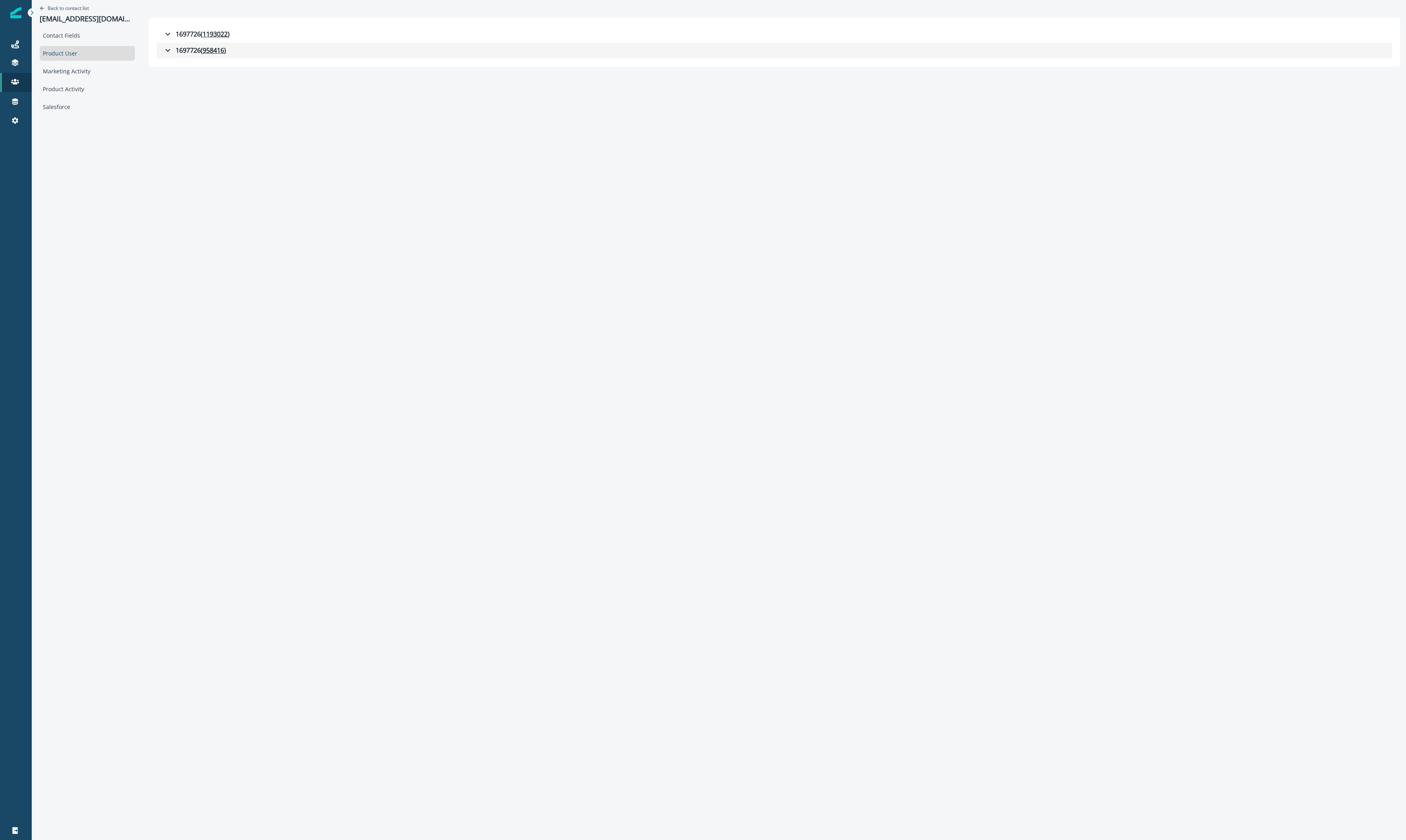
click at [167, 56] on button "1697726 ( 958416 )" at bounding box center [774, 50] width 1236 height 16
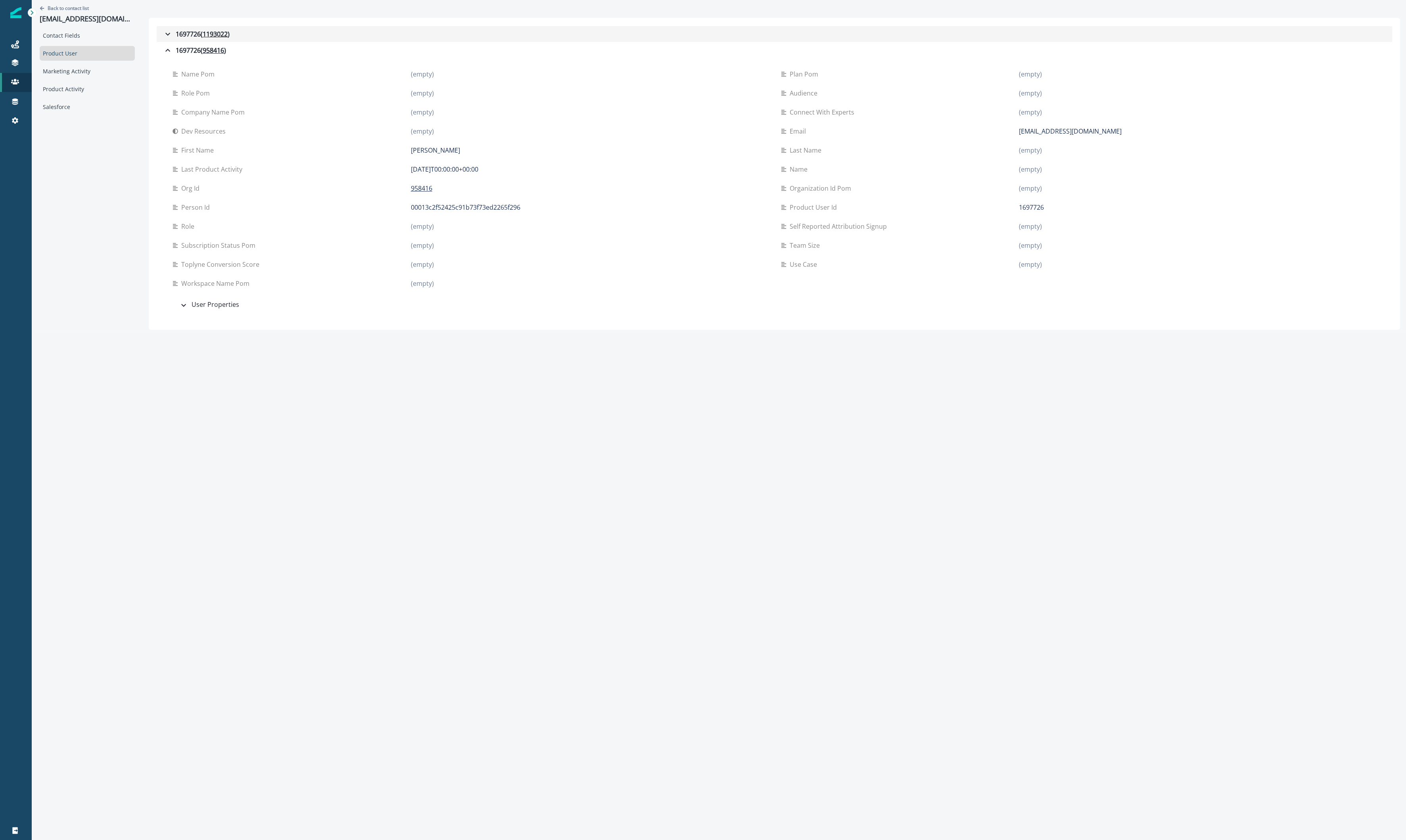
click at [187, 31] on div "1697726 ( 1193022 )" at bounding box center [196, 34] width 66 height 10
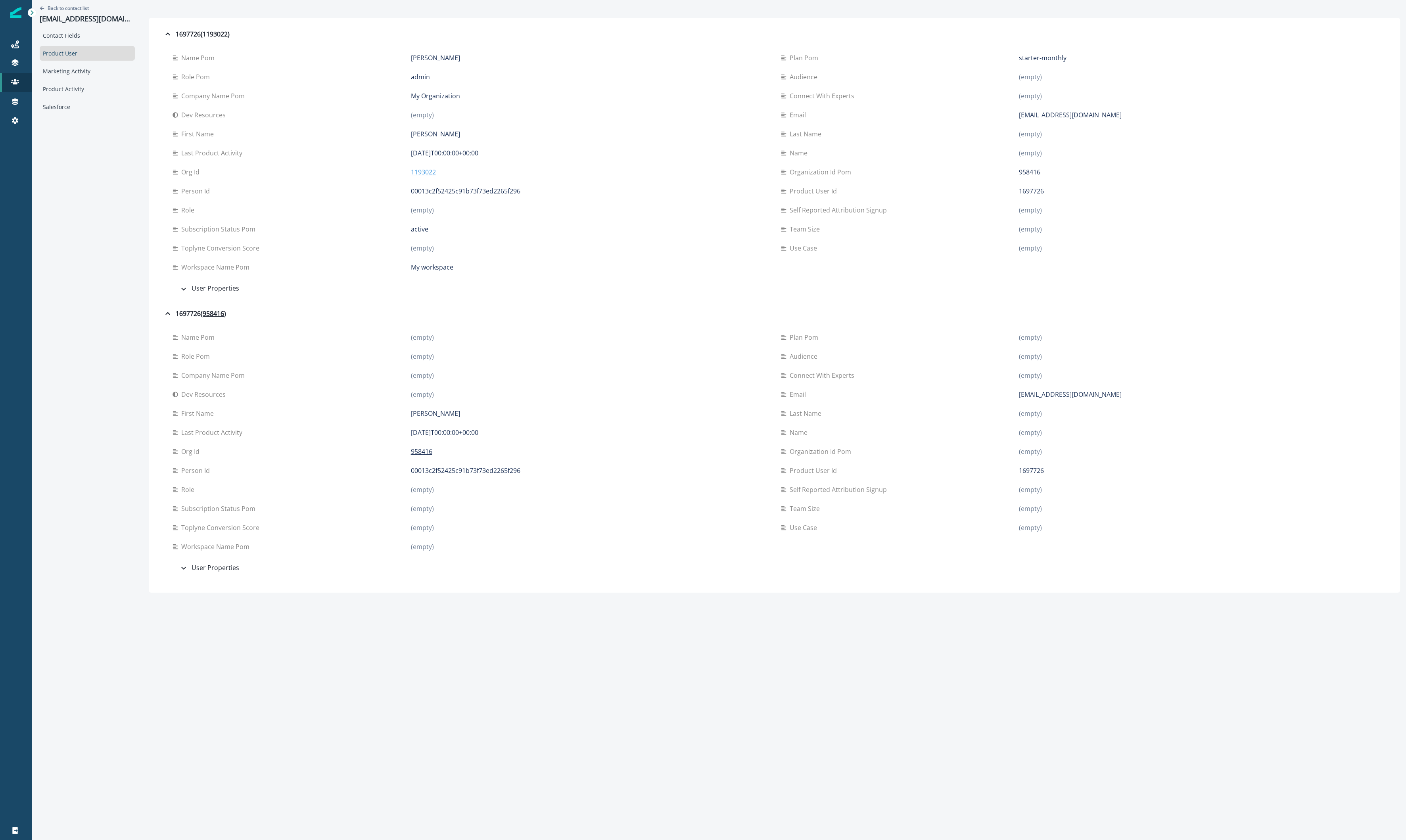
click at [419, 173] on p "1193022" at bounding box center [423, 172] width 25 height 10
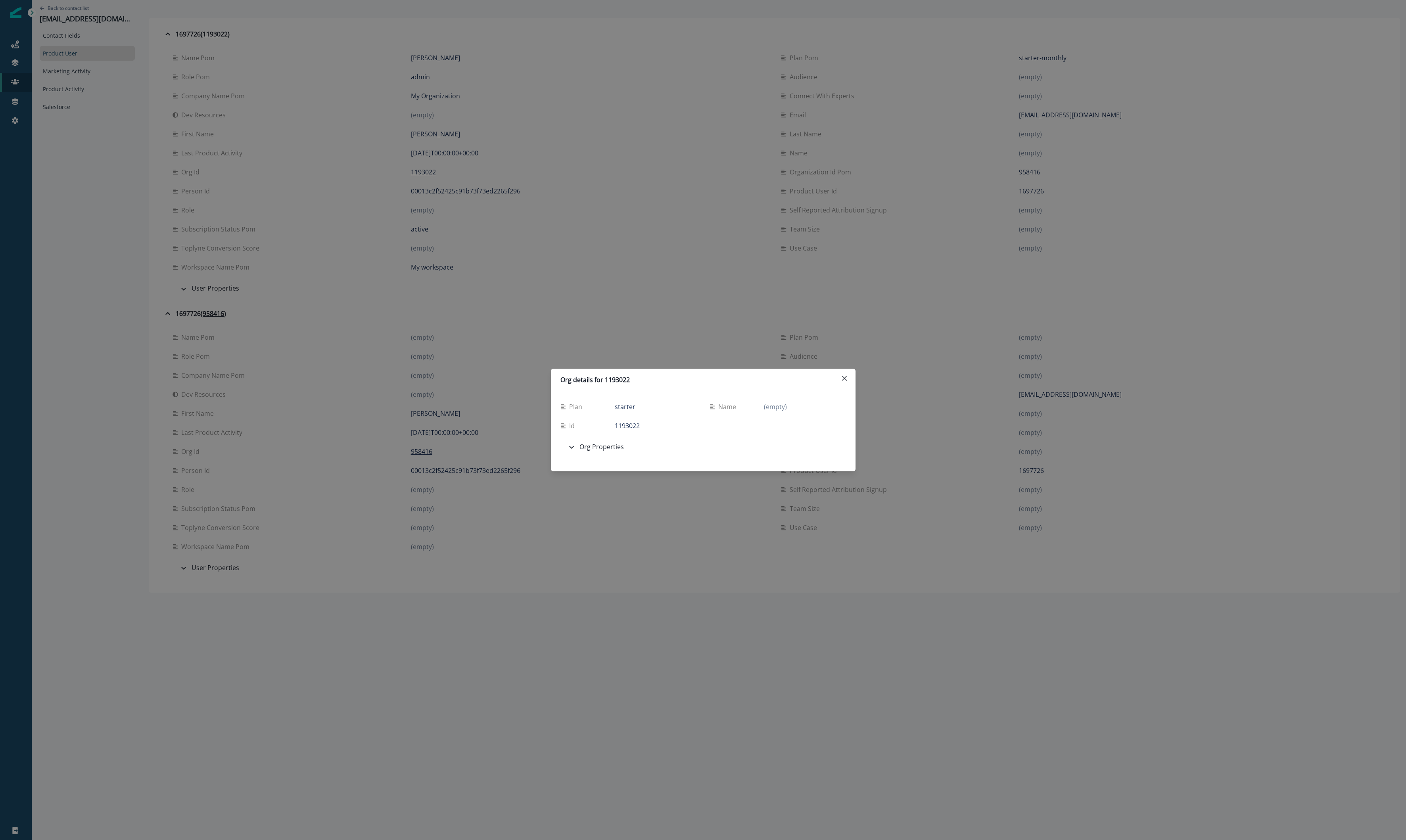
click at [560, 277] on div "Org details for 1193022 Plan starter Name (empty) Id 1193022 Org Properties Adm…" at bounding box center [703, 420] width 1406 height 840
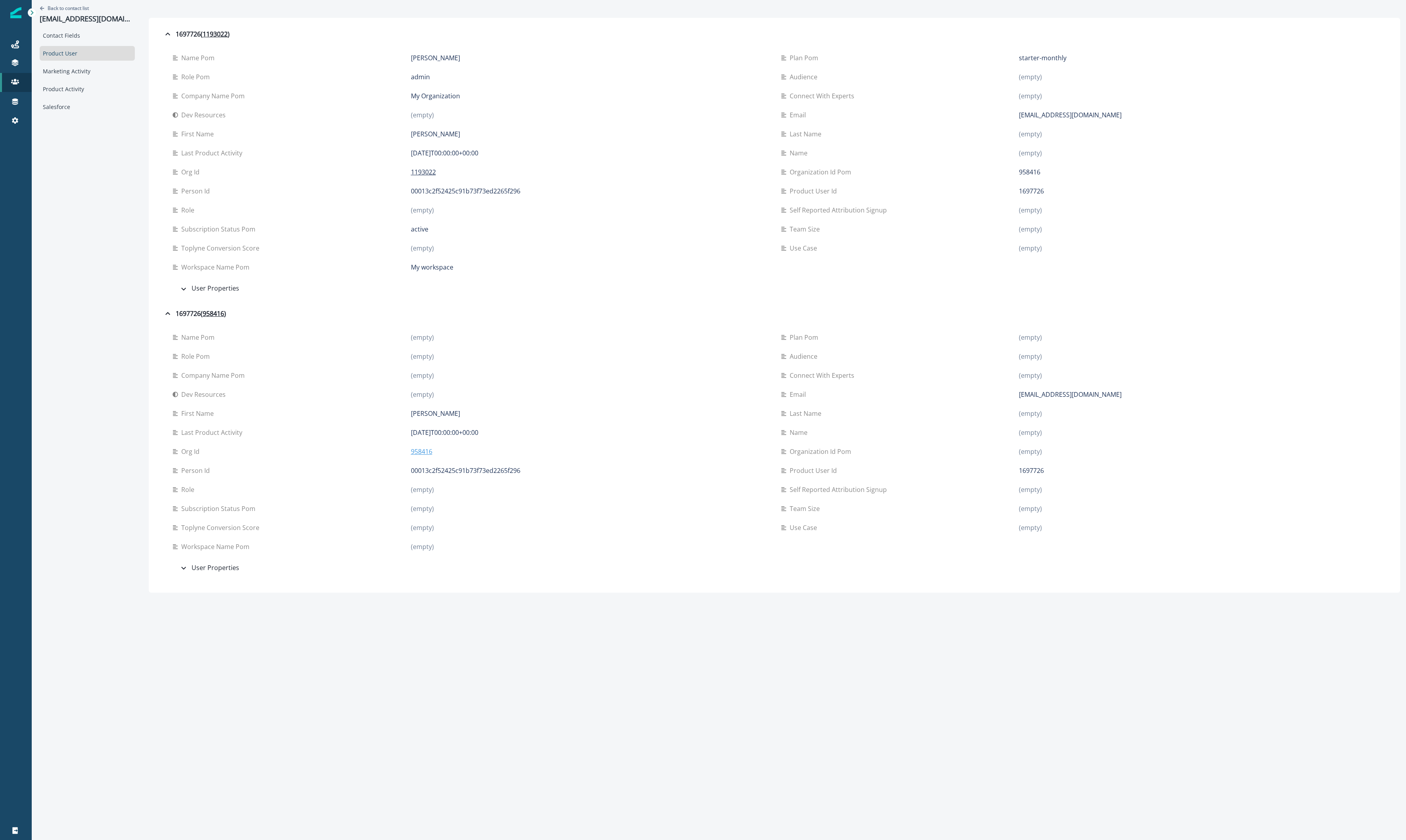
click at [419, 447] on p "958416" at bounding box center [421, 452] width 22 height 10
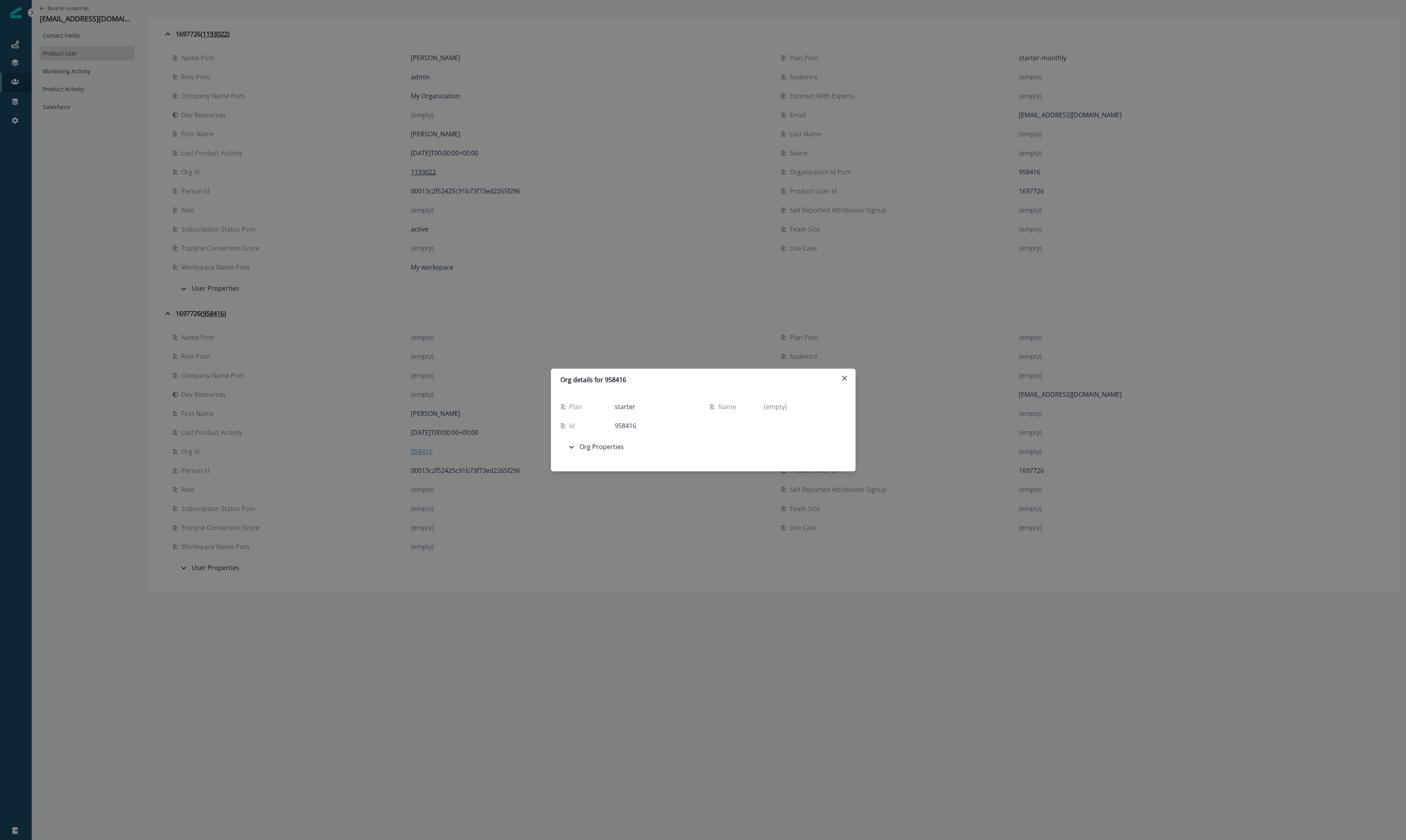
click at [419, 448] on div "Org details for 958416 Plan starter Name (empty) Id 958416 Org Properties Admin…" at bounding box center [703, 420] width 1406 height 840
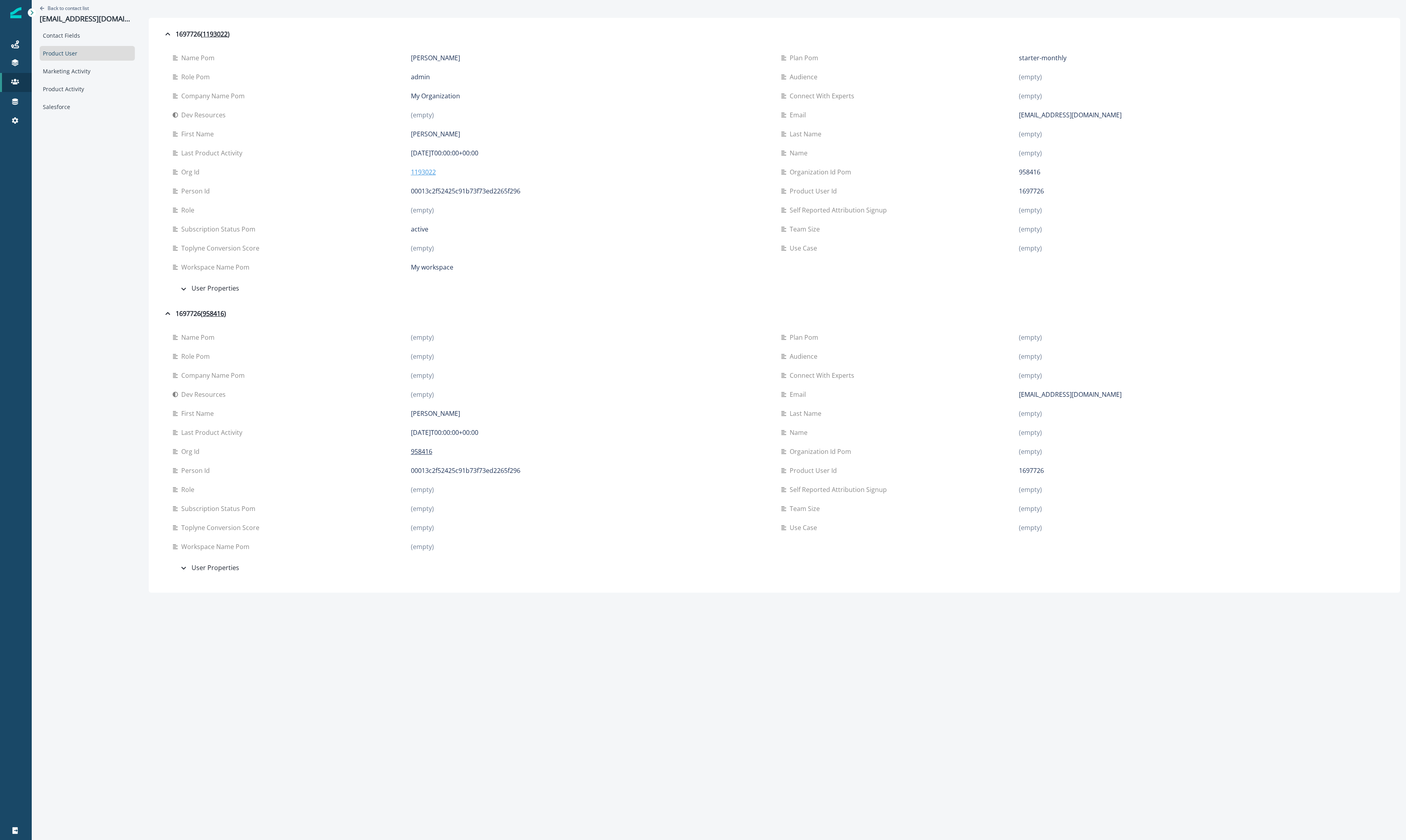
click at [417, 168] on p "1193022" at bounding box center [423, 172] width 25 height 10
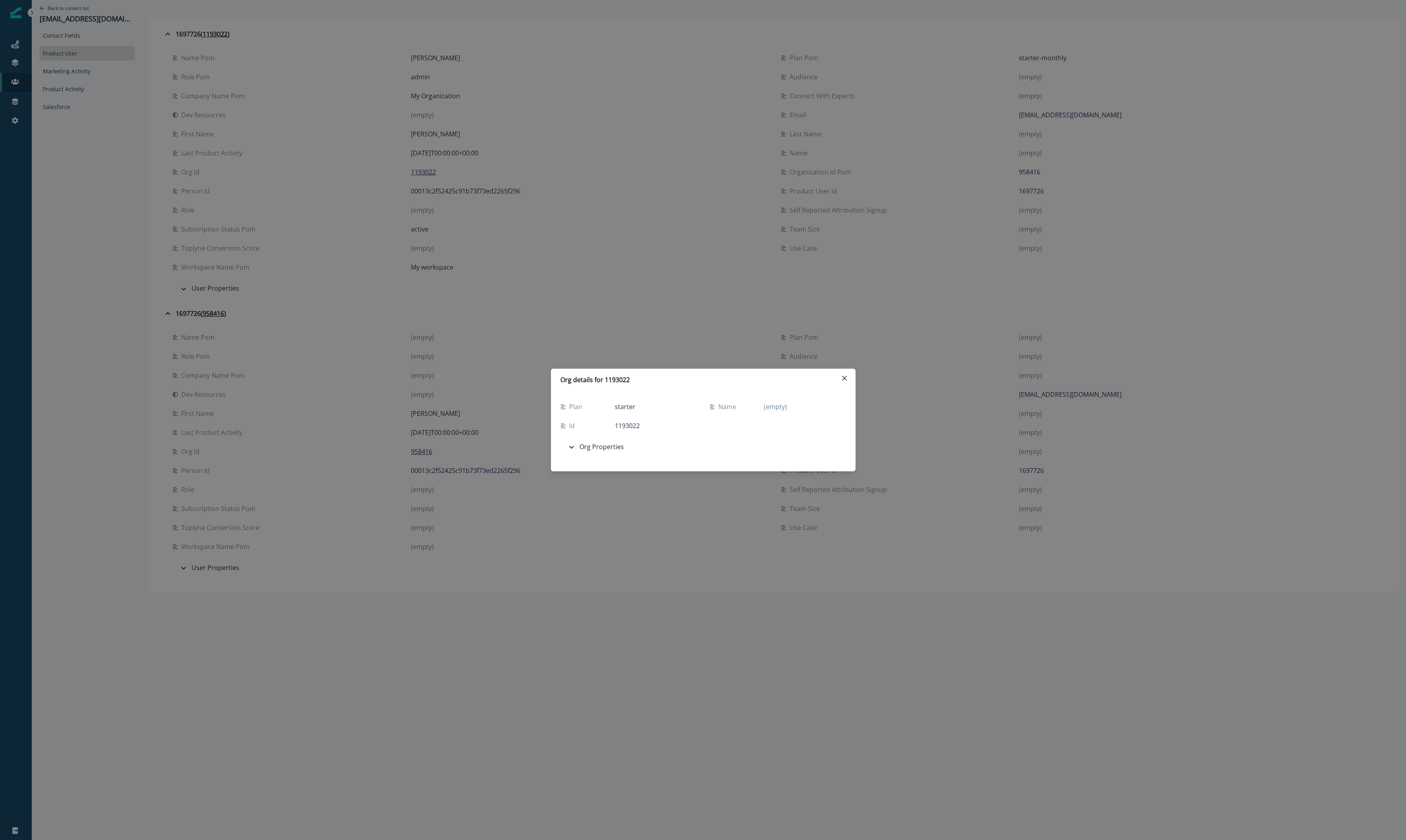
click at [439, 314] on div "Org details for 1193022 Plan starter Name (empty) Id 1193022 Org Properties Adm…" at bounding box center [703, 420] width 1406 height 840
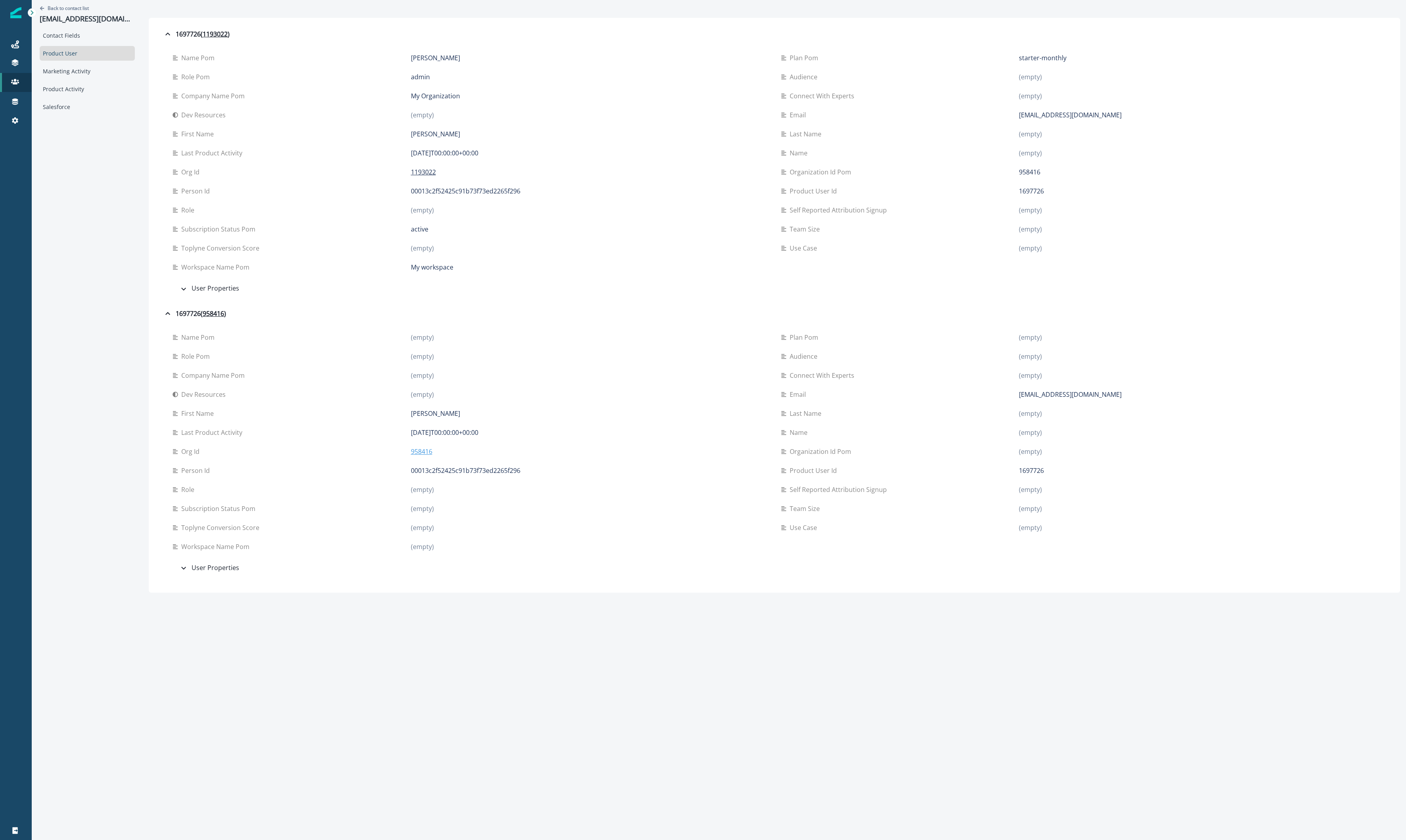
click at [418, 451] on p "958416" at bounding box center [421, 452] width 22 height 10
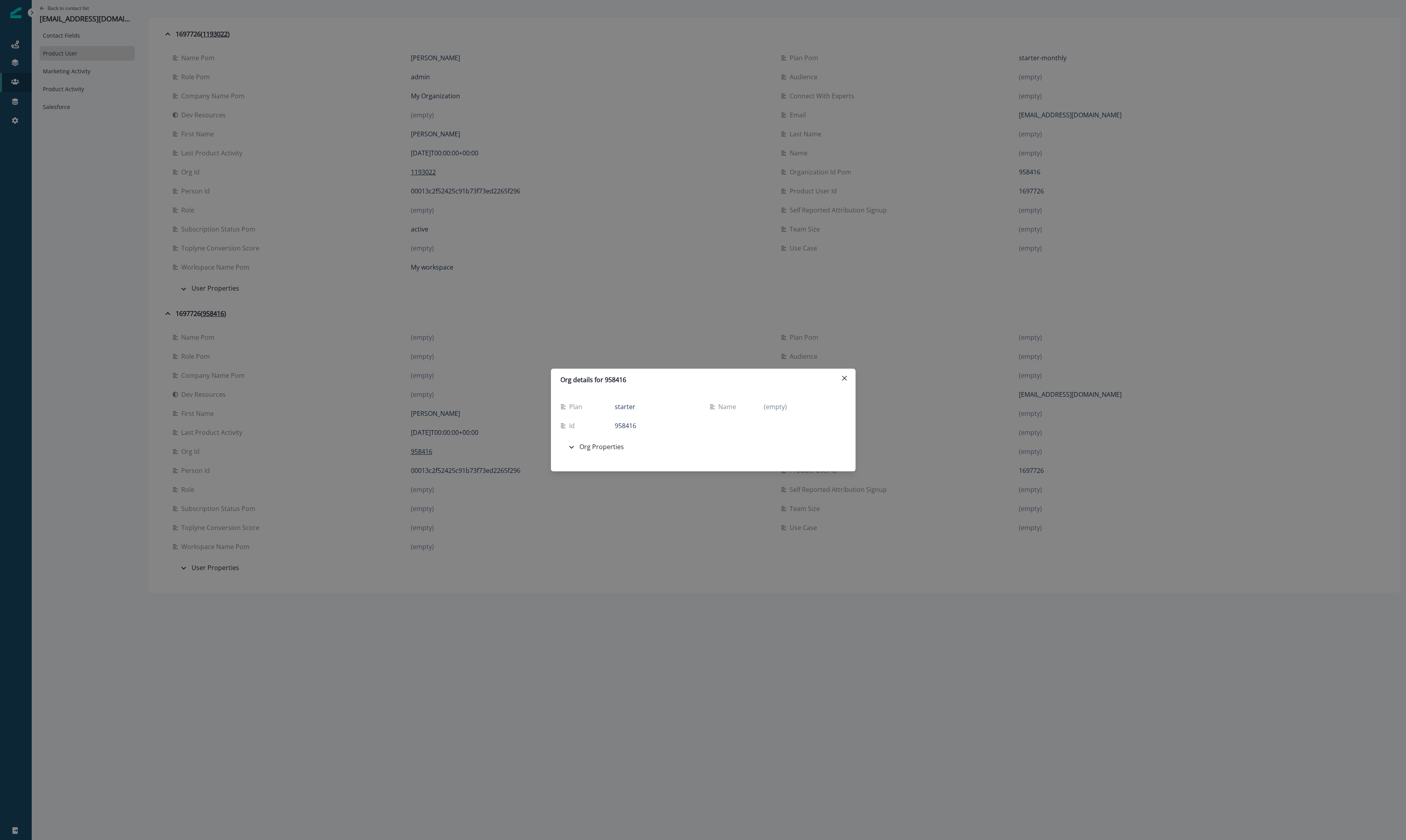
click at [413, 439] on div "Org details for 958416 Plan starter Name (empty) Id 958416 Org Properties Admin…" at bounding box center [703, 420] width 1406 height 840
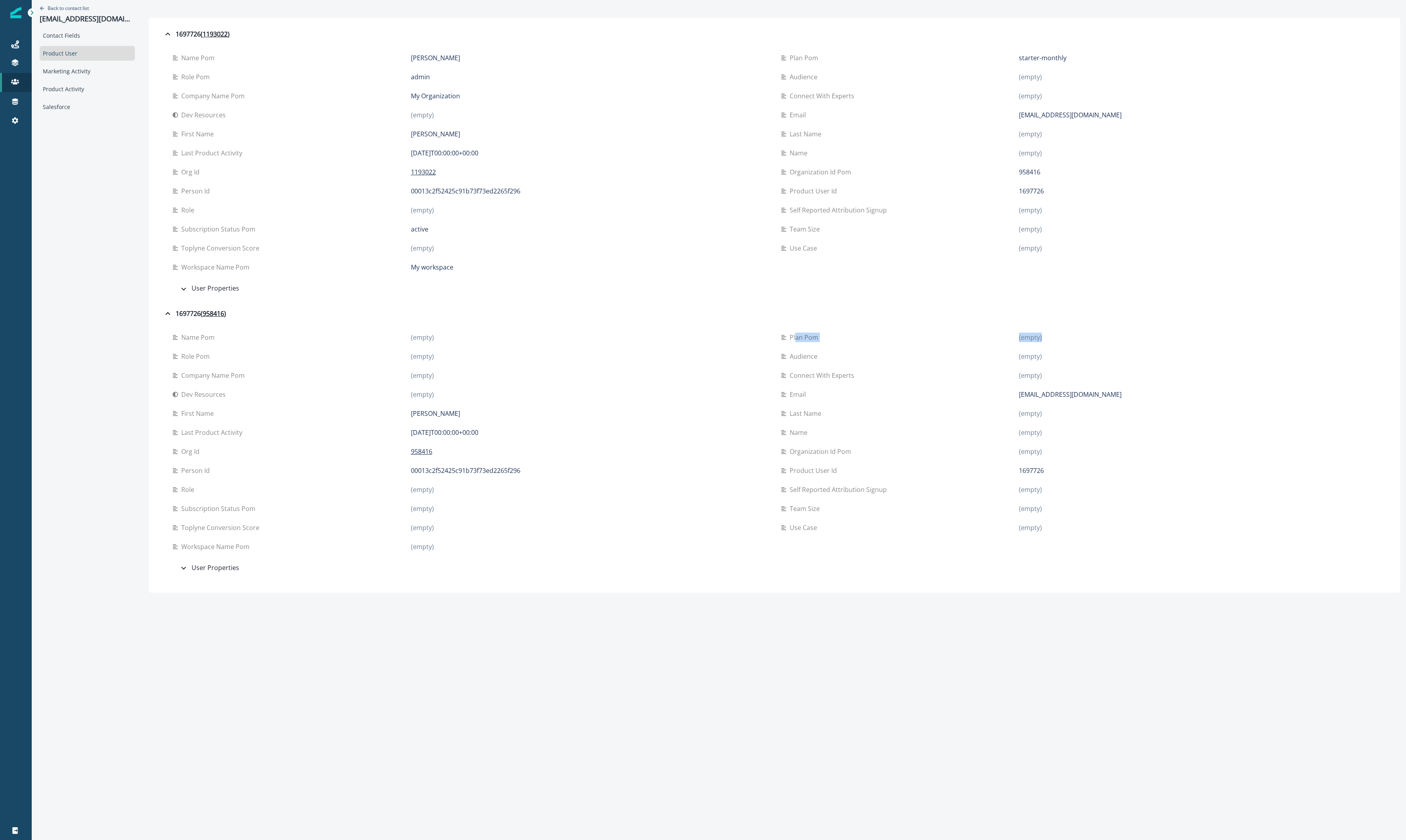
drag, startPoint x: 1060, startPoint y: 335, endPoint x: 977, endPoint y: 332, distance: 83.1
click at [663, 333] on div "plan pom (empty)" at bounding box center [1078, 338] width 596 height 10
click at [663, 333] on div "plan pom" at bounding box center [900, 338] width 239 height 10
click at [411, 449] on p "958416" at bounding box center [421, 452] width 22 height 10
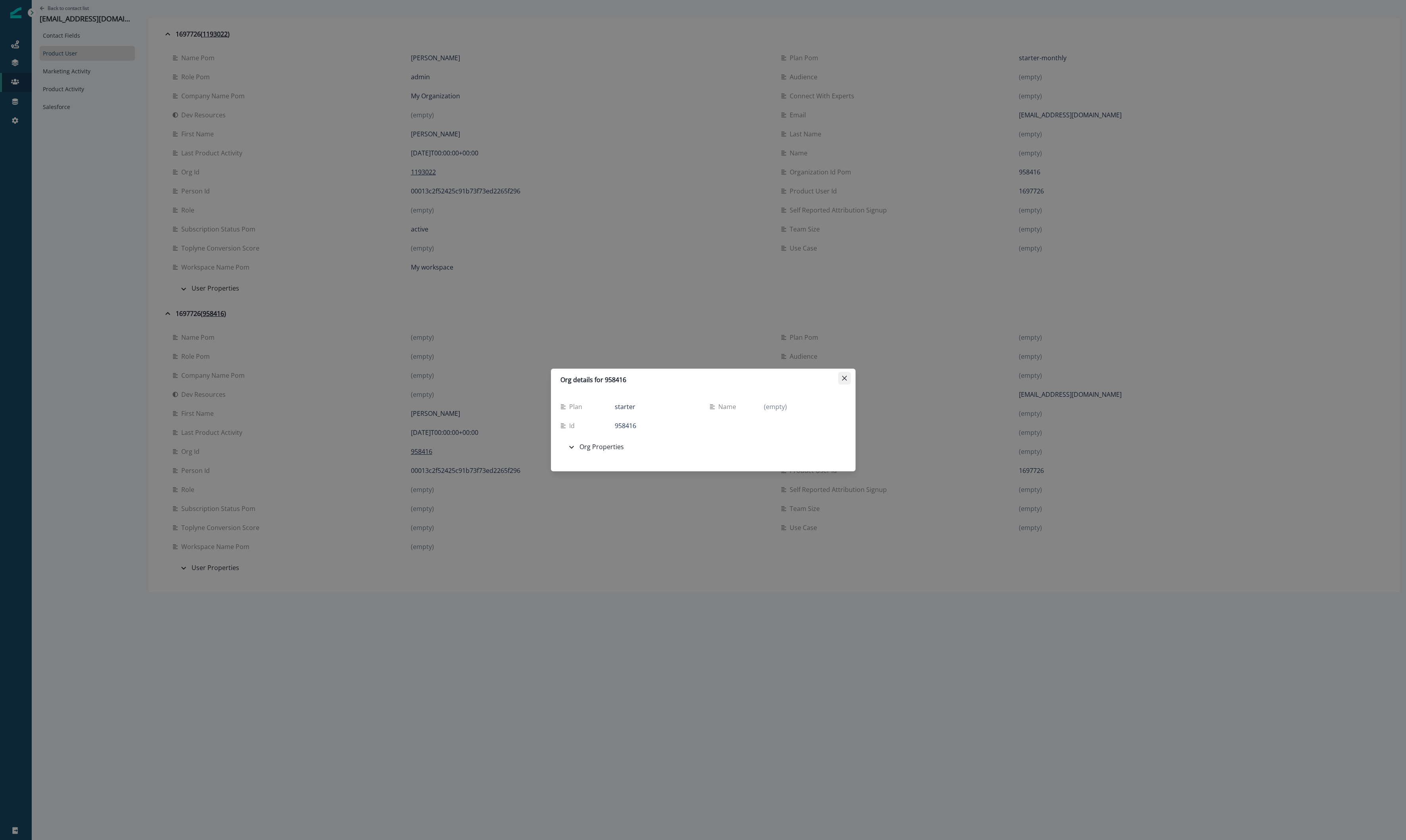
click at [663, 377] on icon "Close" at bounding box center [845, 378] width 5 height 5
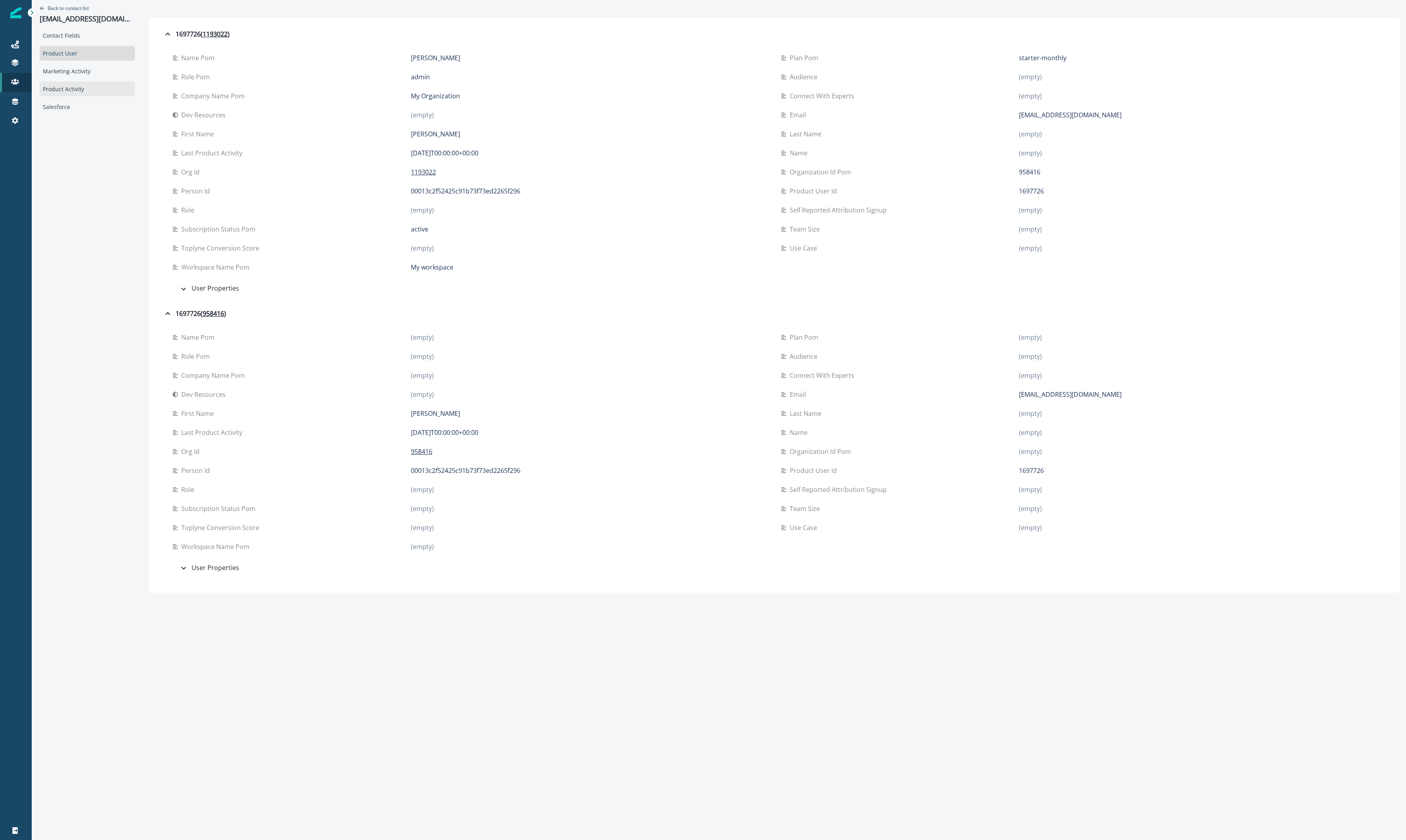
click at [74, 95] on div "Product Activity" at bounding box center [87, 89] width 95 height 15
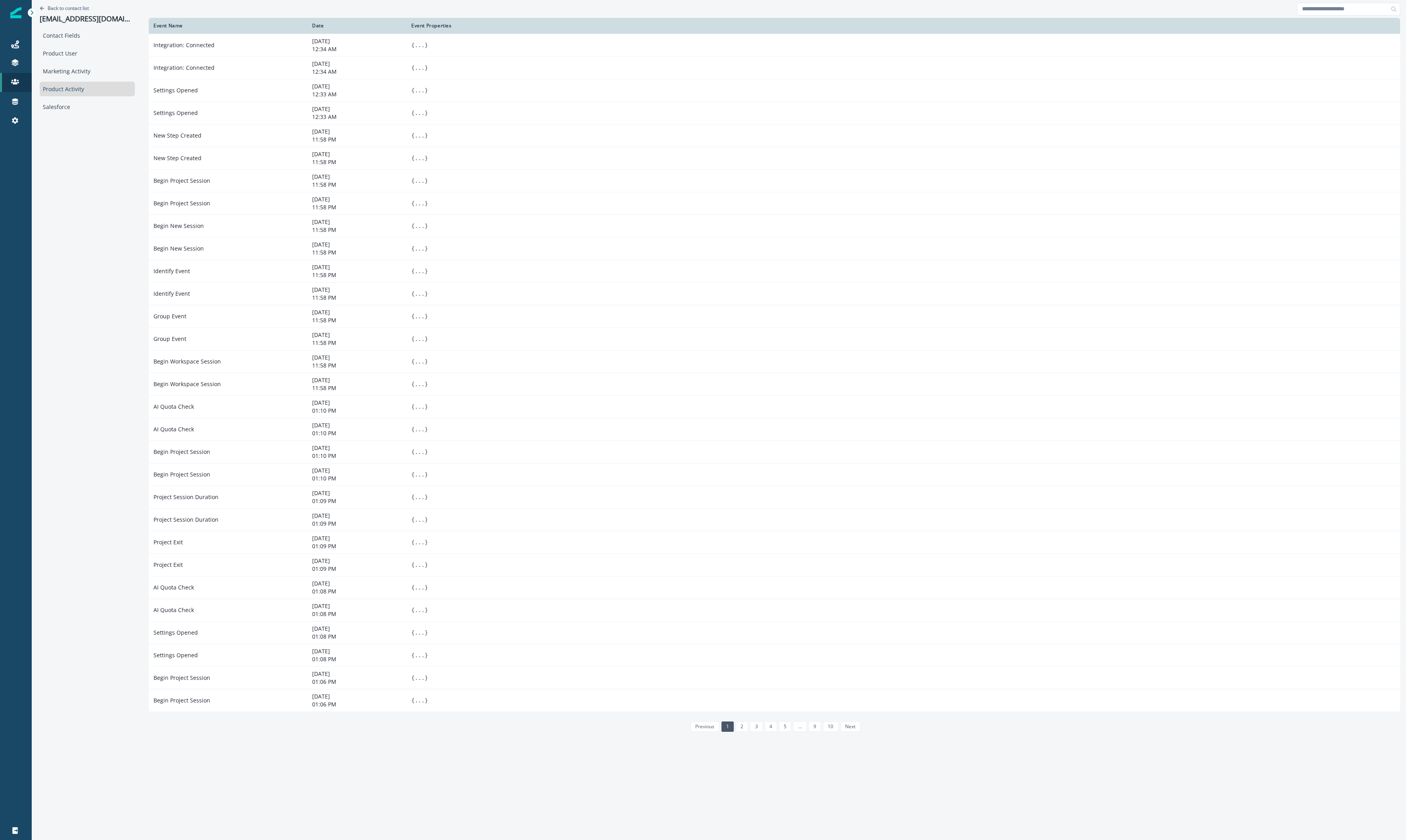
click at [663, 507] on li "previous" at bounding box center [704, 726] width 30 height 10
click at [663, 507] on link "2" at bounding box center [742, 726] width 13 height 10
click at [663, 507] on link "1" at bounding box center [720, 726] width 13 height 10
click at [282, 507] on td "Begin Project Session" at bounding box center [228, 677] width 158 height 23
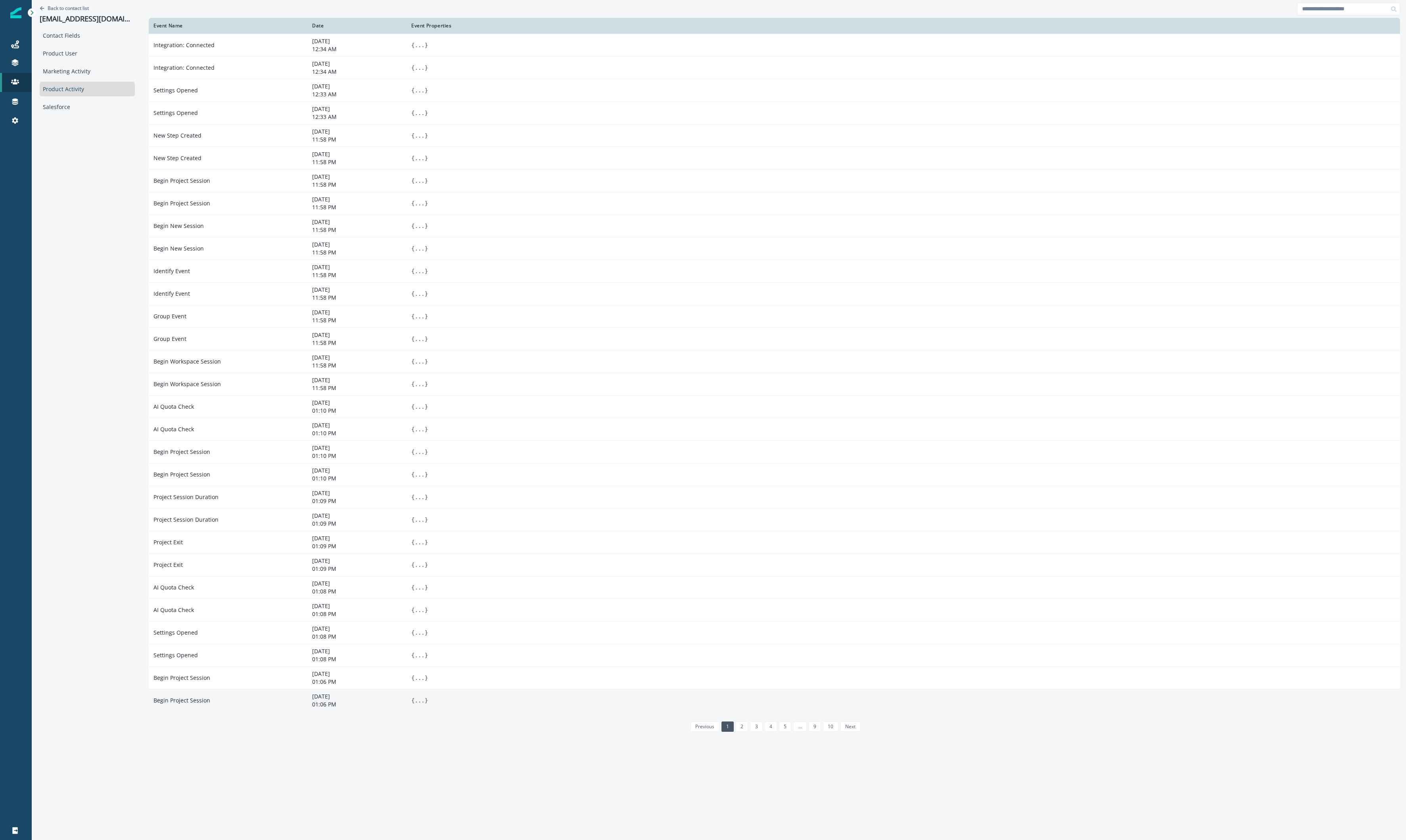
click at [329, 507] on p "01:06 PM" at bounding box center [357, 704] width 90 height 8
click at [423, 507] on button "..." at bounding box center [419, 700] width 10 height 8
click at [414, 507] on button "..." at bounding box center [419, 677] width 10 height 8
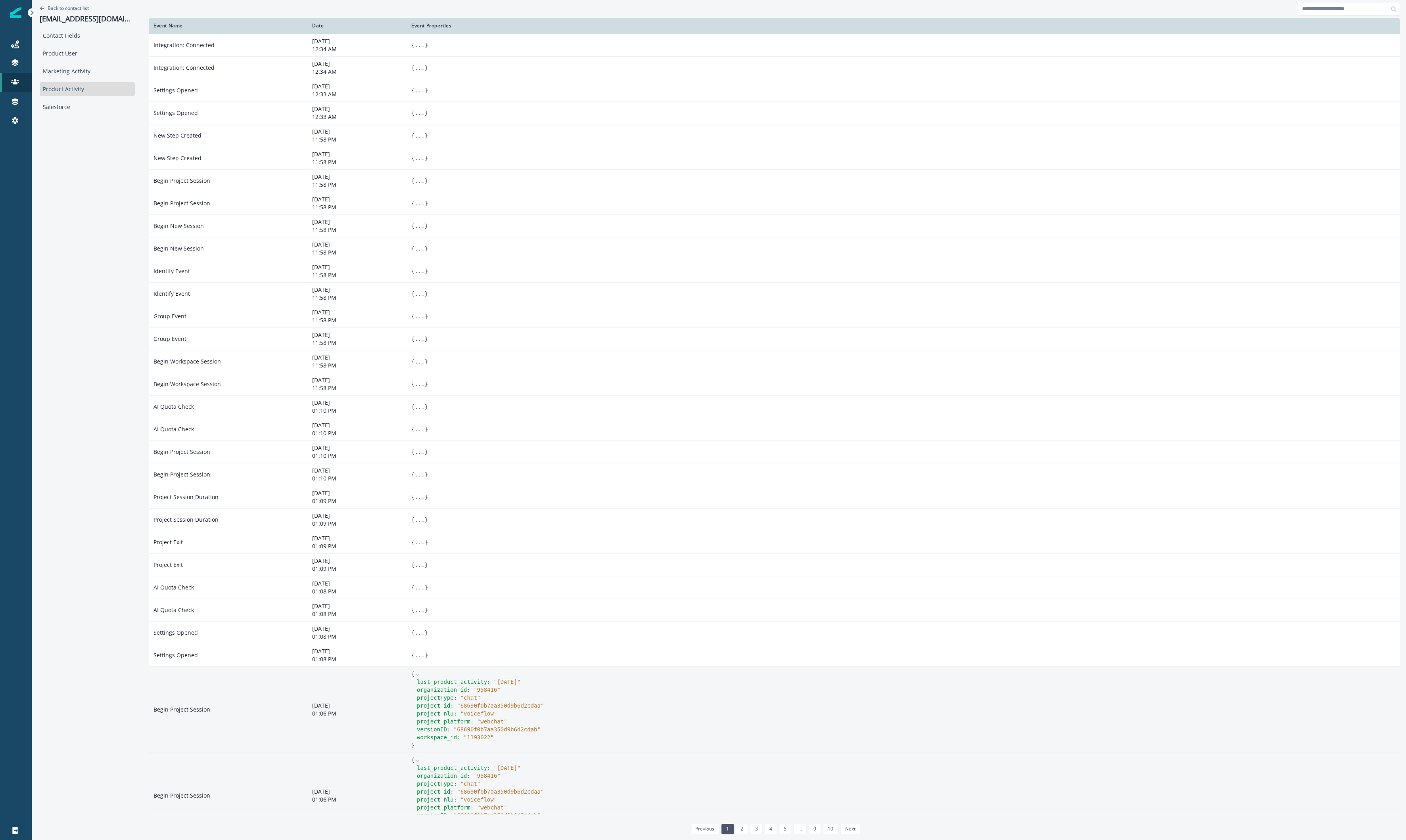
scroll to position [21, 0]
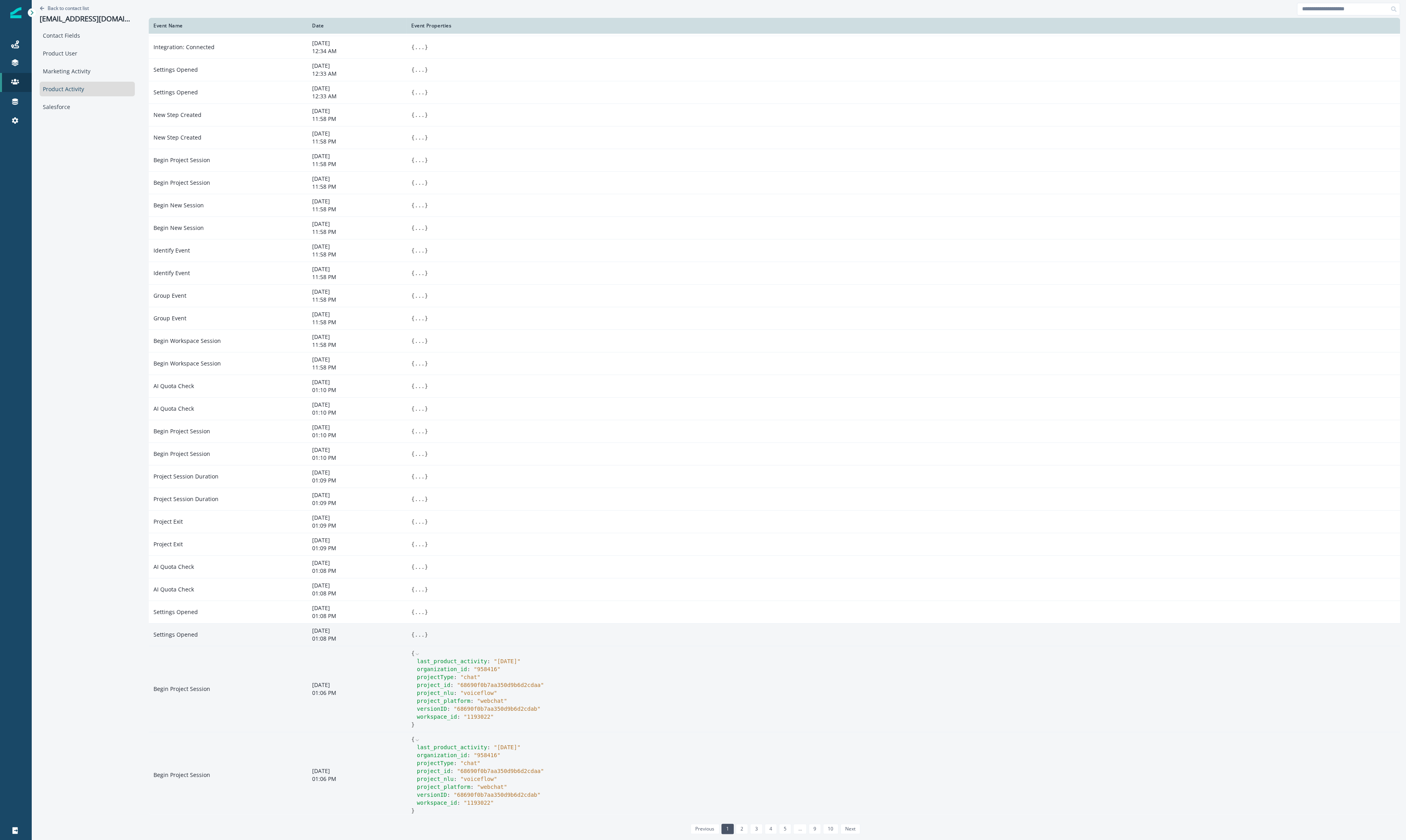
click at [415, 507] on td "{ ... }" at bounding box center [903, 634] width 994 height 23
click at [422, 507] on button "..." at bounding box center [419, 634] width 10 height 8
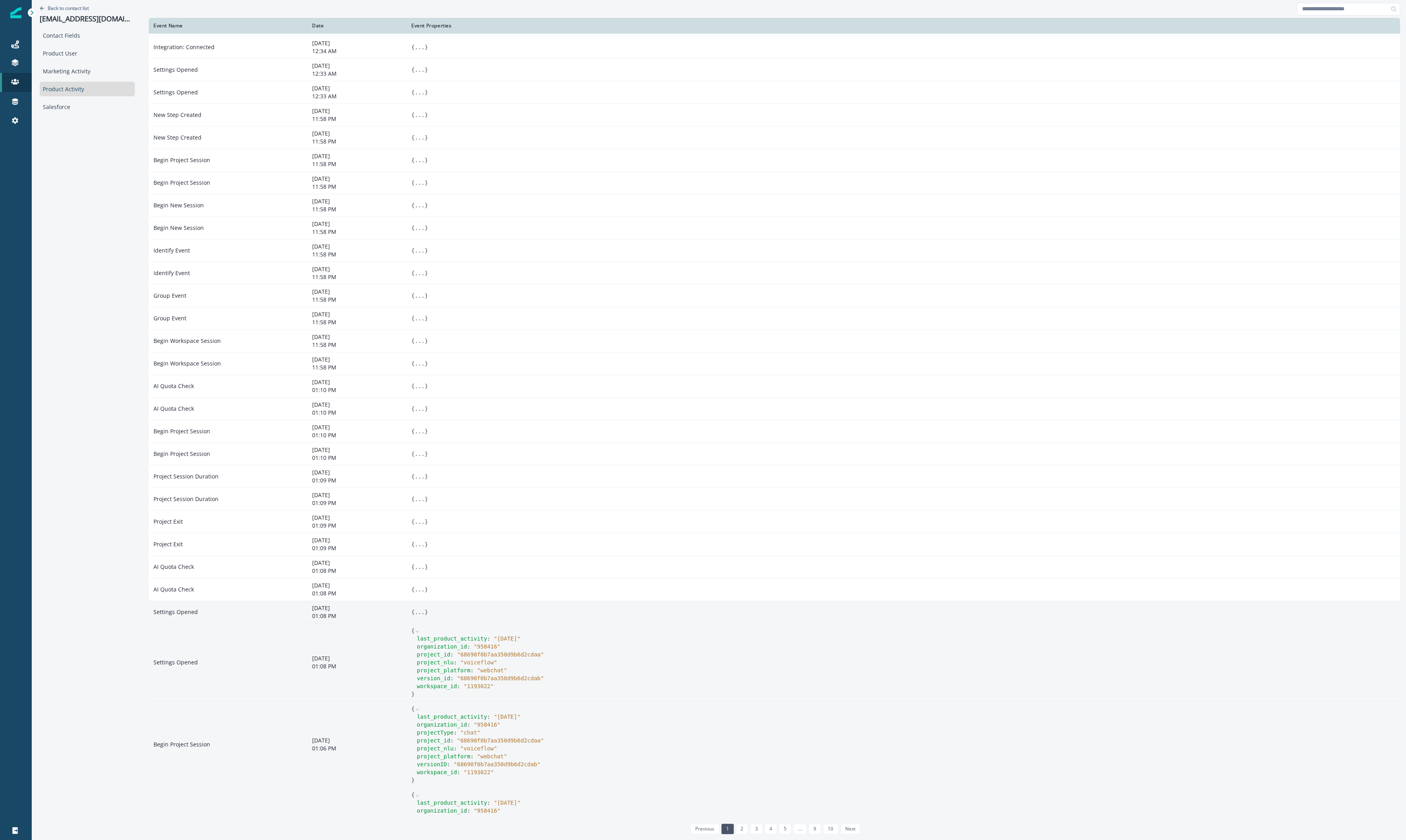
click at [418, 507] on td "{ ... }" at bounding box center [903, 612] width 994 height 23
click at [420, 507] on button "..." at bounding box center [419, 612] width 10 height 8
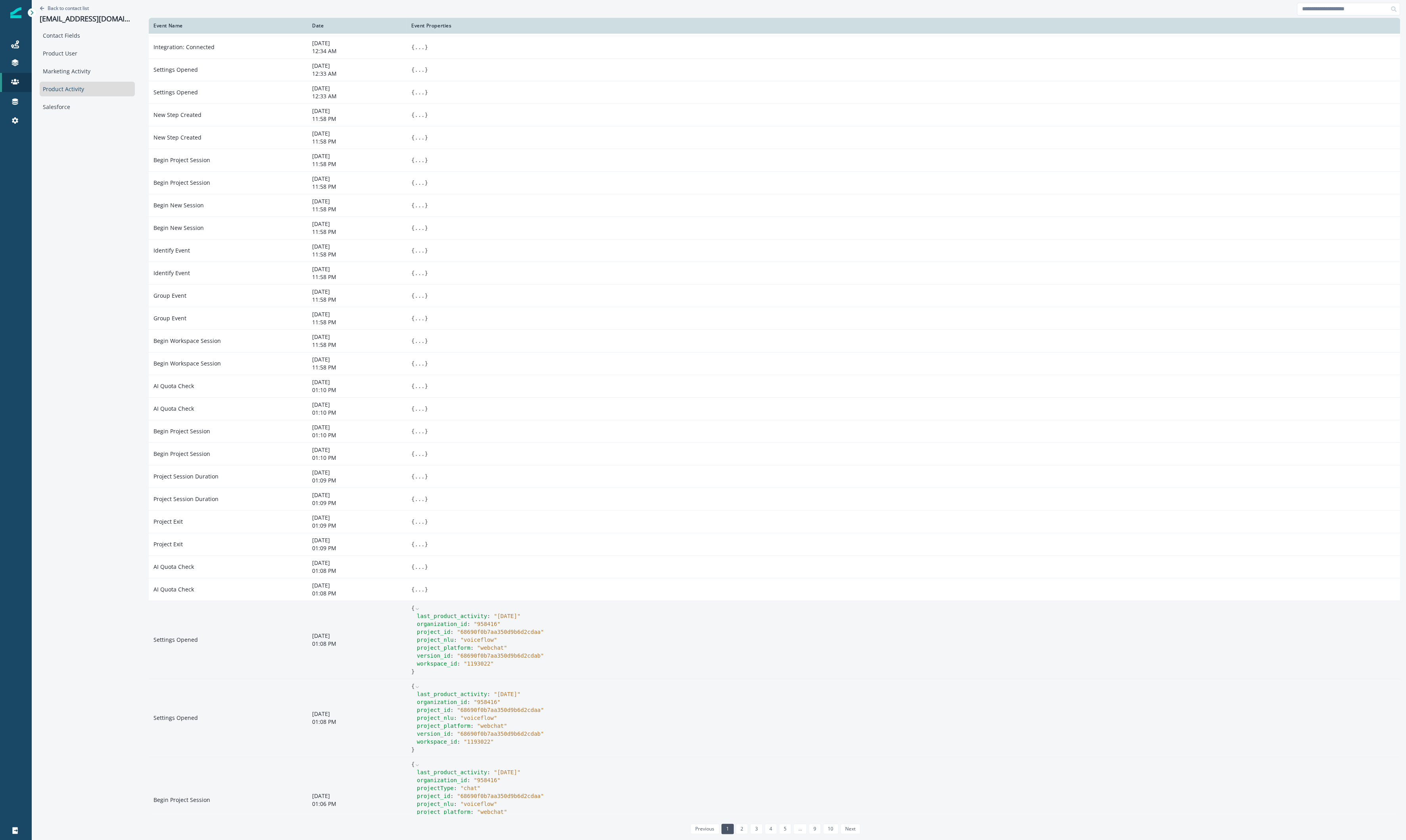
scroll to position [131, 0]
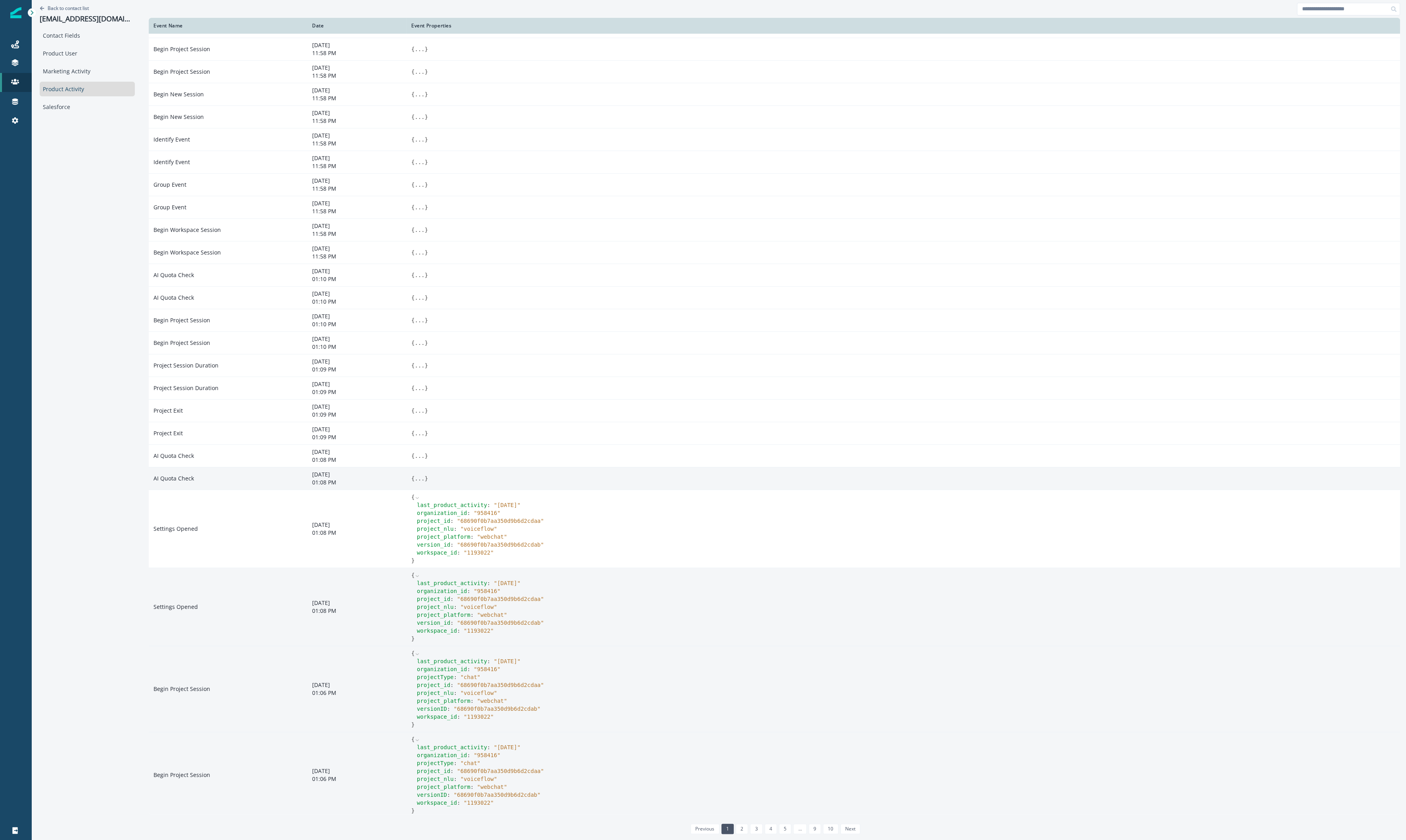
click at [418, 475] on button "..." at bounding box center [419, 478] width 10 height 8
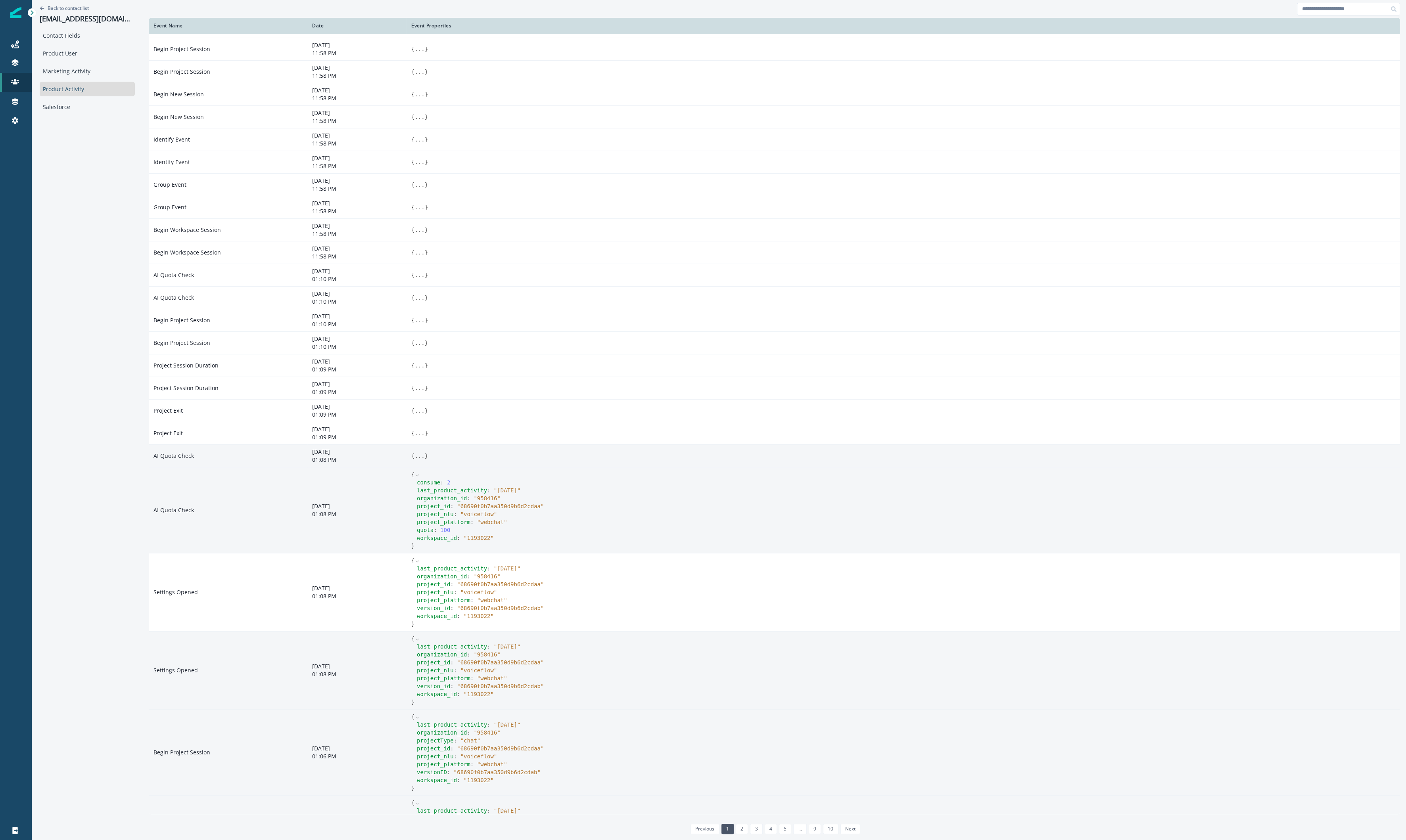
click at [420, 452] on button "..." at bounding box center [419, 455] width 10 height 8
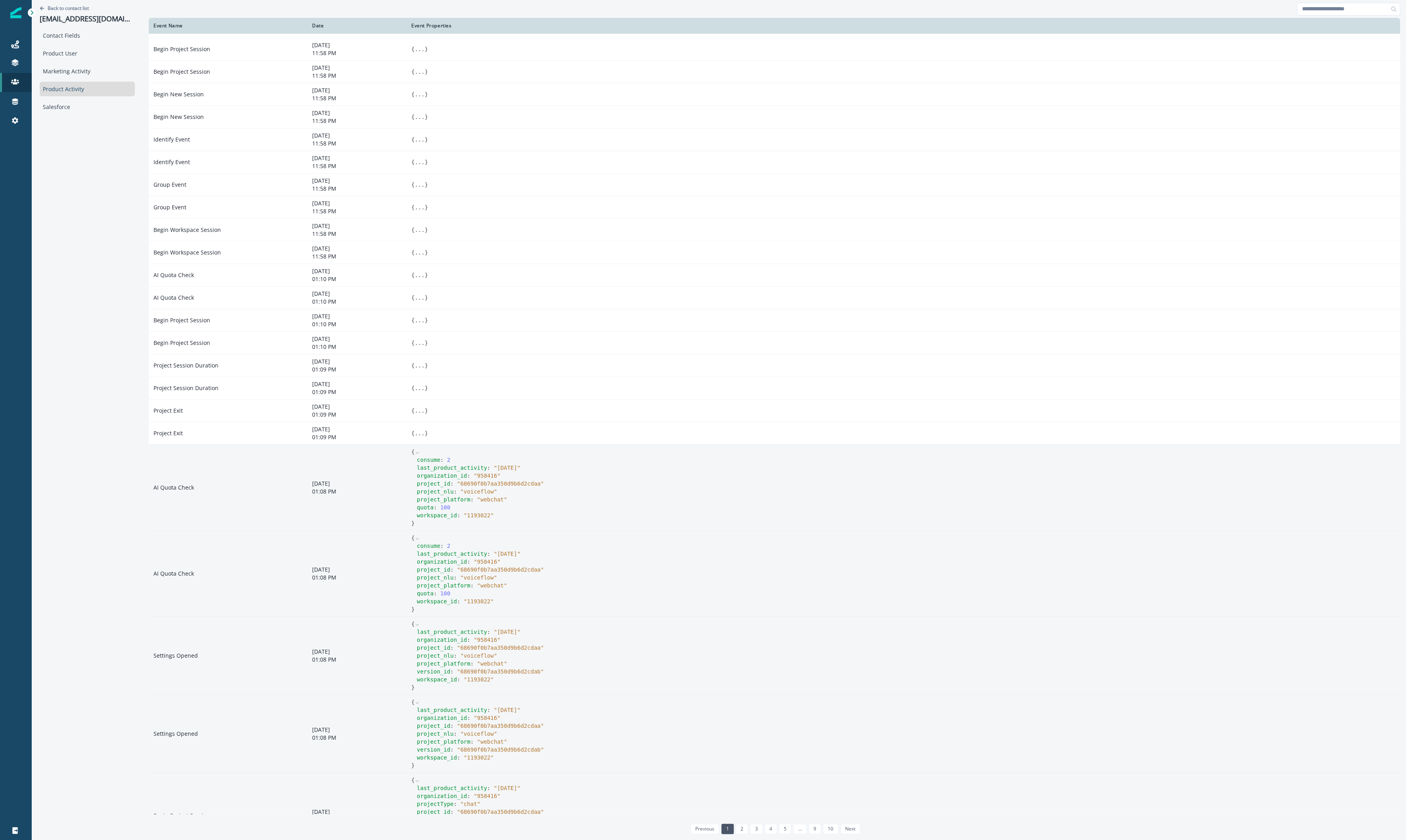
scroll to position [259, 0]
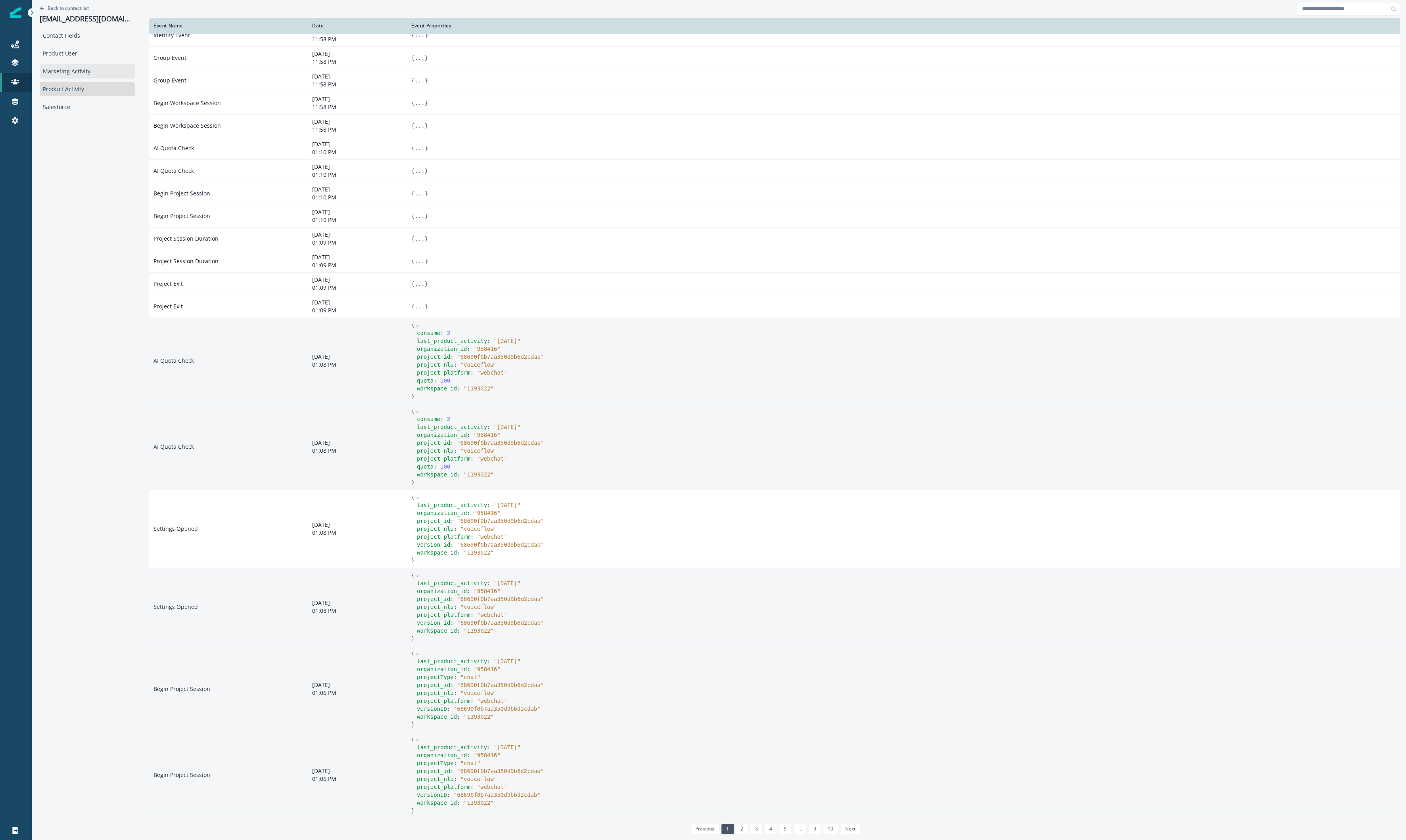
click at [81, 71] on div "Marketing Activity" at bounding box center [87, 71] width 95 height 15
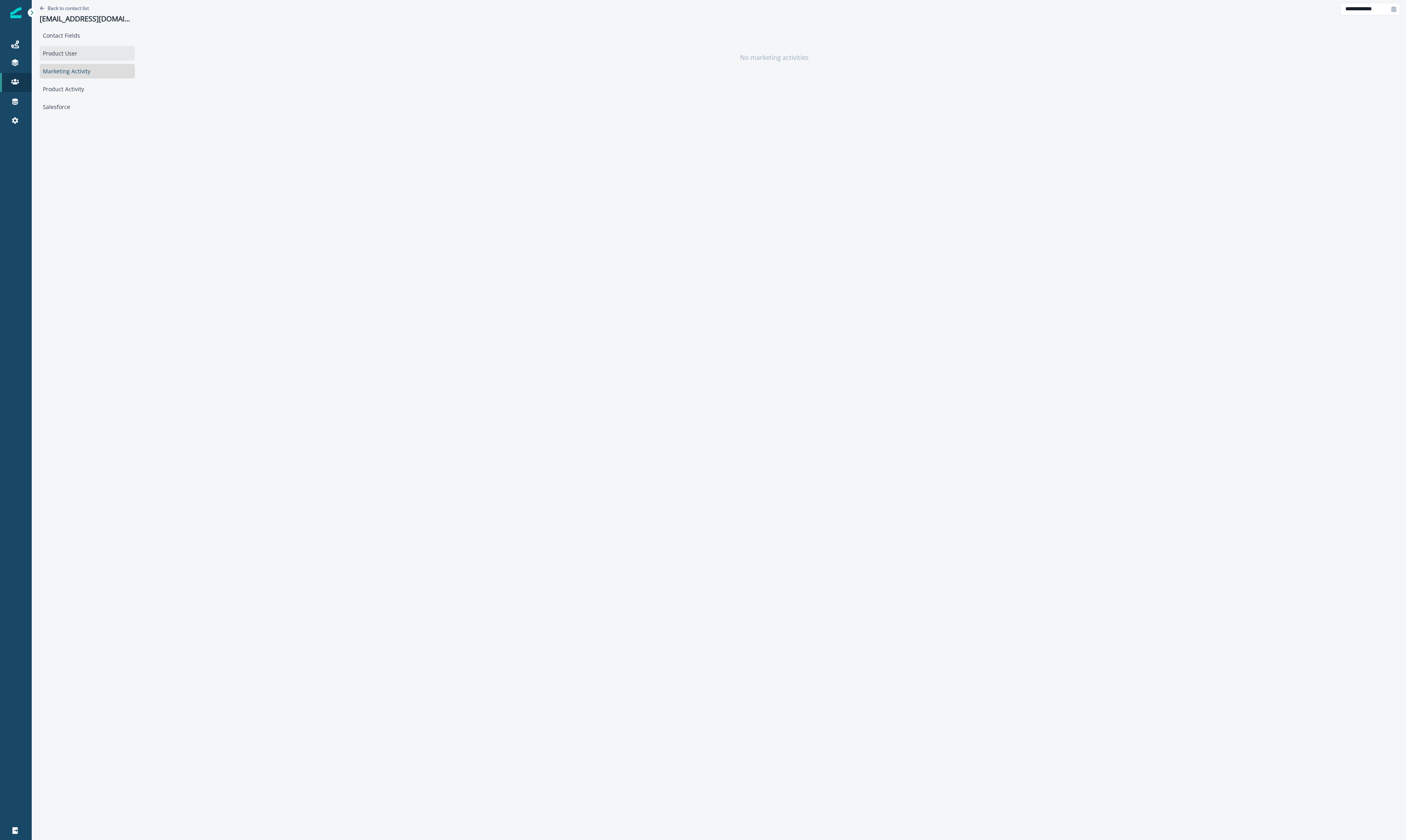
click at [87, 55] on div "Product User" at bounding box center [87, 53] width 95 height 15
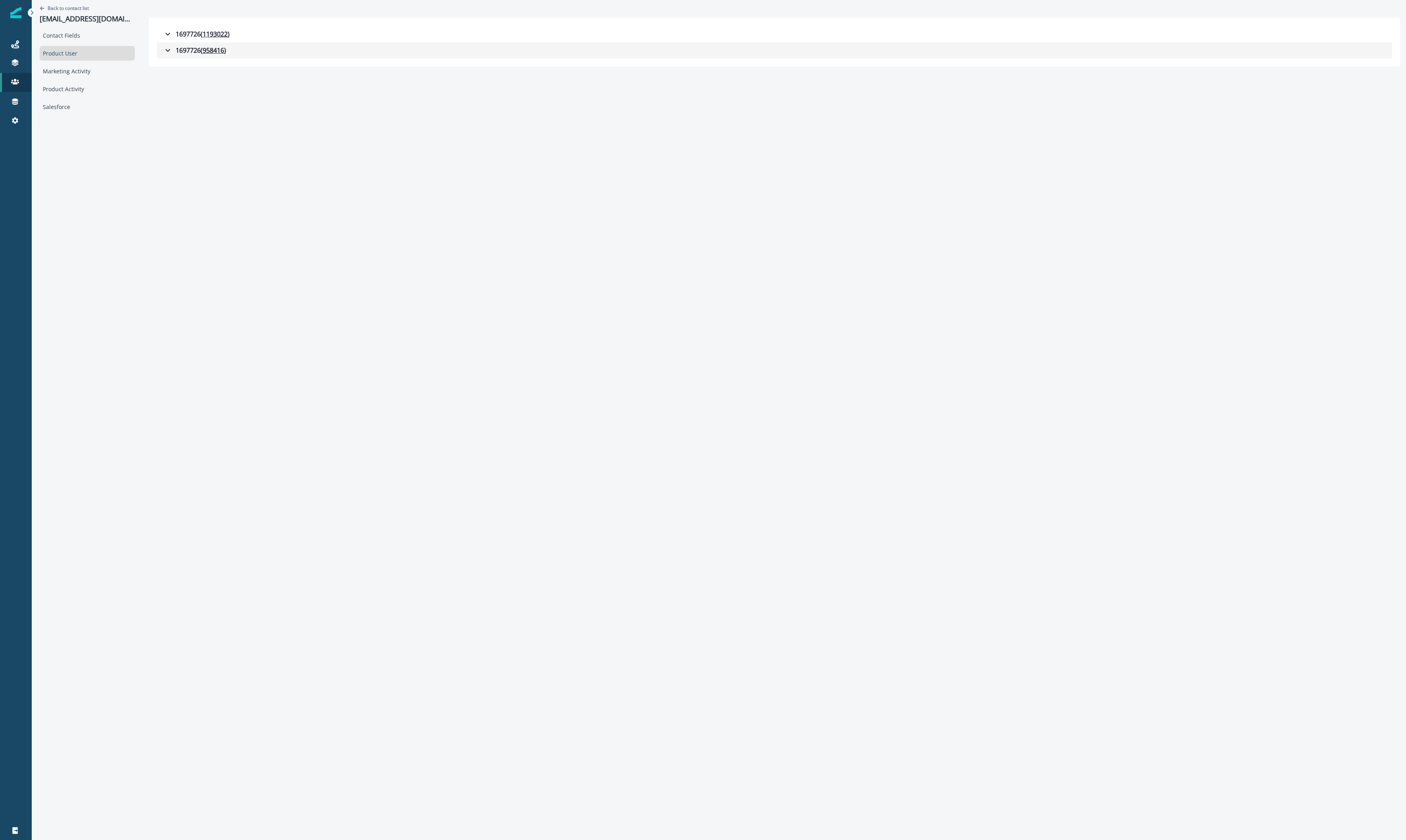
click at [169, 44] on button "1697726 ( 958416 )" at bounding box center [774, 50] width 1236 height 16
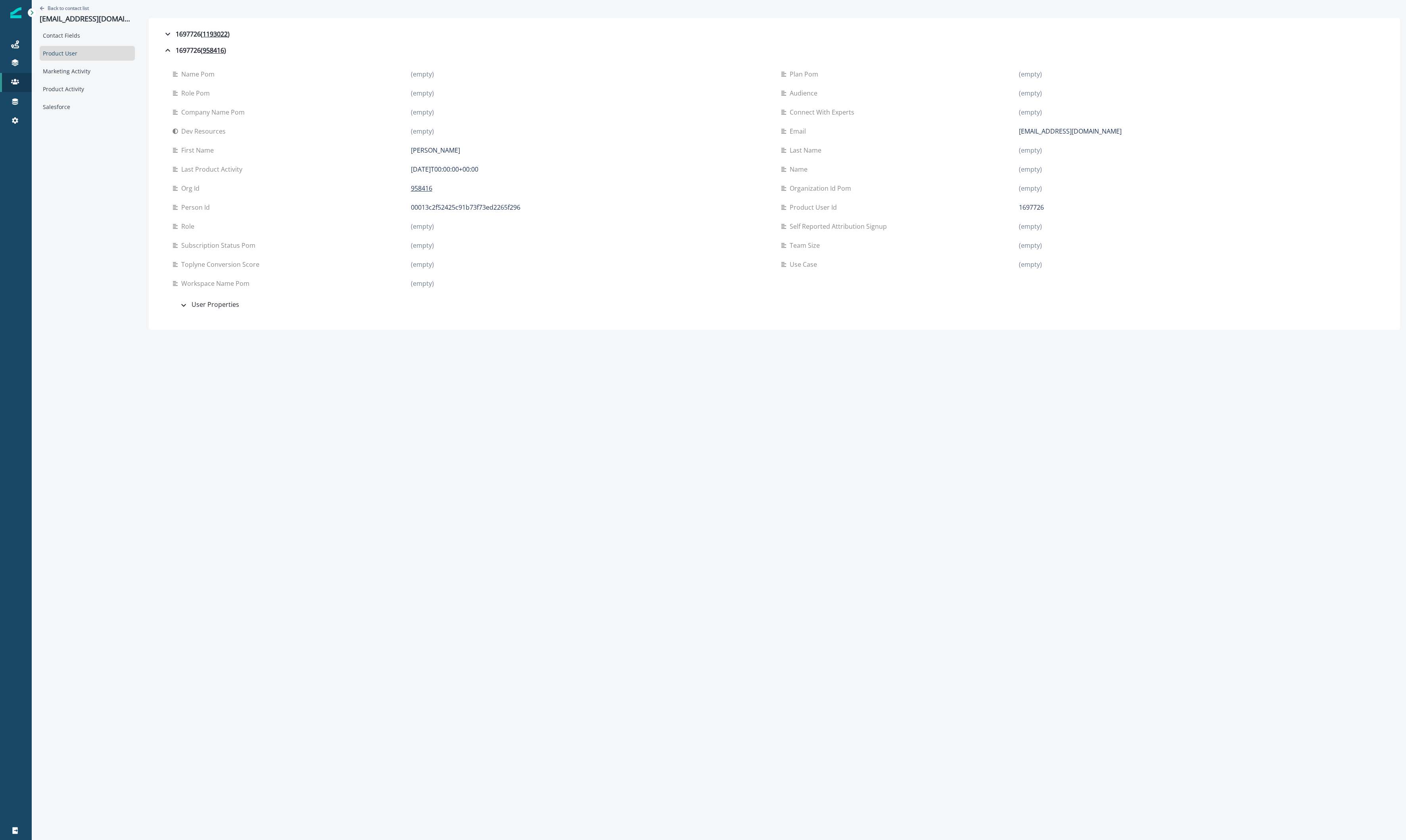
click at [663, 130] on p "[EMAIL_ADDRESS][DOMAIN_NAME]" at bounding box center [1071, 131] width 103 height 10
click at [663, 130] on p "[EMAIL_ADDRESS][DOMAIN_NAME]" at bounding box center [1071, 131] width 103 height 10
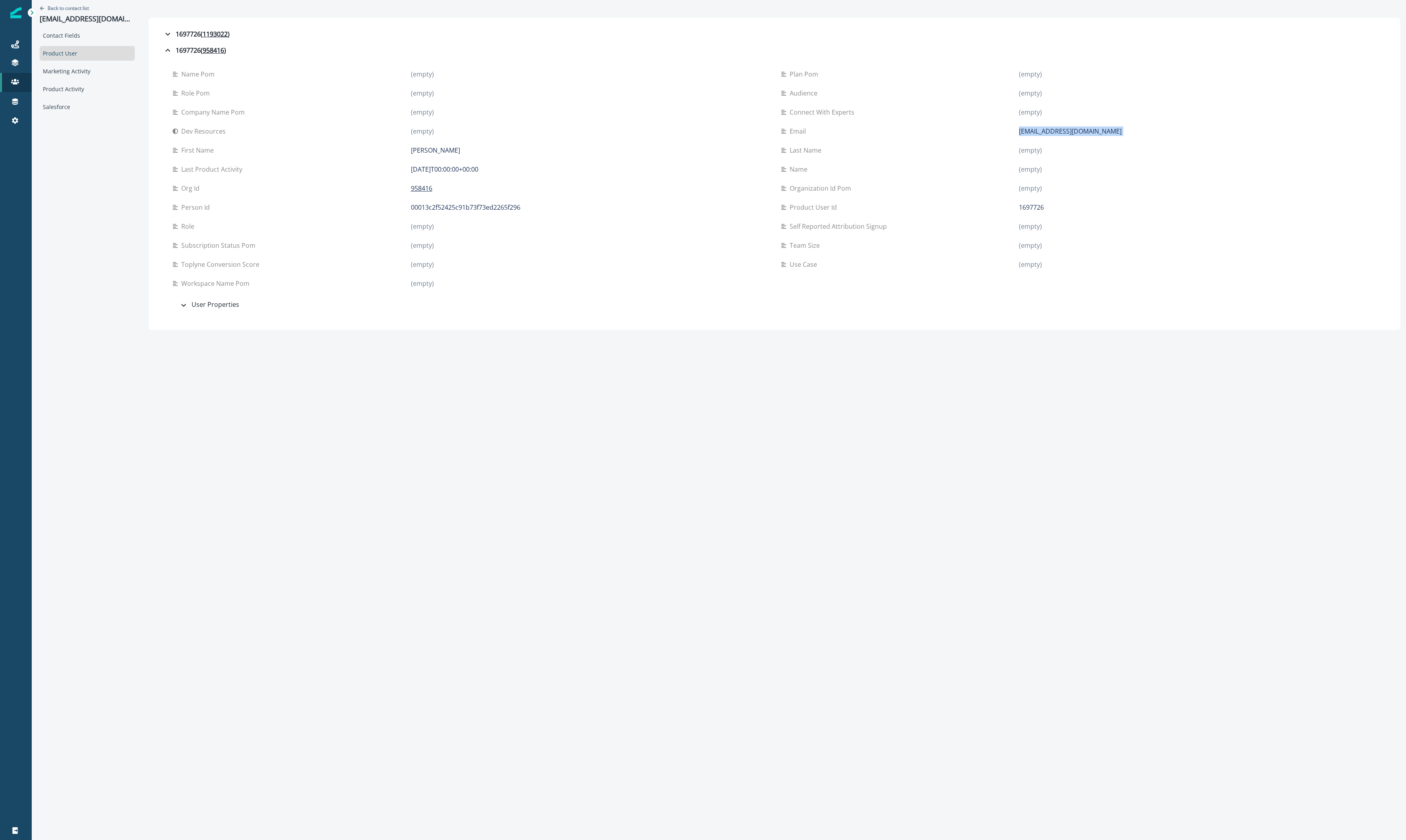
copy div "[EMAIL_ADDRESS][DOMAIN_NAME]"
click at [574, 366] on div "Back to contact list farhanxahmedx@gmail.com Contact Fields Product User Market…" at bounding box center [719, 420] width 1374 height 840
click at [168, 51] on icon "button" at bounding box center [168, 50] width 5 height 3
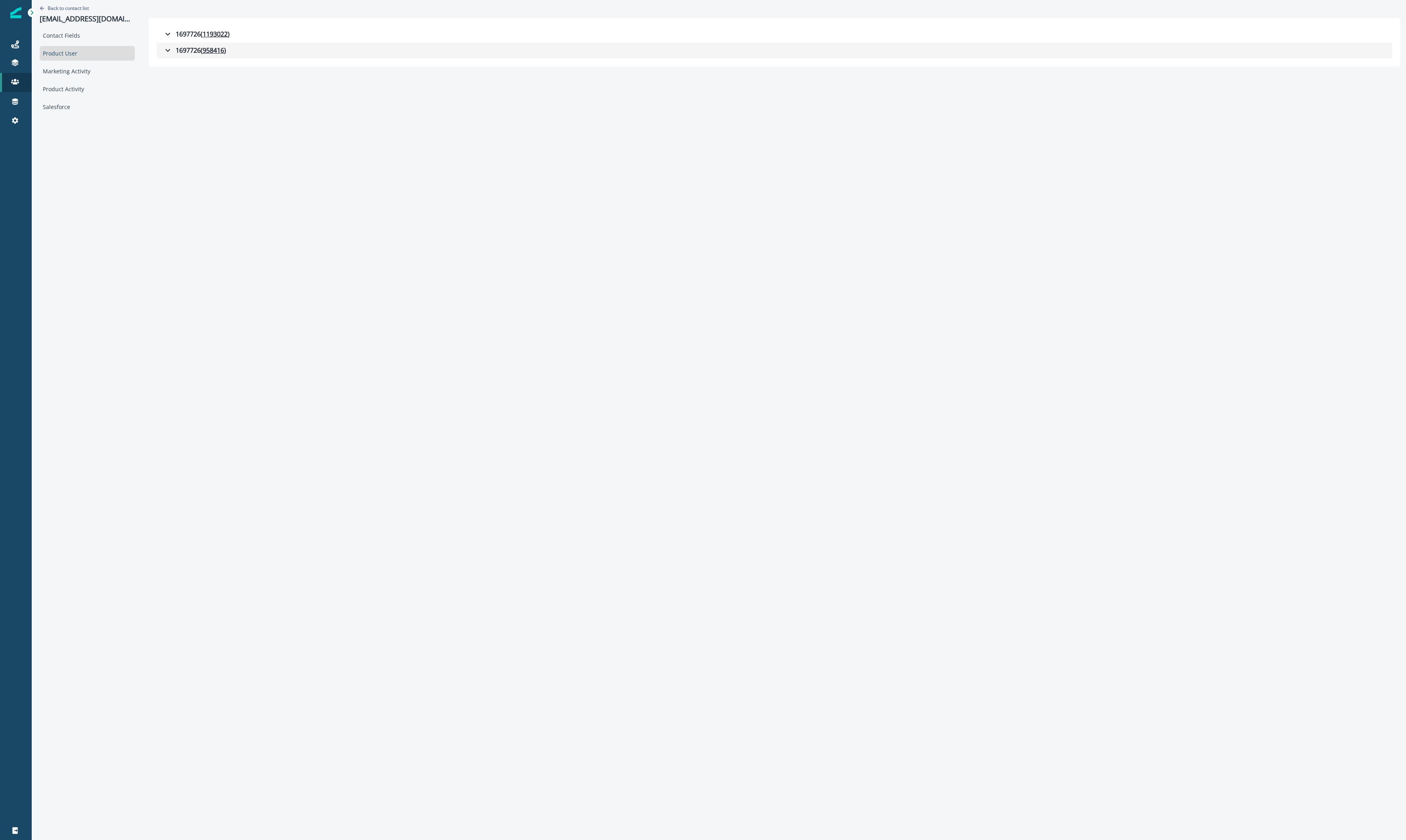
click at [164, 53] on icon "button" at bounding box center [168, 50] width 10 height 10
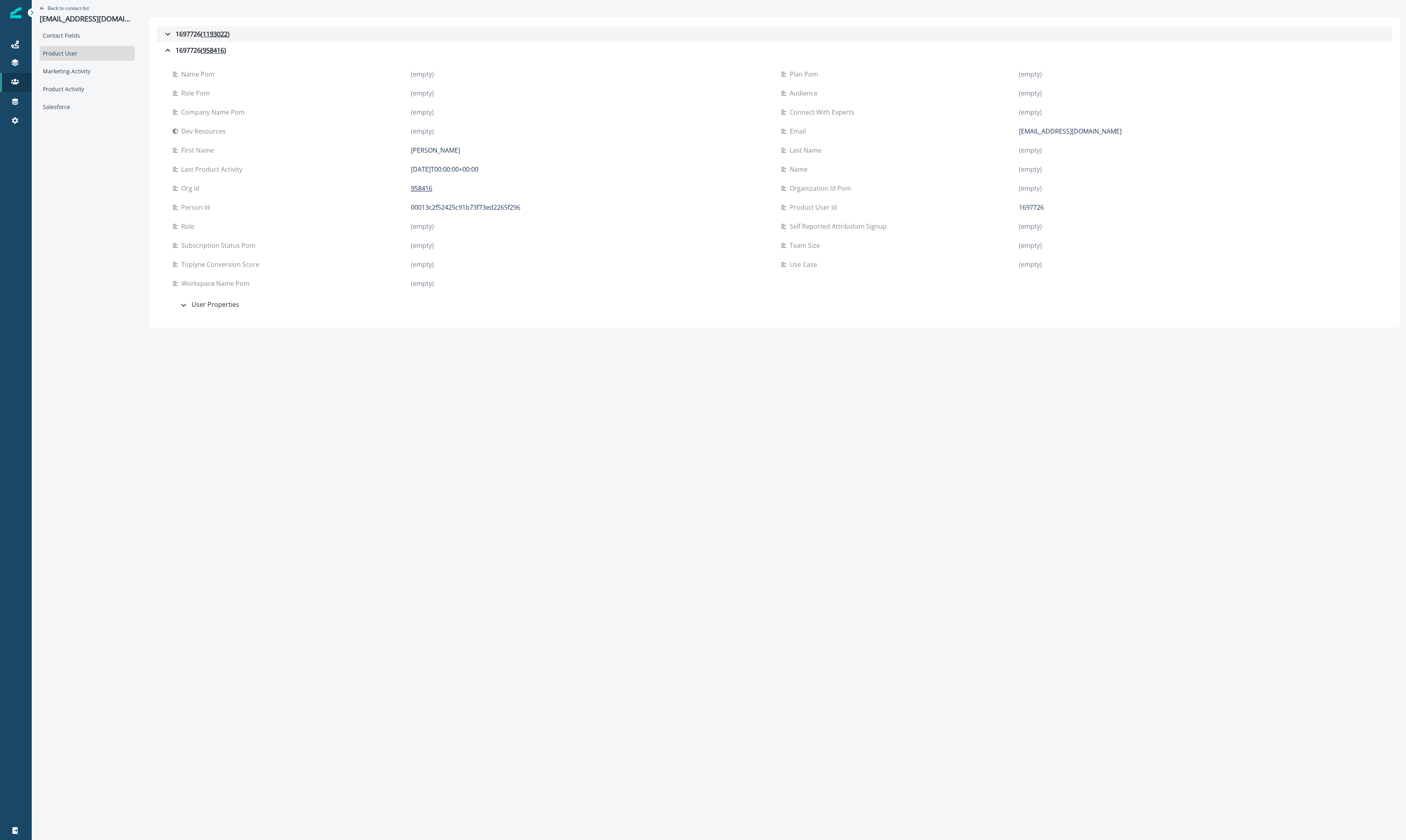
click at [163, 33] on icon "button" at bounding box center [168, 34] width 10 height 10
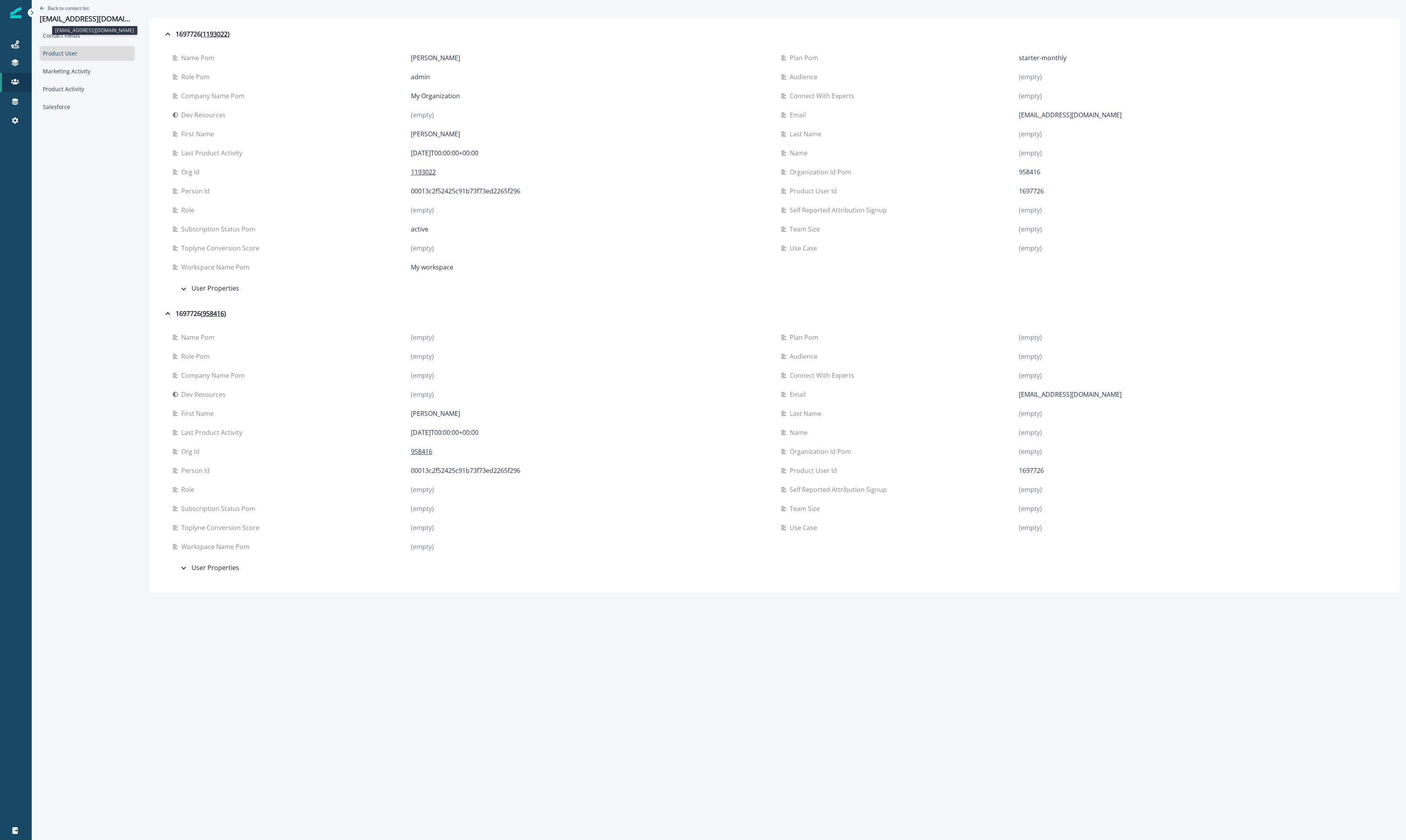
click at [45, 19] on p "[EMAIL_ADDRESS][DOMAIN_NAME]" at bounding box center [87, 19] width 95 height 9
copy p "[EMAIL_ADDRESS][DOMAIN_NAME]"
click at [169, 30] on icon "button" at bounding box center [168, 34] width 10 height 10
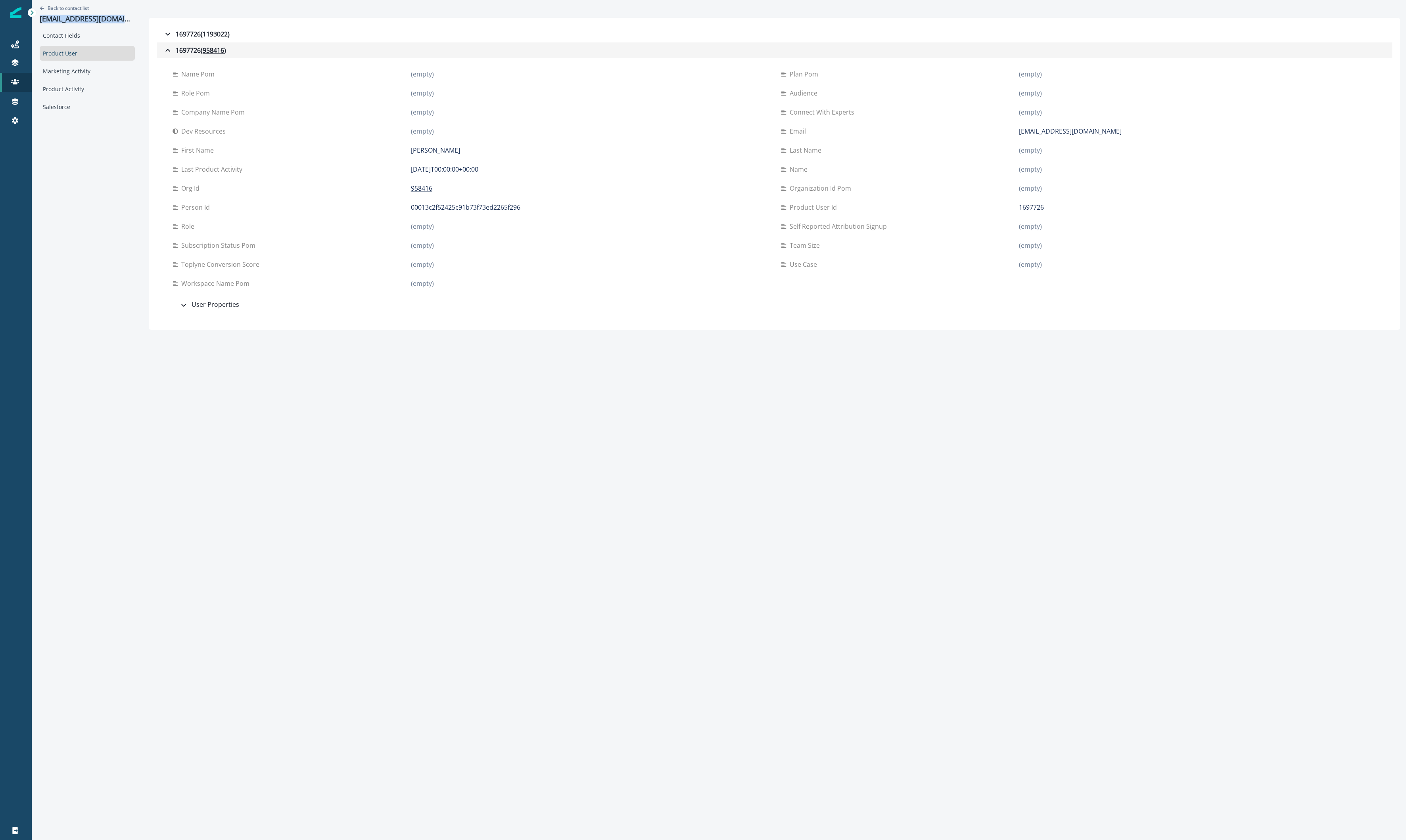
click at [176, 49] on div "1697726 ( 958416 )" at bounding box center [194, 50] width 63 height 10
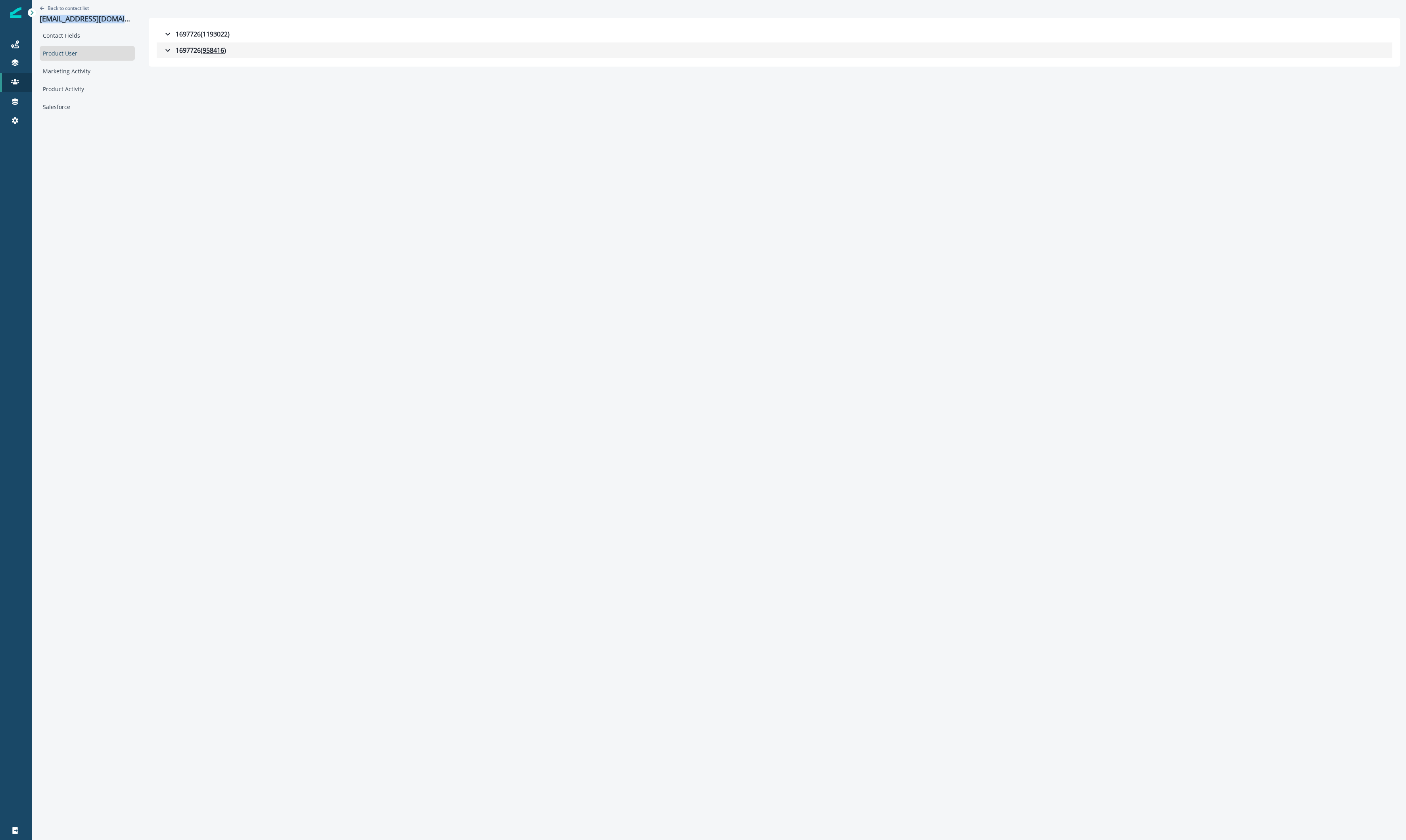
click at [164, 54] on icon "button" at bounding box center [168, 50] width 10 height 10
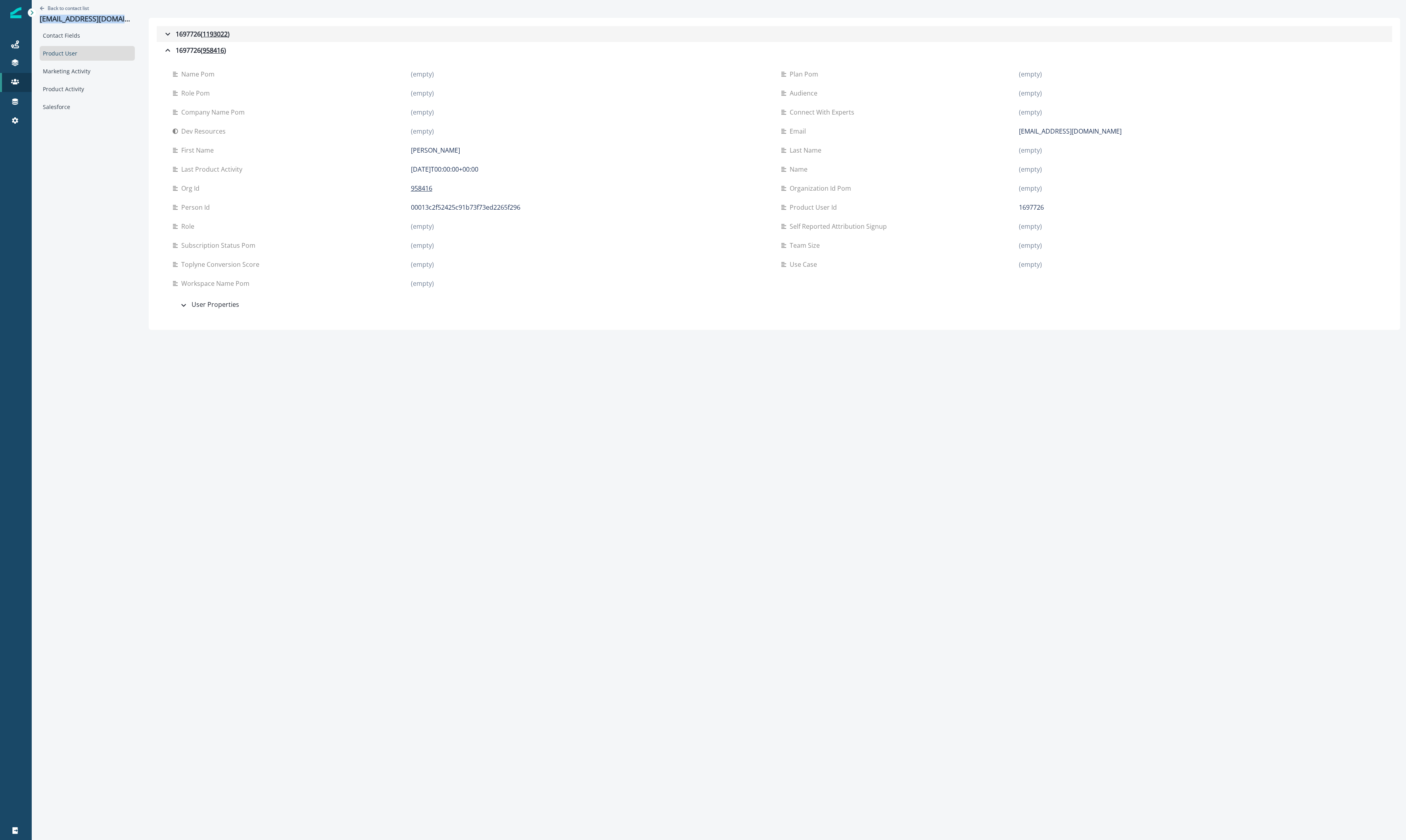
click at [168, 35] on icon "button" at bounding box center [168, 34] width 10 height 10
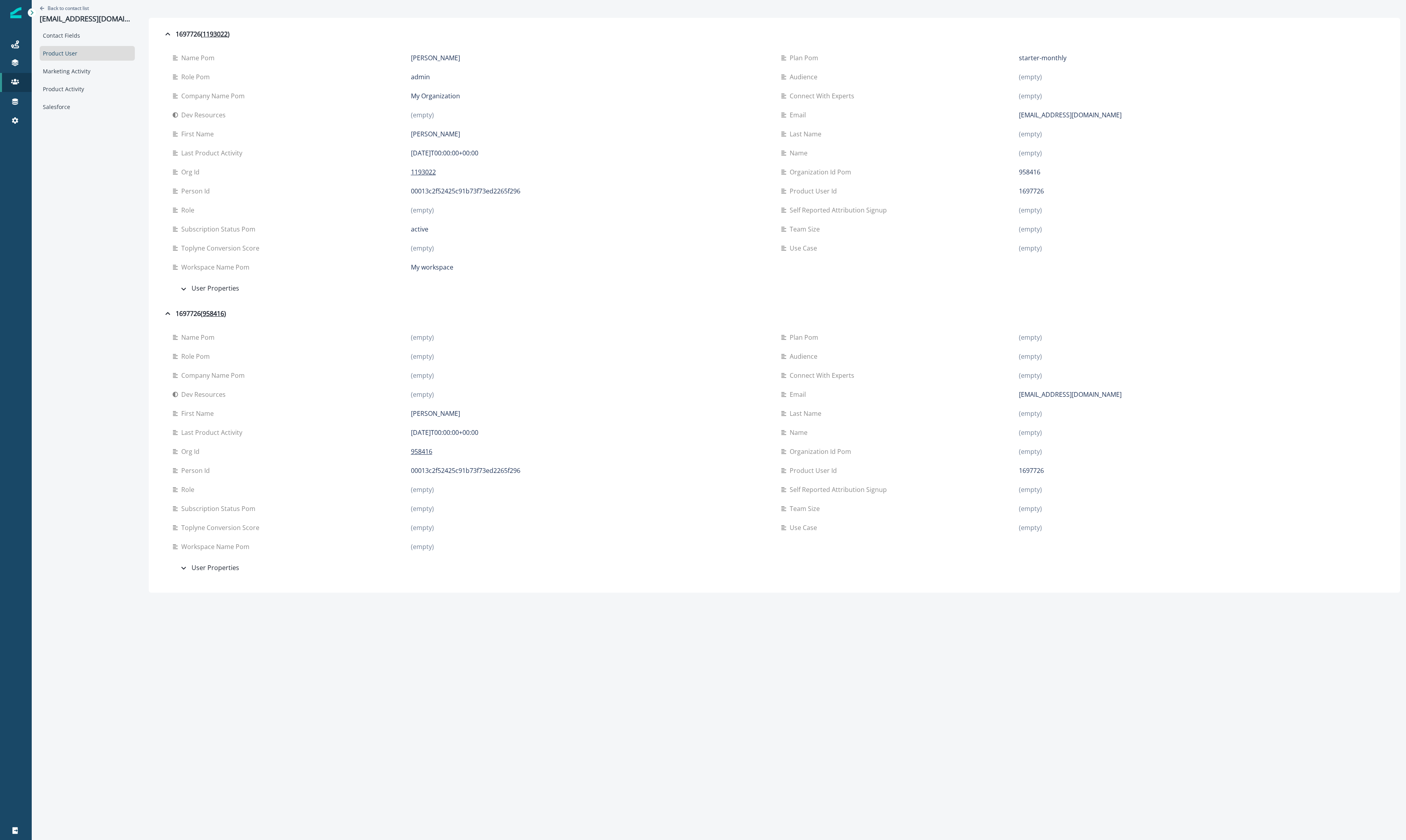
click at [663, 57] on p "starter-monthly" at bounding box center [1043, 58] width 48 height 10
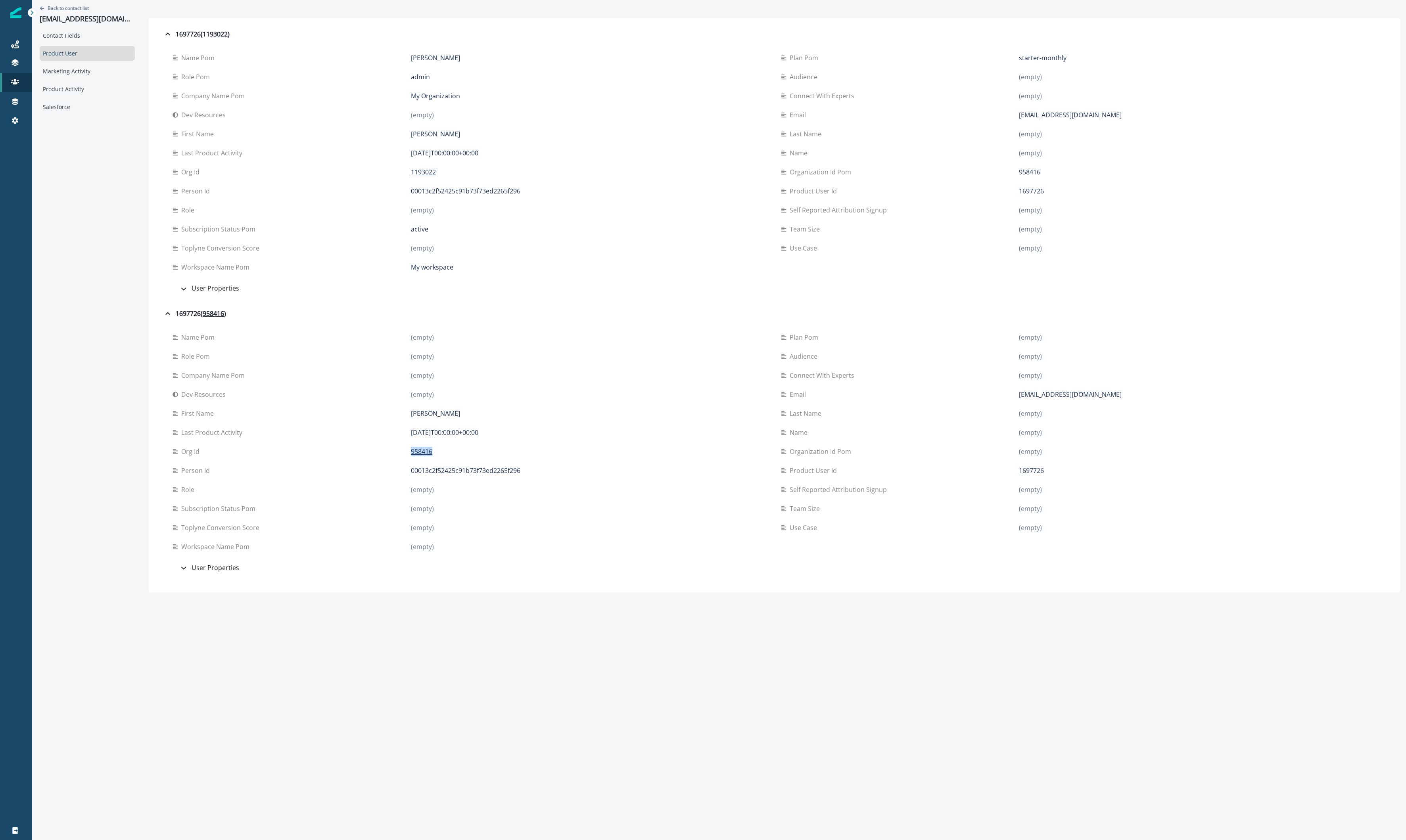
drag, startPoint x: 404, startPoint y: 456, endPoint x: 391, endPoint y: 456, distance: 13.0
click at [391, 456] on div "Org id 958416" at bounding box center [470, 452] width 596 height 19
copy div "958416"
click at [424, 452] on p "958416" at bounding box center [421, 452] width 22 height 10
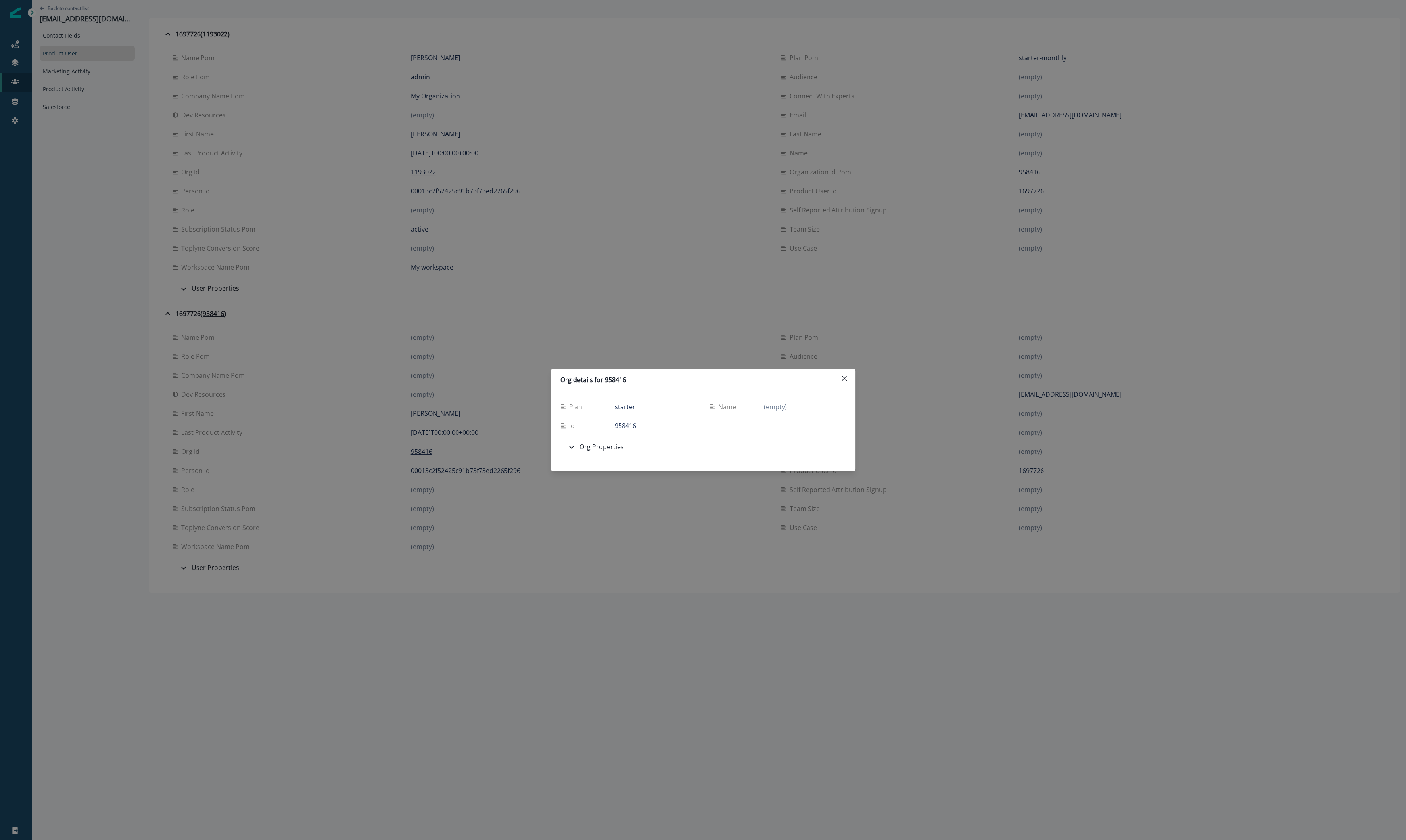
click at [423, 286] on div "Org details for 958416 Plan starter Name (empty) Id 958416 Org Properties Admin…" at bounding box center [703, 420] width 1406 height 840
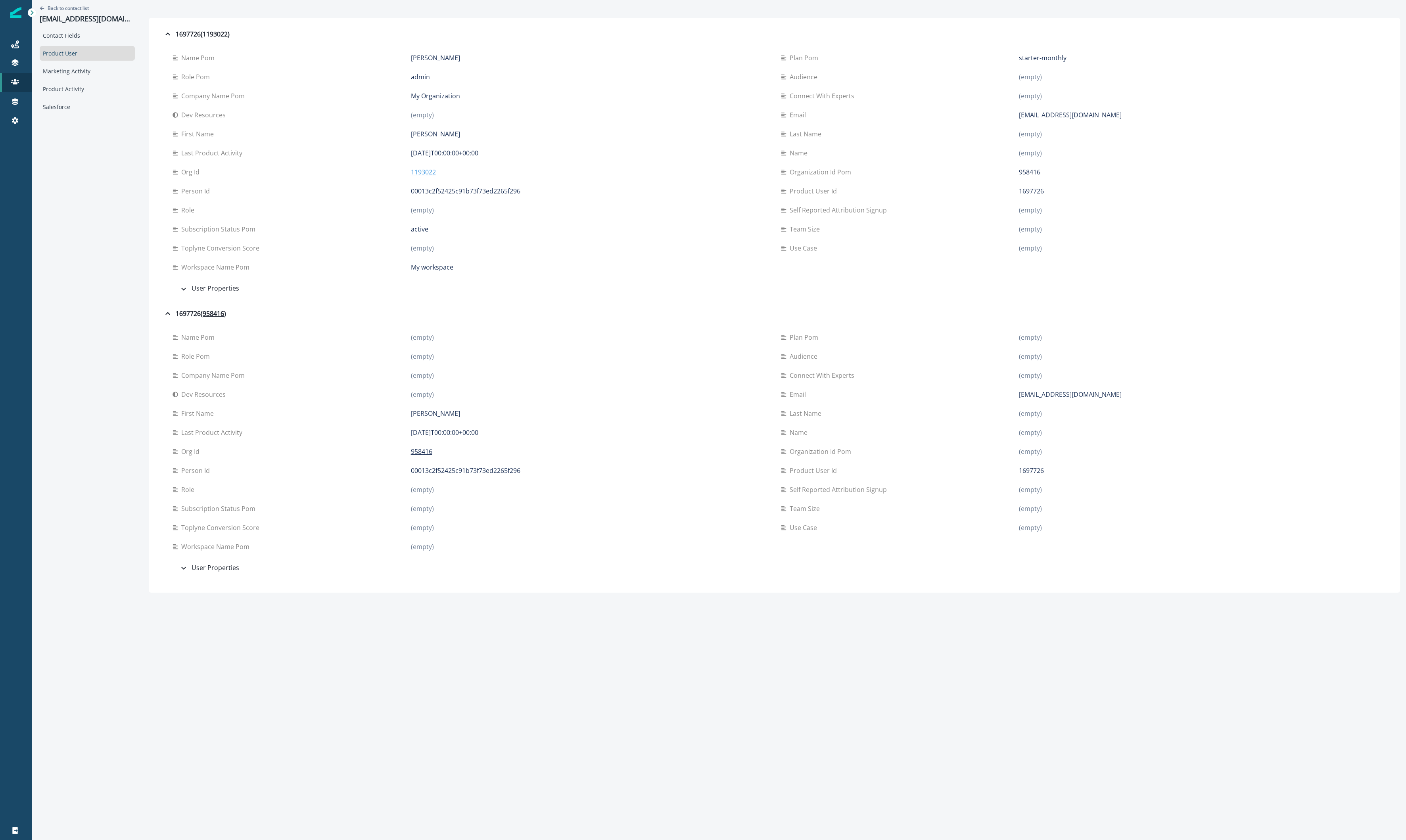
click at [427, 173] on p "1193022" at bounding box center [423, 172] width 25 height 10
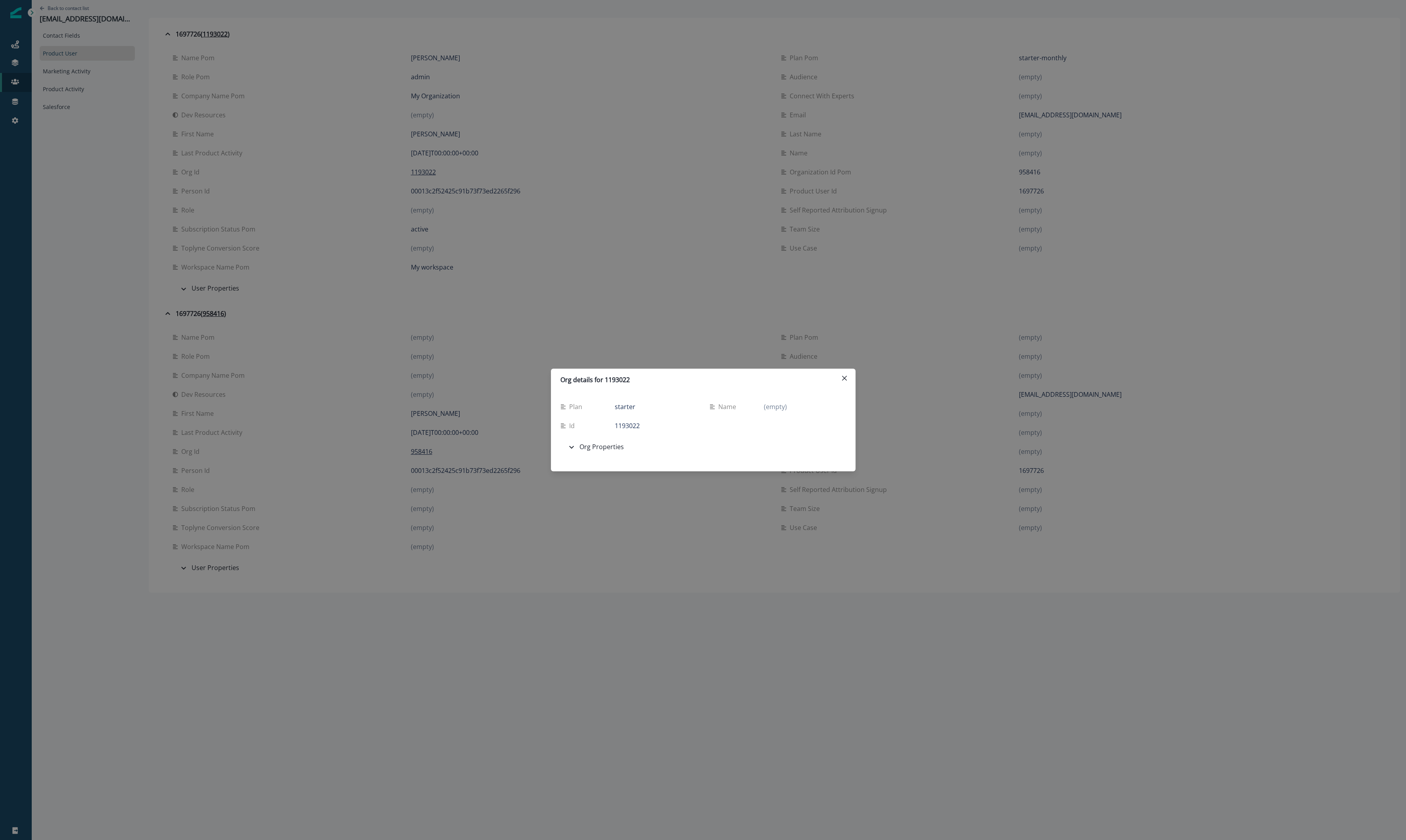
click at [333, 122] on div "Org details for 1193022 Plan starter Name (empty) Id 1193022 Org Properties Adm…" at bounding box center [703, 420] width 1406 height 840
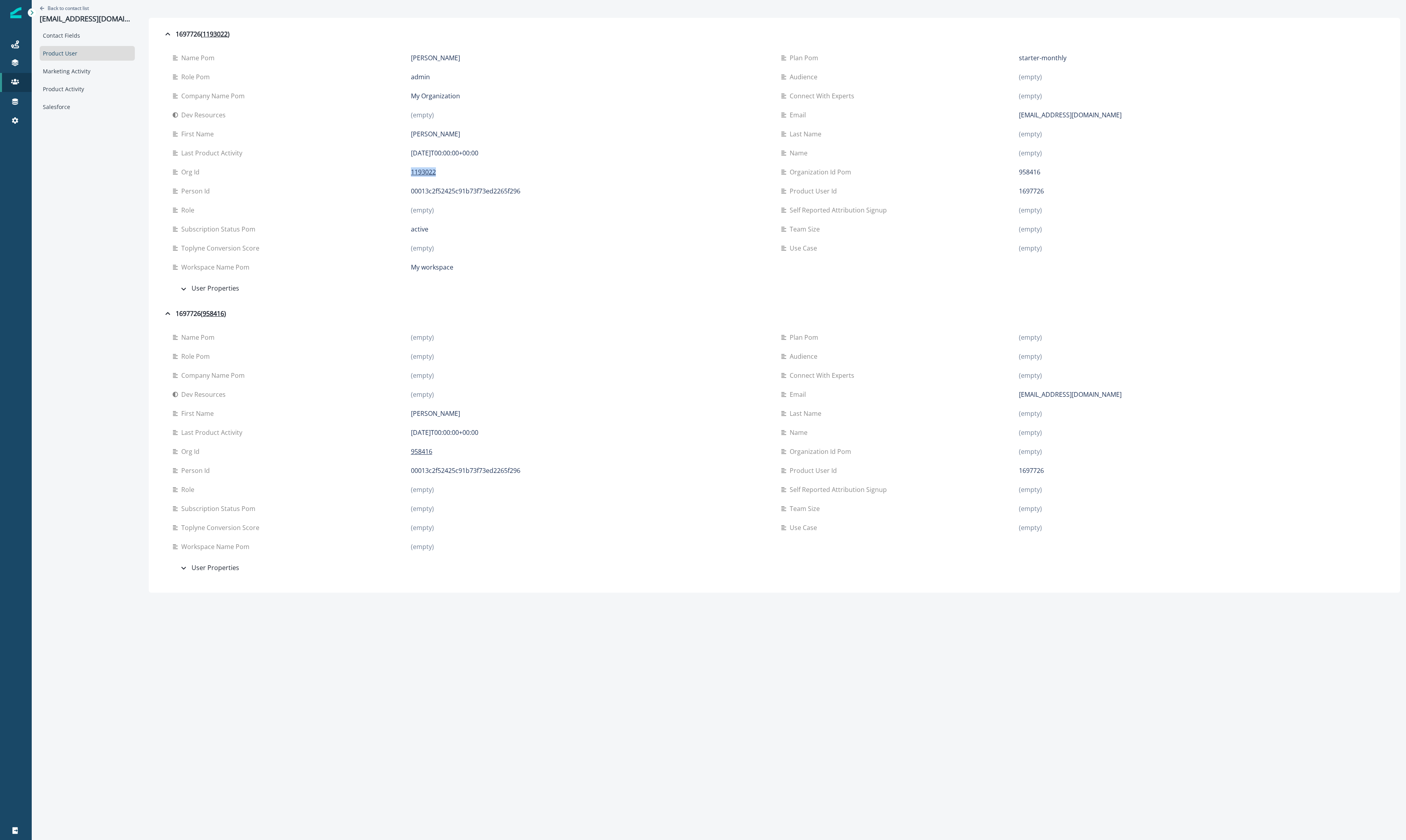
drag, startPoint x: 451, startPoint y: 170, endPoint x: 398, endPoint y: 169, distance: 53.0
click at [398, 169] on div "Org id 1193022" at bounding box center [470, 172] width 596 height 10
copy div "1193022"
click at [16, 85] on icon at bounding box center [15, 81] width 8 height 8
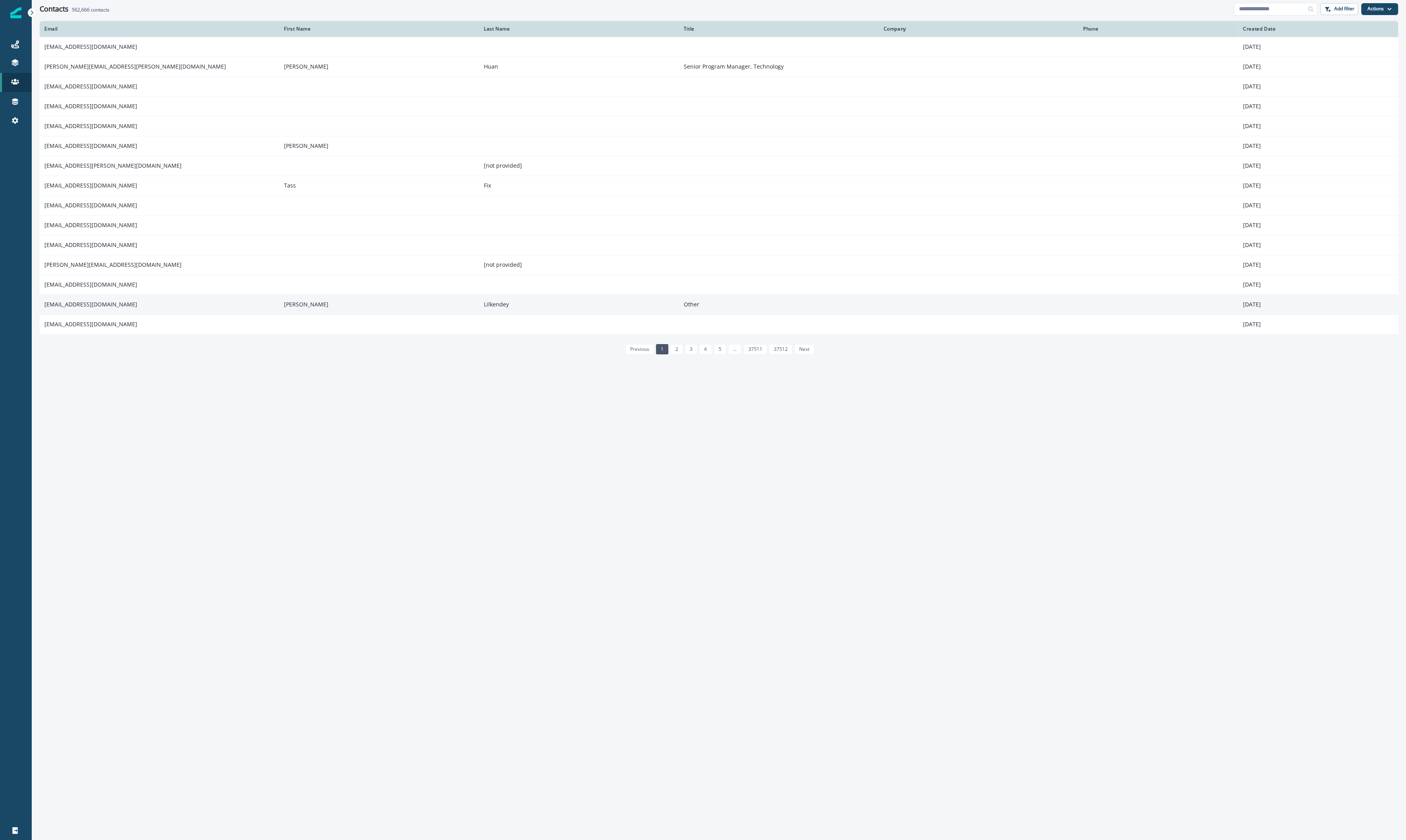
click at [90, 306] on td "[EMAIL_ADDRESS][DOMAIN_NAME]" at bounding box center [159, 304] width 240 height 20
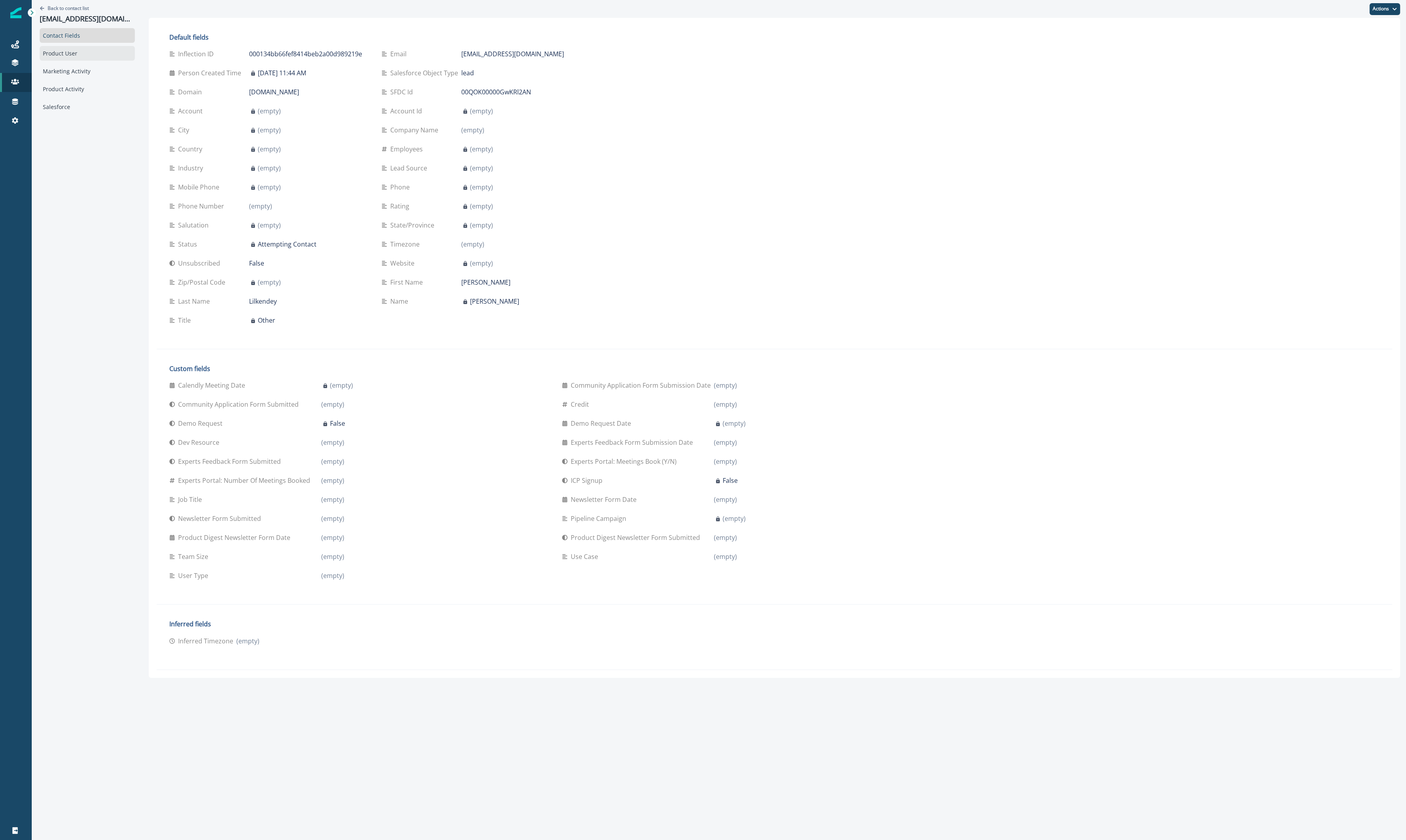
click at [102, 56] on div "Product User" at bounding box center [87, 53] width 95 height 15
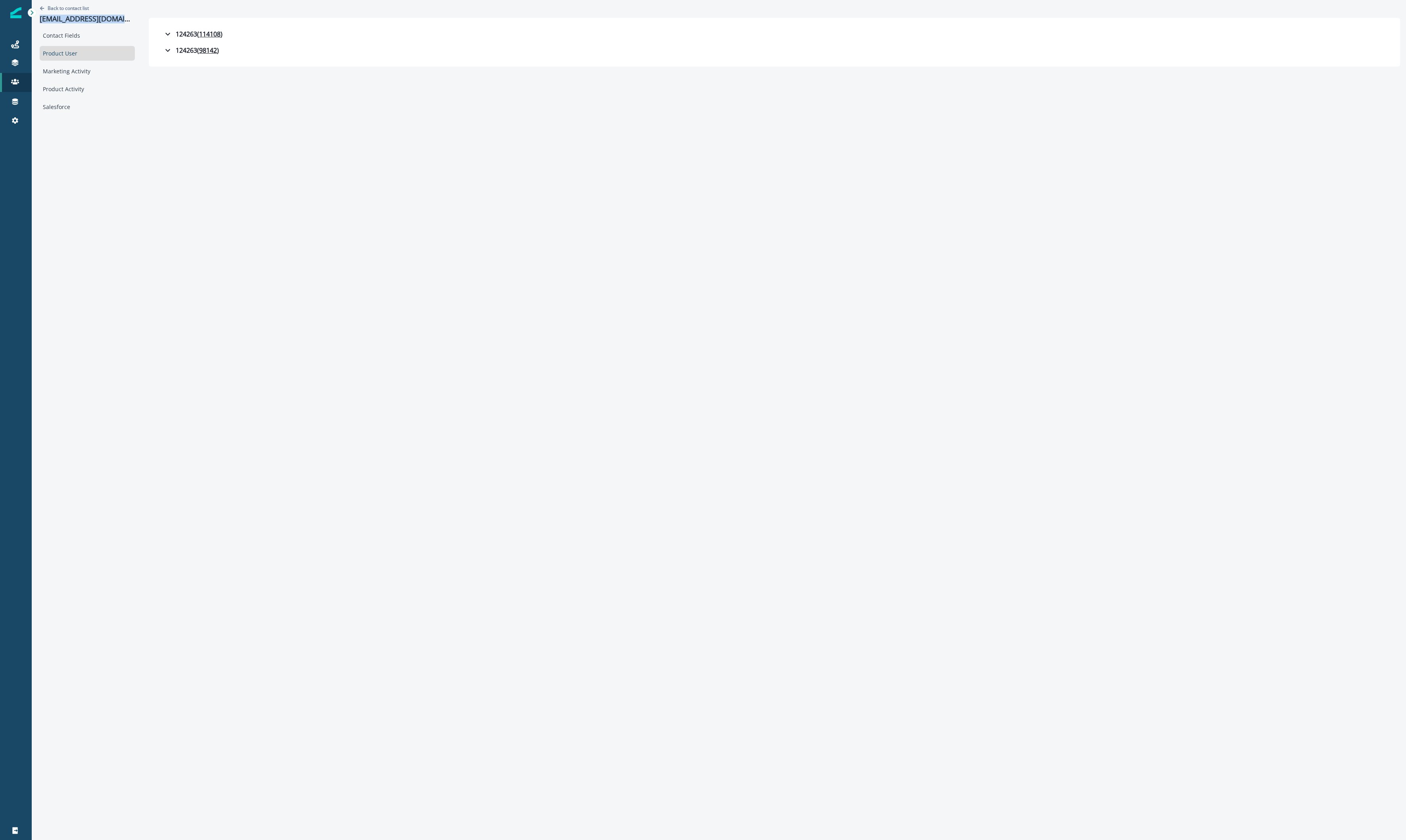
drag, startPoint x: 120, startPoint y: 19, endPoint x: 38, endPoint y: 20, distance: 82.0
click at [38, 20] on div "Back to contact list jimlilkendey@gmail.com Contact Fields Product User Marketi…" at bounding box center [87, 57] width 111 height 114
copy p "[EMAIL_ADDRESS][DOMAIN_NAME]"
drag, startPoint x: 161, startPoint y: 50, endPoint x: 161, endPoint y: 30, distance: 20.0
click at [166, 50] on icon "button" at bounding box center [168, 50] width 5 height 3
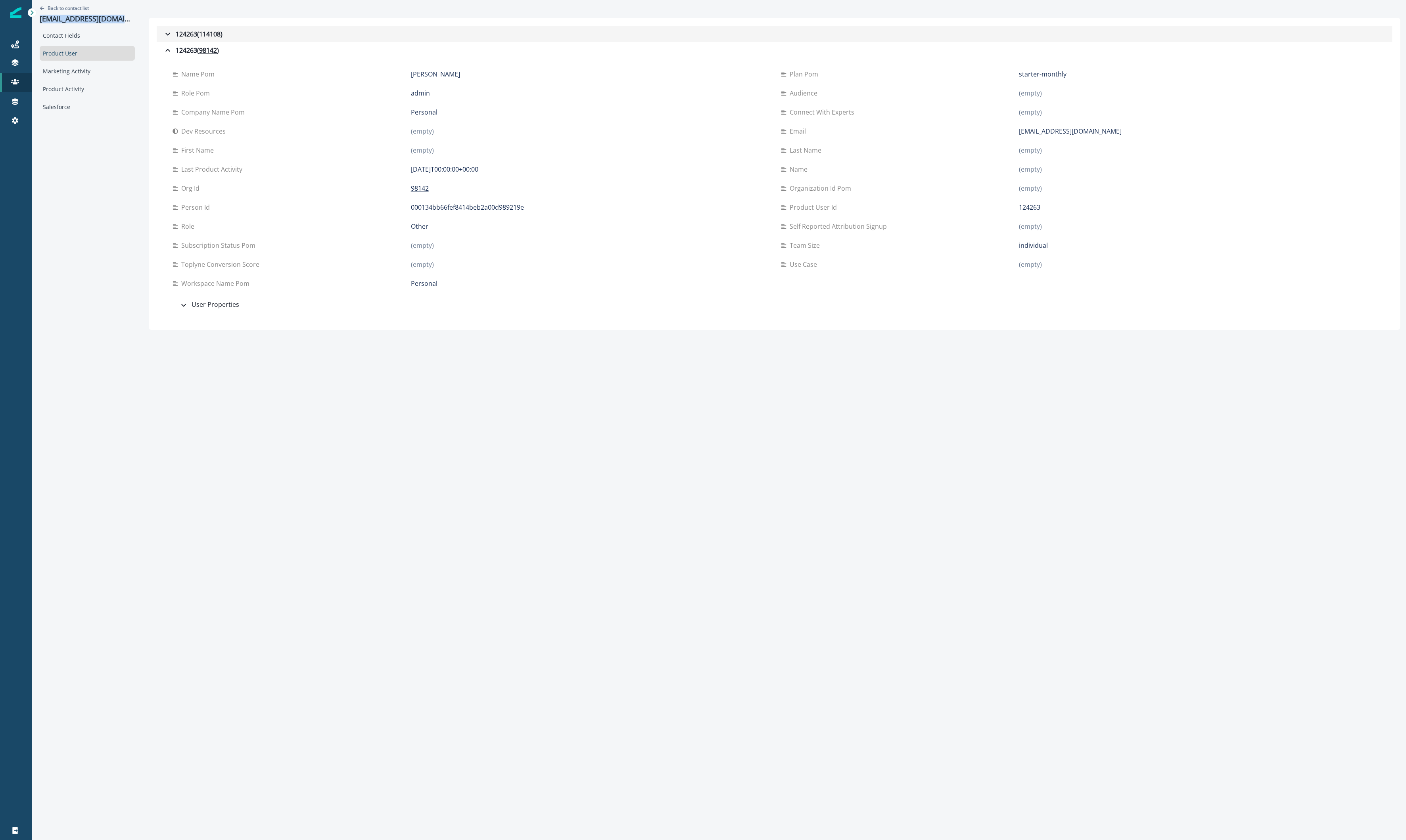
click at [163, 30] on icon "button" at bounding box center [168, 34] width 10 height 10
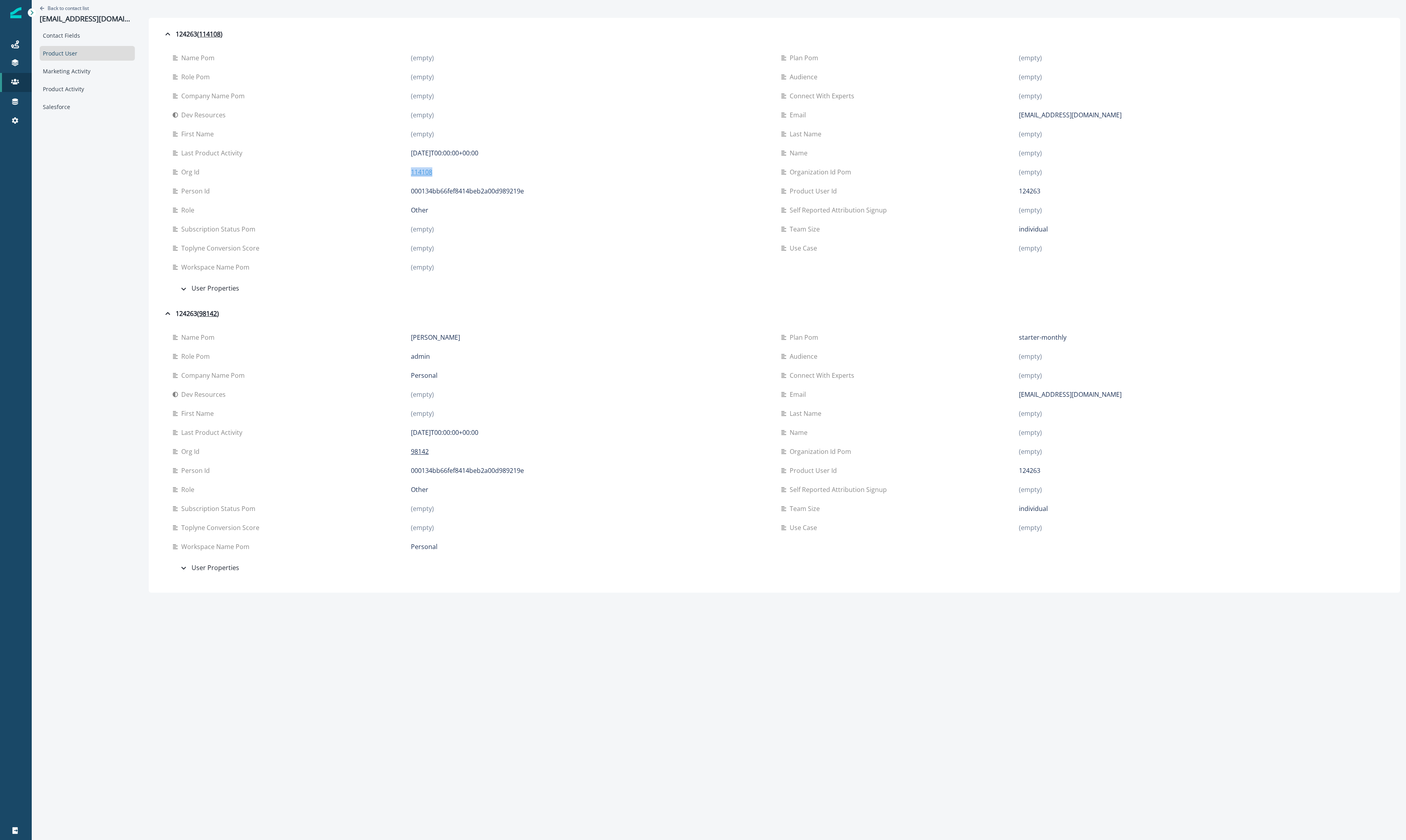
drag, startPoint x: 433, startPoint y: 173, endPoint x: 405, endPoint y: 171, distance: 28.1
click at [411, 171] on div "114108" at bounding box center [589, 172] width 357 height 10
copy p "114108"
drag, startPoint x: 420, startPoint y: 452, endPoint x: 441, endPoint y: 453, distance: 21.0
click at [441, 453] on div "98142" at bounding box center [589, 452] width 357 height 10
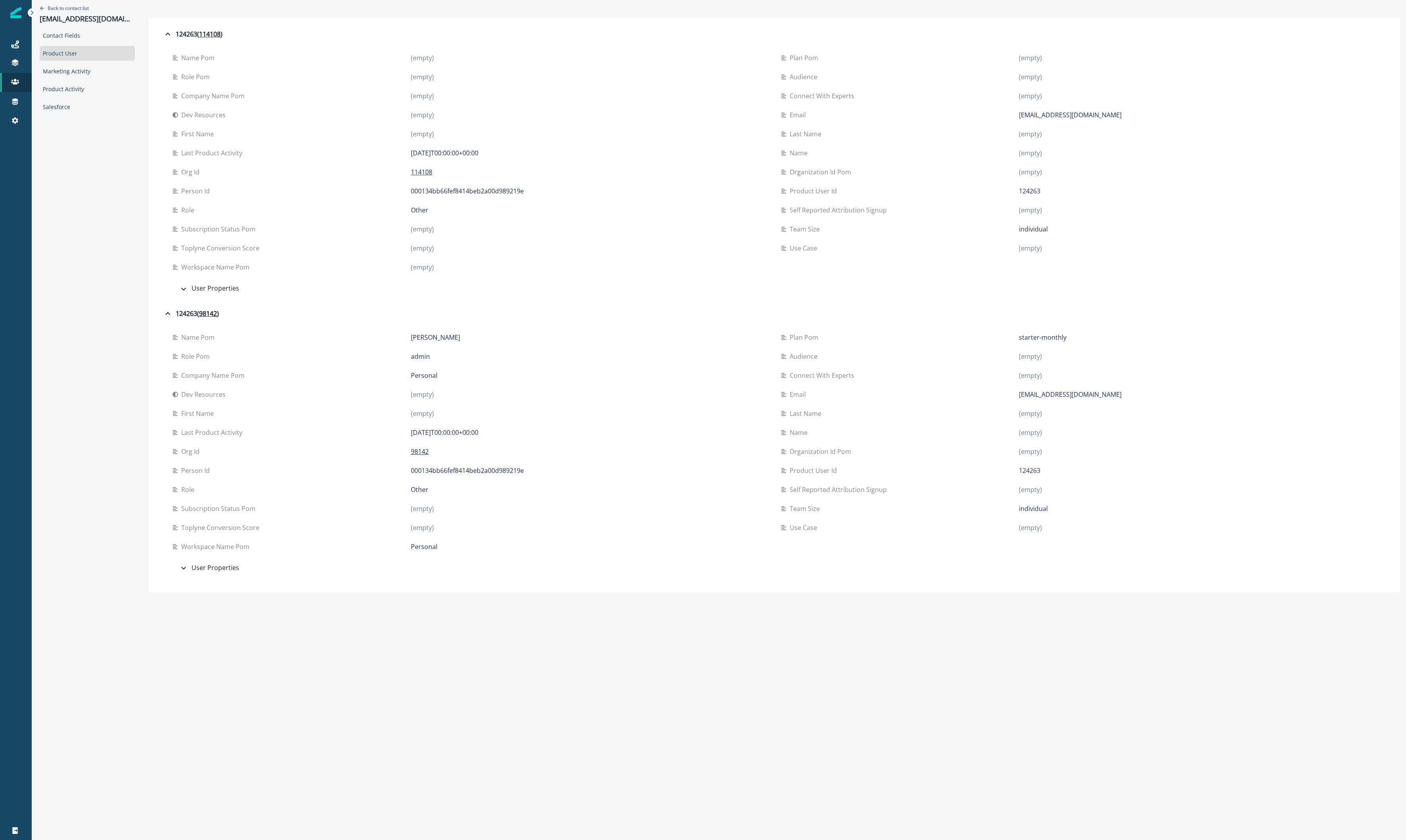
click at [450, 451] on div "98142" at bounding box center [589, 452] width 357 height 10
drag, startPoint x: 444, startPoint y: 451, endPoint x: 383, endPoint y: 453, distance: 61.0
click at [383, 453] on div "Org id 98142" at bounding box center [470, 452] width 596 height 10
copy div "98142"
click at [64, 85] on div "Product Activity" at bounding box center [87, 89] width 95 height 15
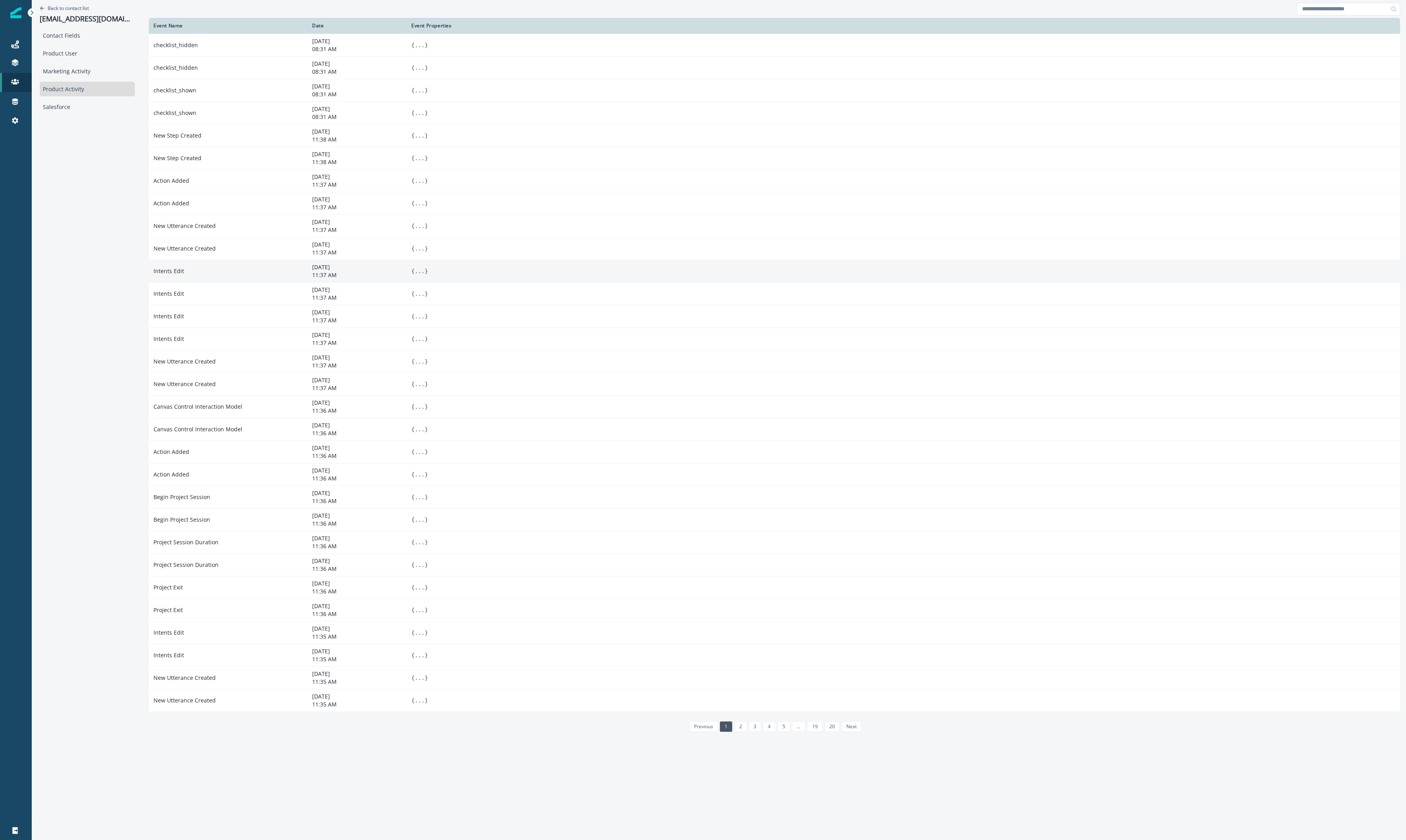
click at [190, 269] on td "Intents Edit" at bounding box center [228, 271] width 158 height 23
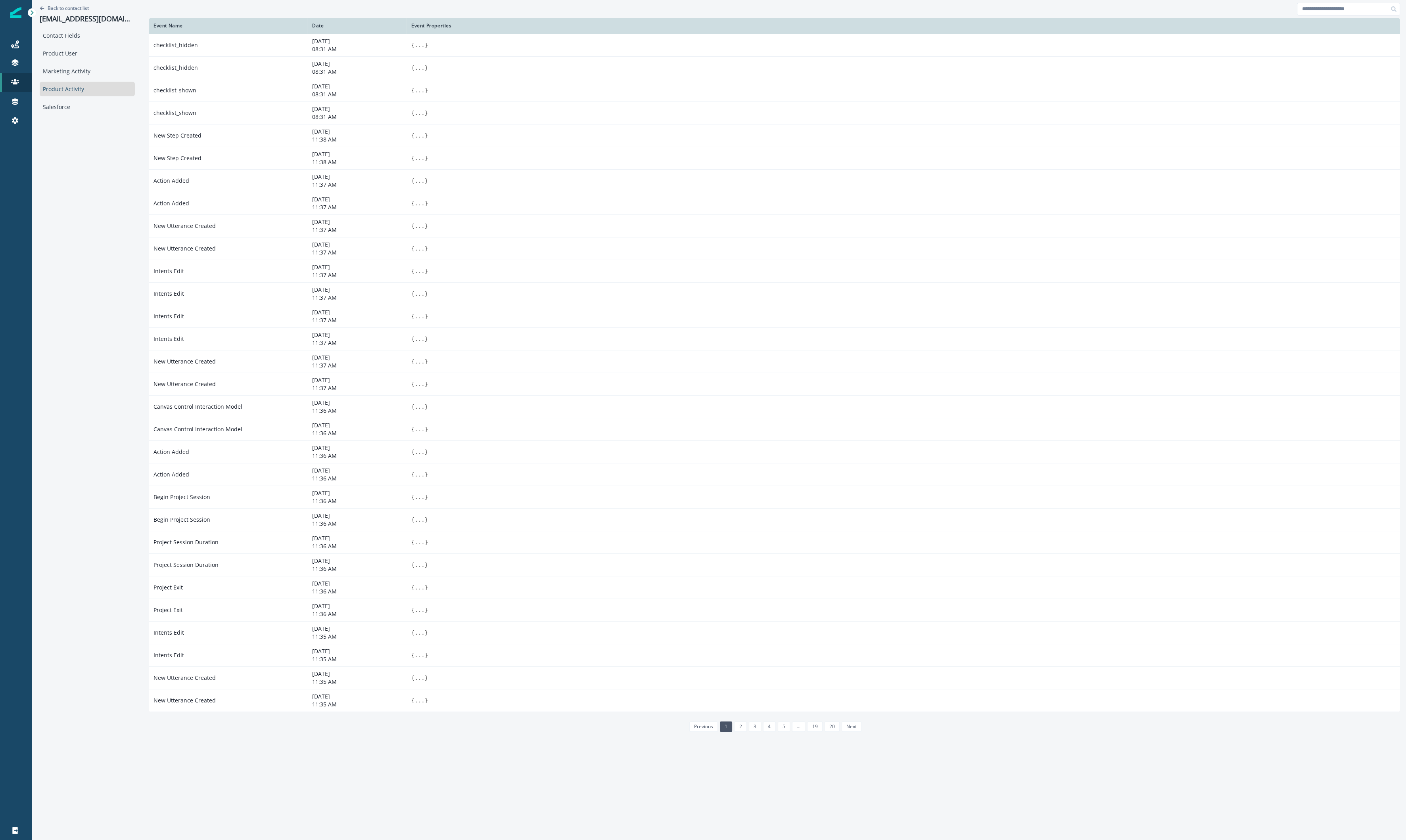
click at [101, 324] on div "Back to contact list jimlilkendey@gmail.com Contact Fields Product User Marketi…" at bounding box center [87, 419] width 111 height 838
drag, startPoint x: 77, startPoint y: 387, endPoint x: 9, endPoint y: 322, distance: 94.1
click at [75, 386] on div "Back to contact list jimlilkendey@gmail.com Contact Fields Product User Marketi…" at bounding box center [87, 419] width 111 height 838
